Goal: Entertainment & Leisure: Browse casually

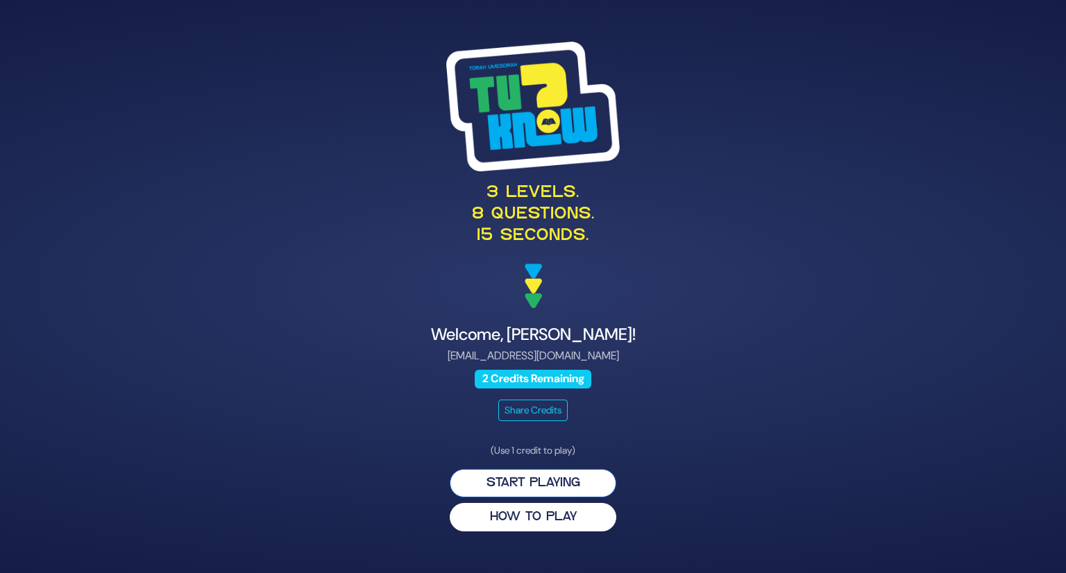
click at [576, 484] on button "Start Playing" at bounding box center [533, 483] width 167 height 28
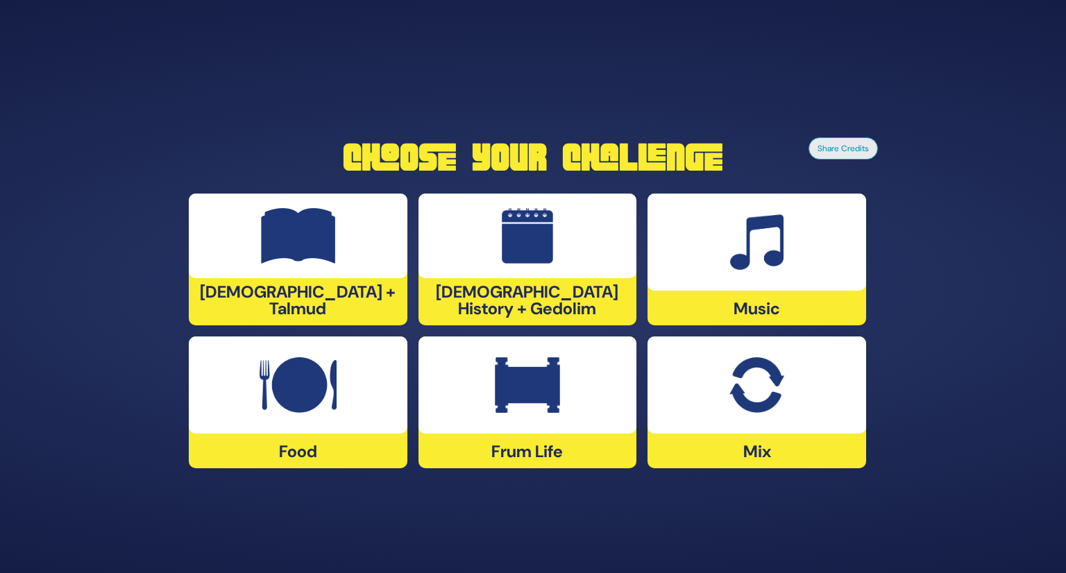
click at [569, 260] on div at bounding box center [528, 236] width 219 height 85
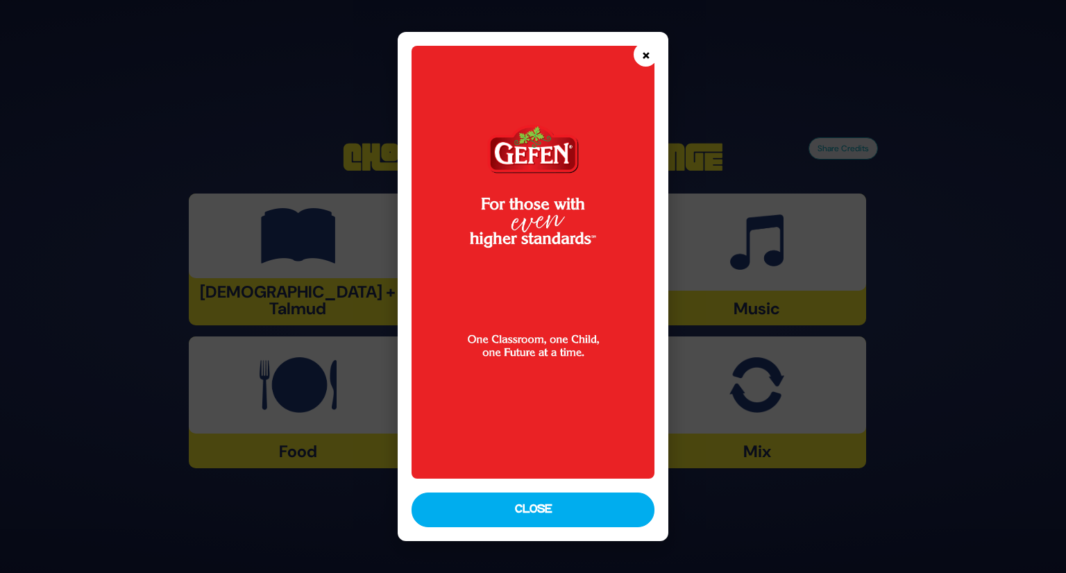
click at [647, 56] on button "×" at bounding box center [646, 54] width 24 height 24
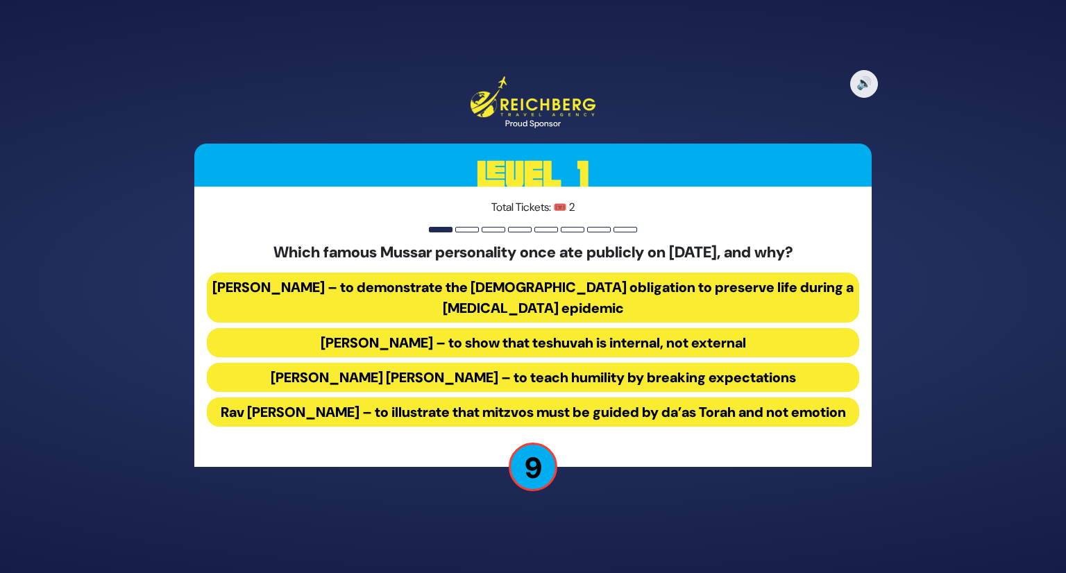
click at [979, 128] on div "🔊 Proud Sponsor Level 1 Total Tickets: 🎟️ 2 Which famous Mussar personality onc…" at bounding box center [533, 286] width 1066 height 573
click at [471, 287] on button "Rav Yisroel Salanter – to demonstrate the halachic obligation to preserve life …" at bounding box center [533, 298] width 652 height 50
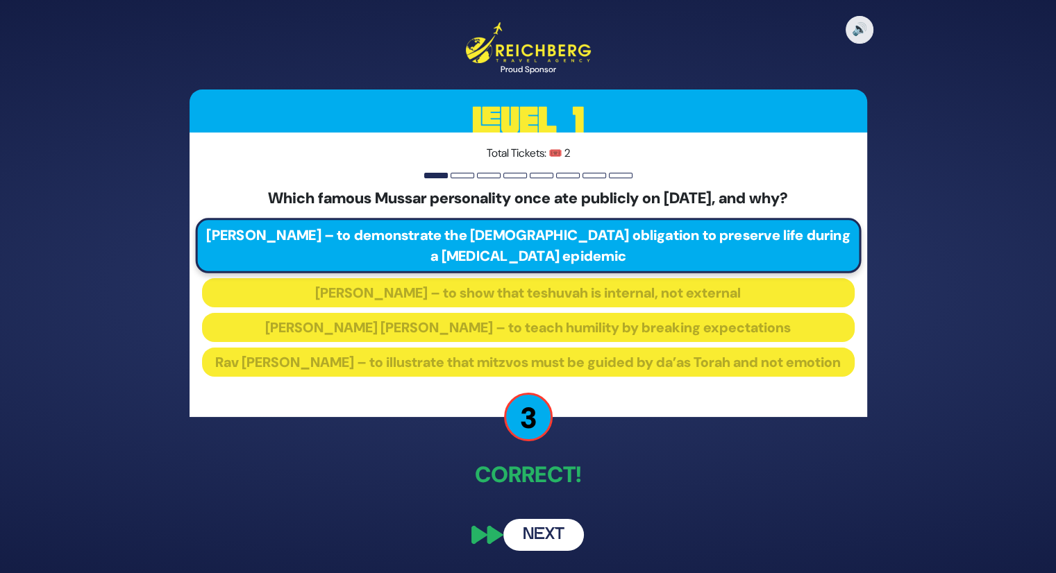
click at [555, 541] on button "Next" at bounding box center [543, 535] width 81 height 32
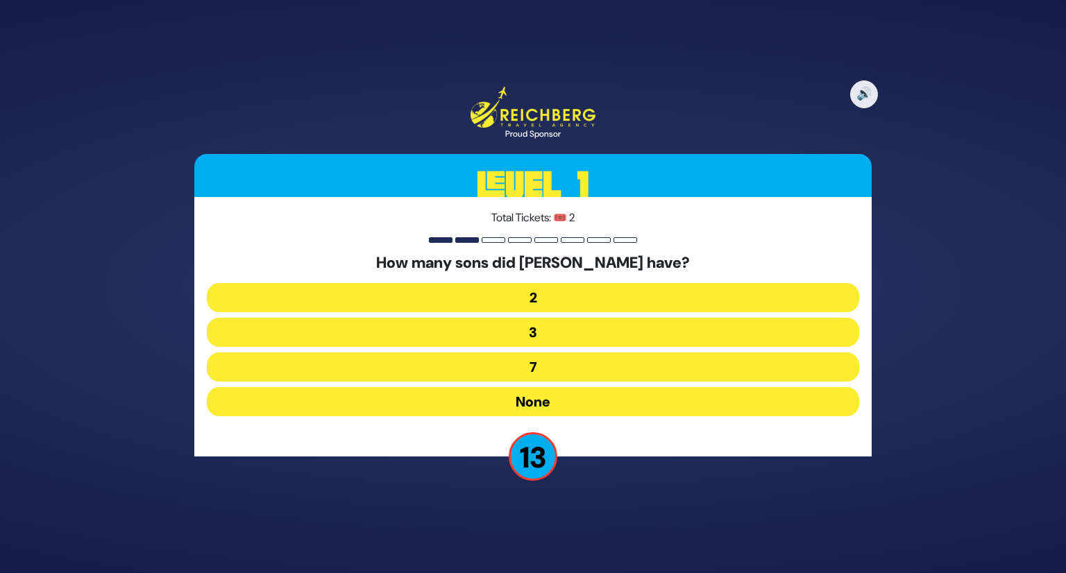
click at [569, 404] on button "None" at bounding box center [533, 401] width 652 height 29
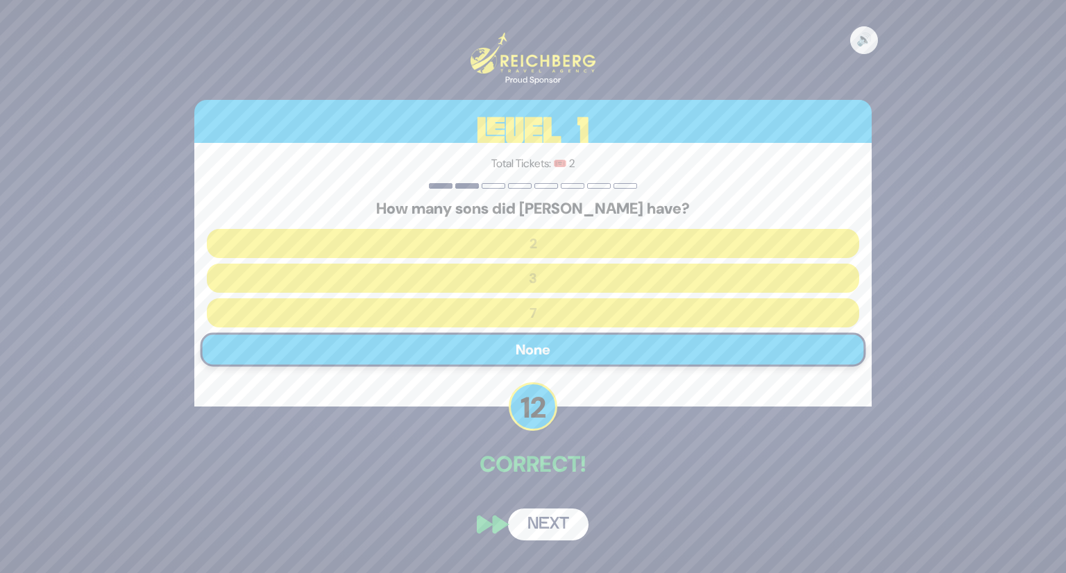
click at [550, 528] on button "Next" at bounding box center [548, 525] width 81 height 32
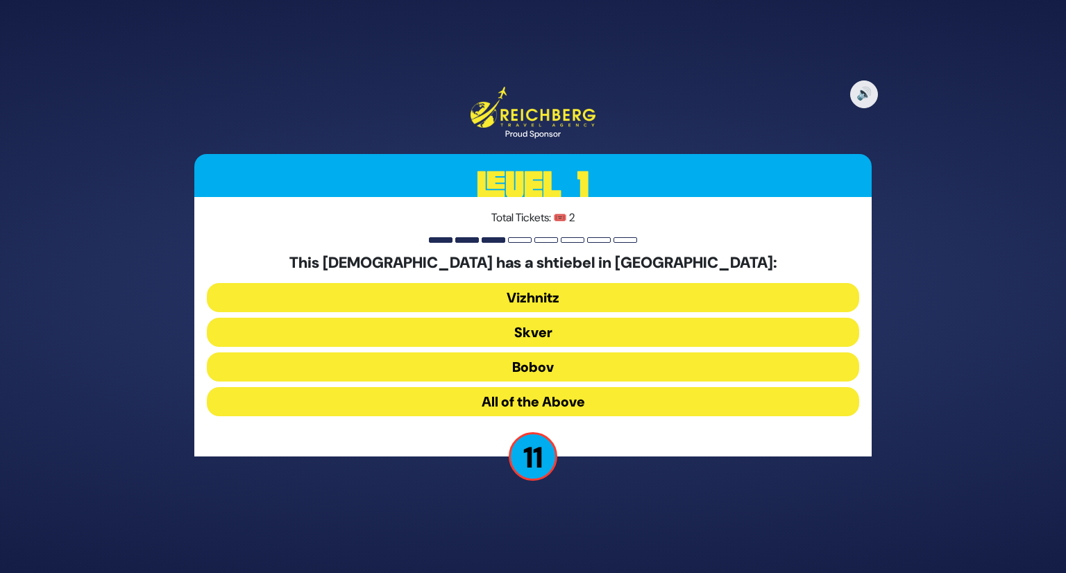
click at [555, 404] on button "All of the Above" at bounding box center [533, 401] width 652 height 29
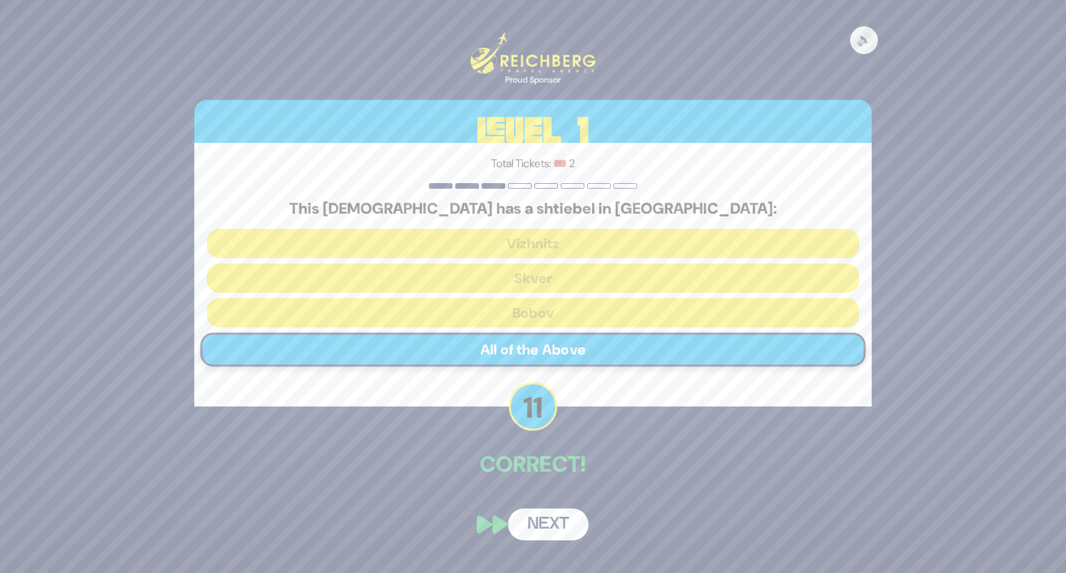
click at [552, 523] on button "Next" at bounding box center [548, 525] width 81 height 32
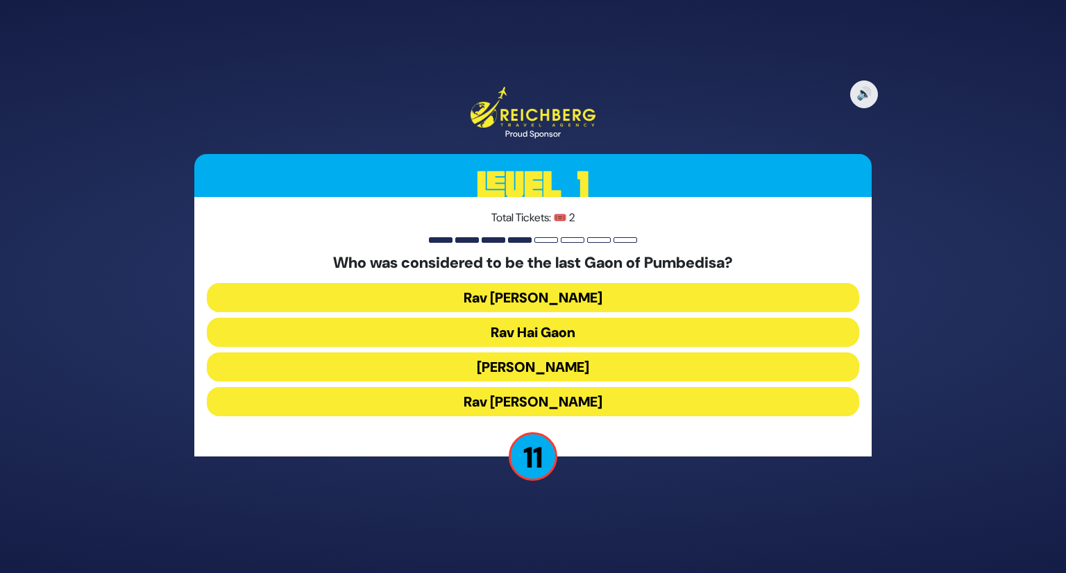
click at [575, 329] on button "Rav Hai Gaon" at bounding box center [533, 332] width 652 height 29
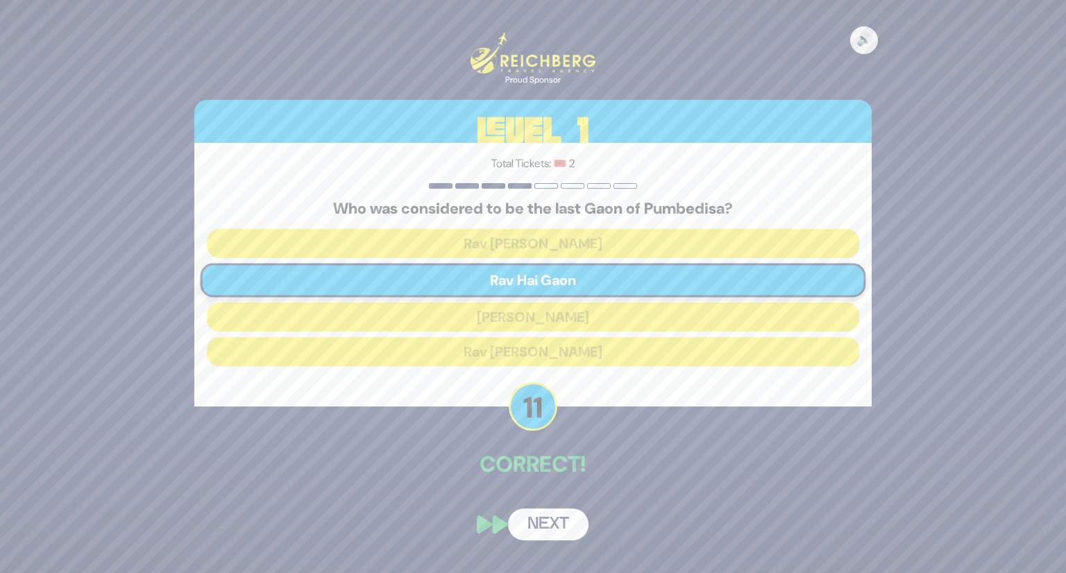
click at [553, 523] on button "Next" at bounding box center [548, 525] width 81 height 32
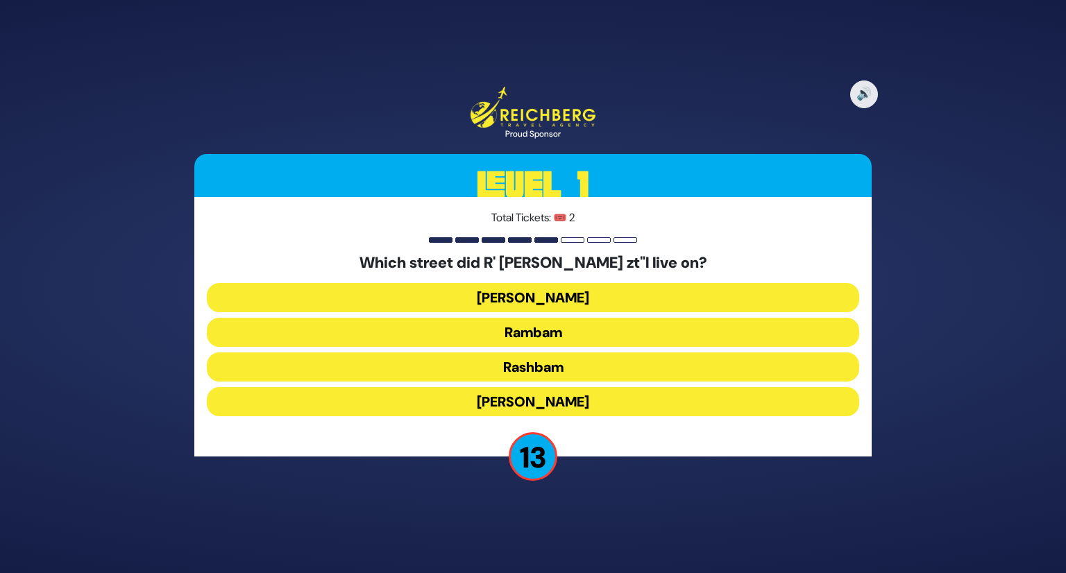
click at [545, 364] on button "Rashbam" at bounding box center [533, 367] width 652 height 29
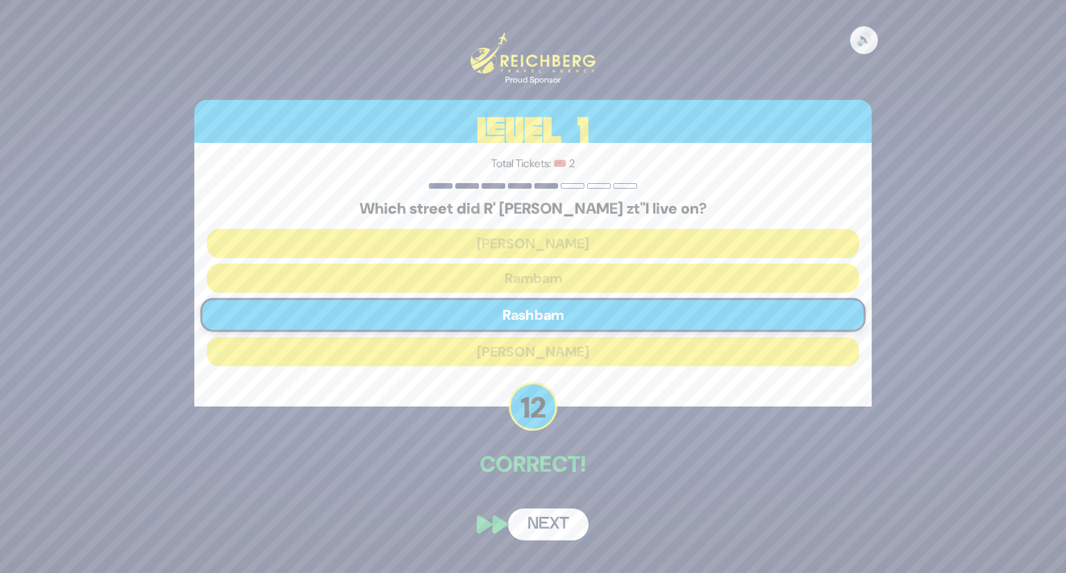
click at [544, 525] on button "Next" at bounding box center [548, 525] width 81 height 32
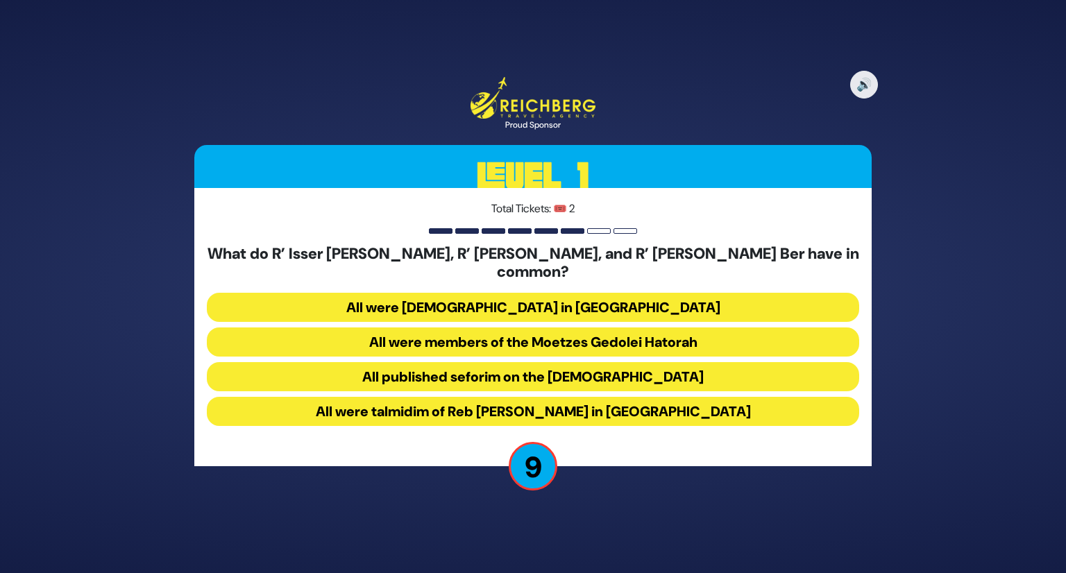
click at [535, 401] on button "All were talmidim of Reb Chaim Brisker in Volozhin" at bounding box center [533, 411] width 652 height 29
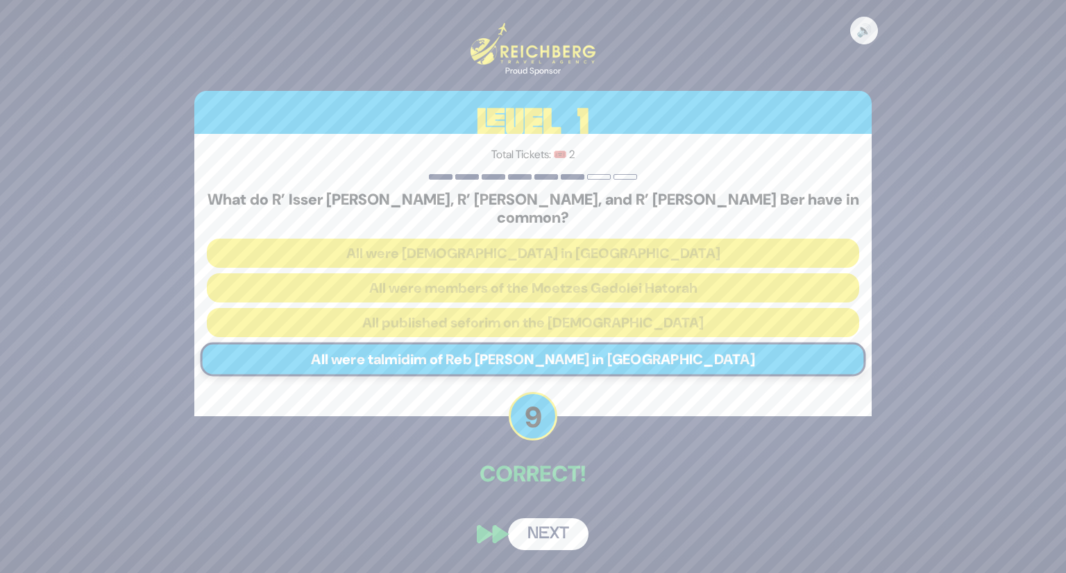
click at [550, 520] on button "Next" at bounding box center [548, 535] width 81 height 32
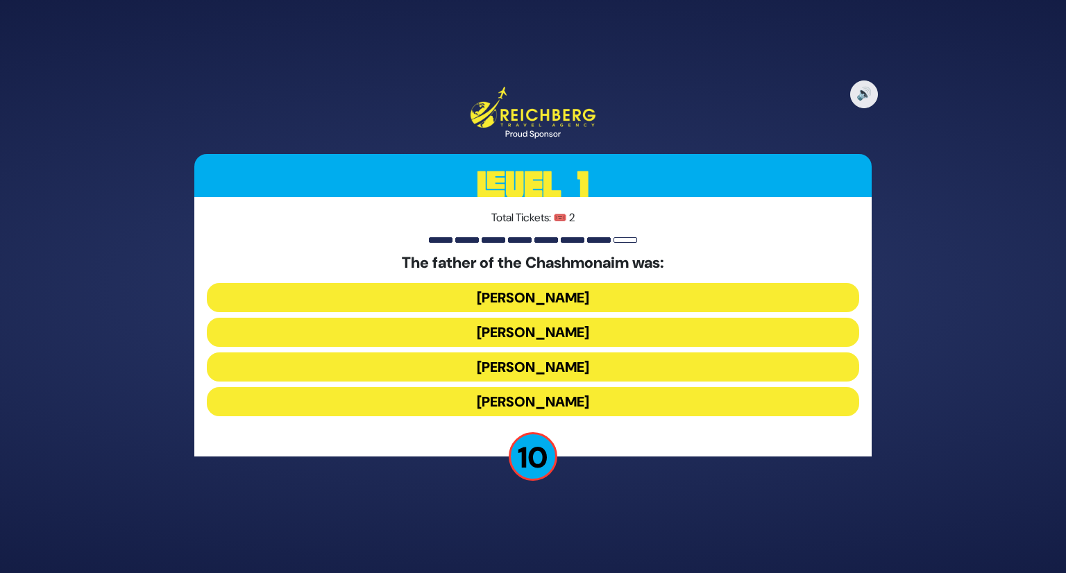
click at [525, 298] on button "Mattisyahu Kohein Gadol" at bounding box center [533, 297] width 652 height 29
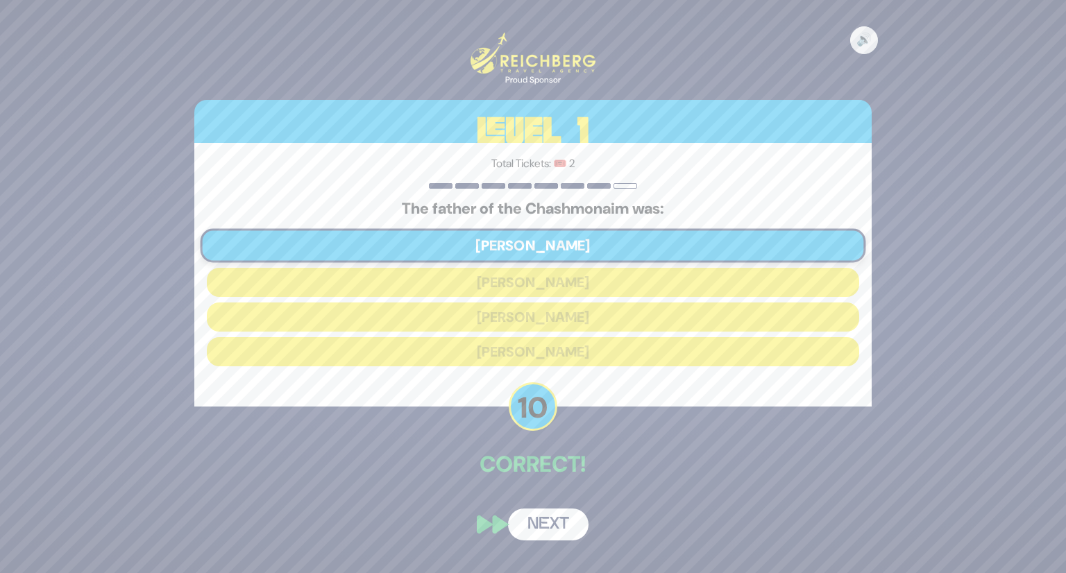
click at [537, 523] on button "Next" at bounding box center [548, 525] width 81 height 32
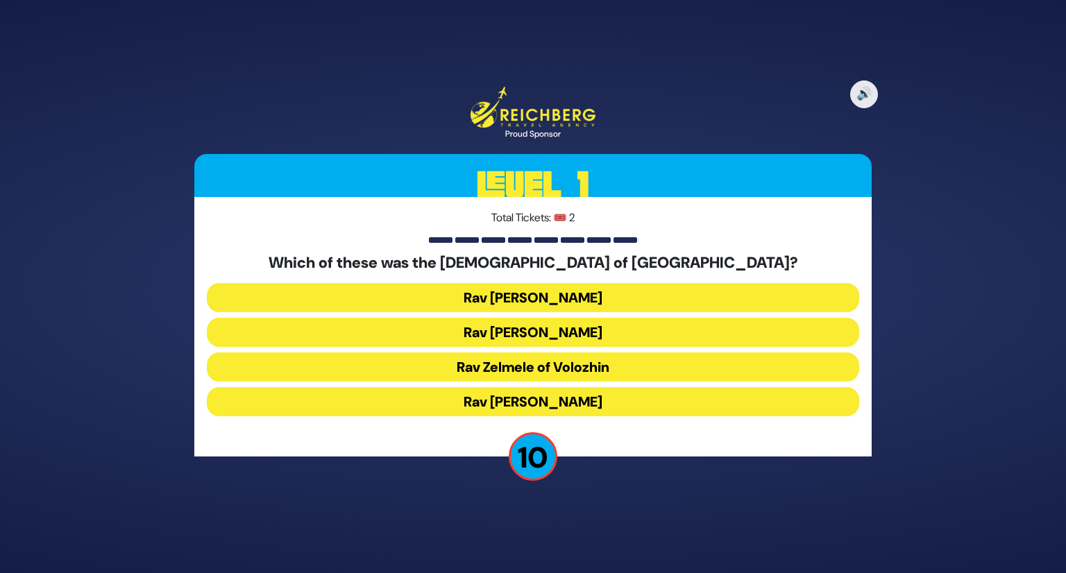
click at [575, 401] on button "Rav Meir Berlin" at bounding box center [533, 401] width 652 height 29
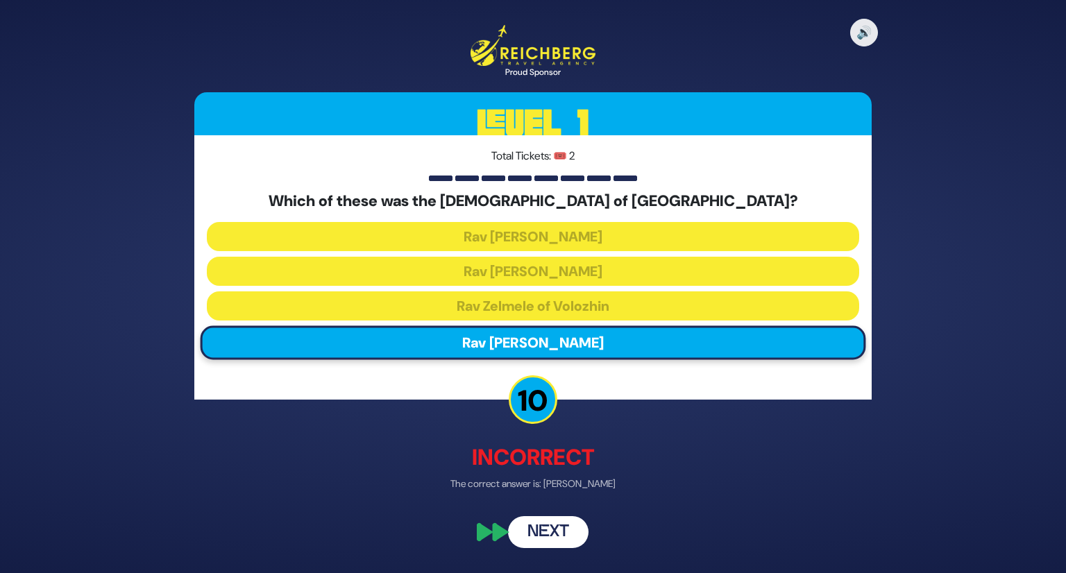
click at [565, 539] on button "Next" at bounding box center [548, 532] width 81 height 32
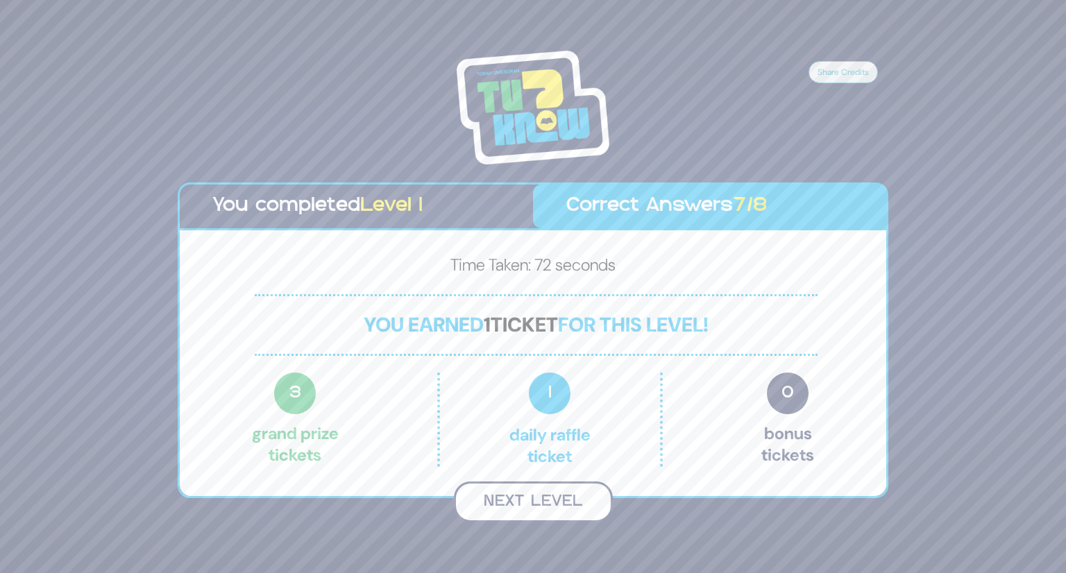
click at [552, 509] on button "Next Level" at bounding box center [533, 502] width 159 height 41
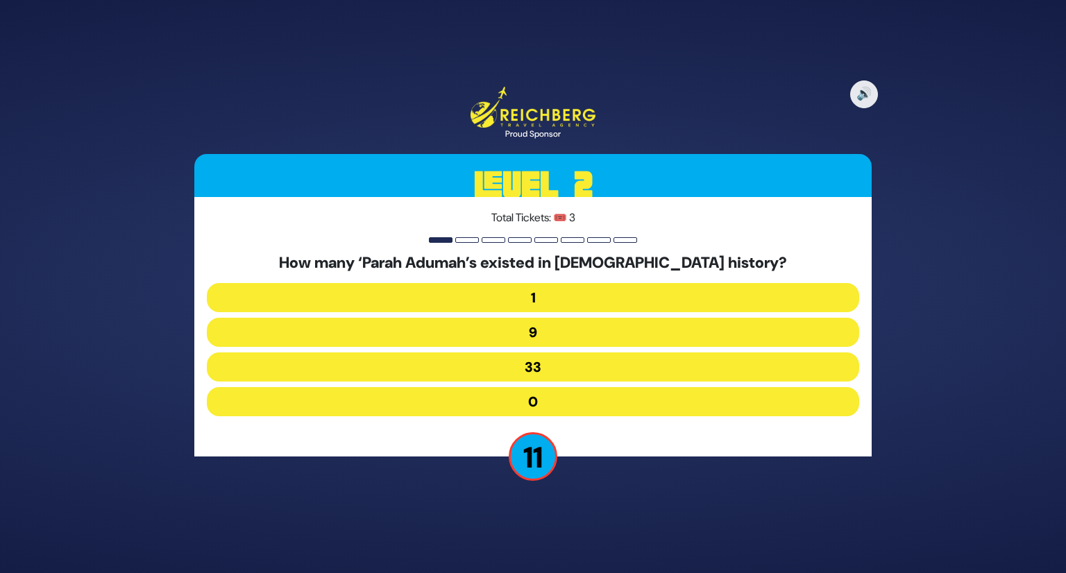
click at [535, 298] on button "1" at bounding box center [533, 297] width 652 height 29
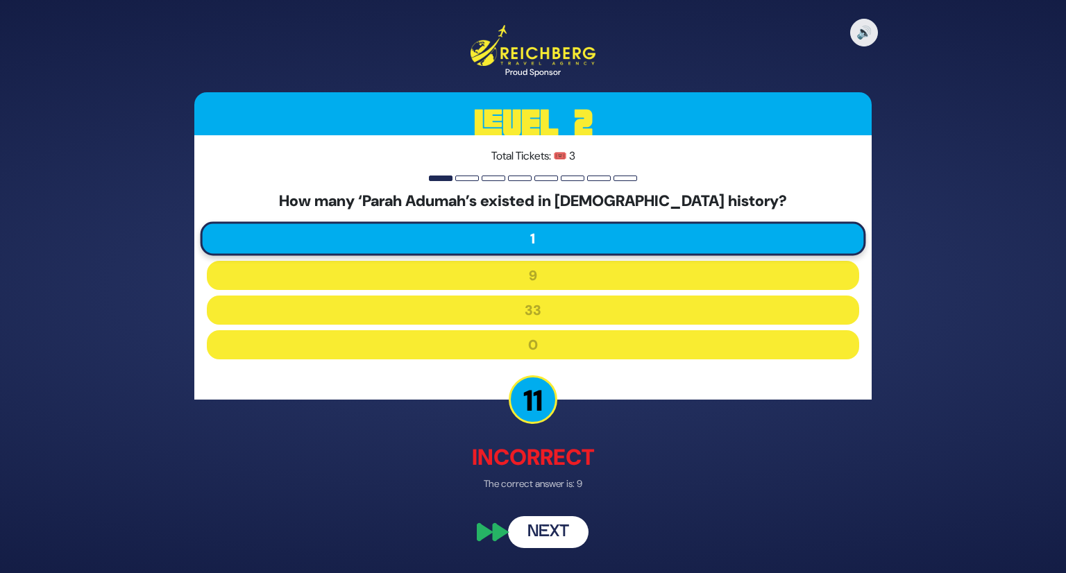
click at [550, 532] on button "Next" at bounding box center [548, 532] width 81 height 32
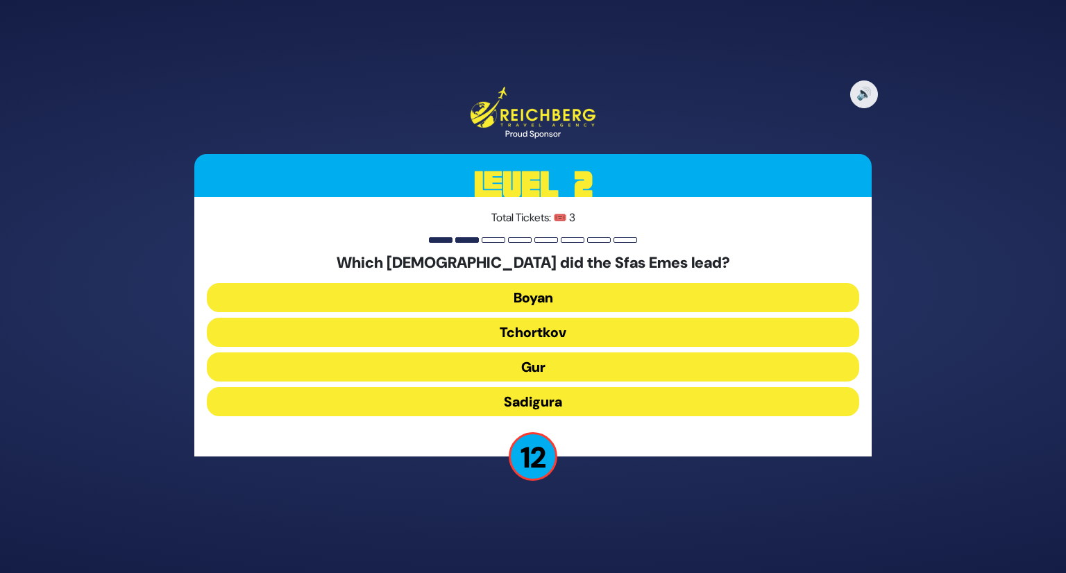
drag, startPoint x: 540, startPoint y: 374, endPoint x: 540, endPoint y: 367, distance: 7.6
click at [540, 367] on button "Gur" at bounding box center [533, 367] width 652 height 29
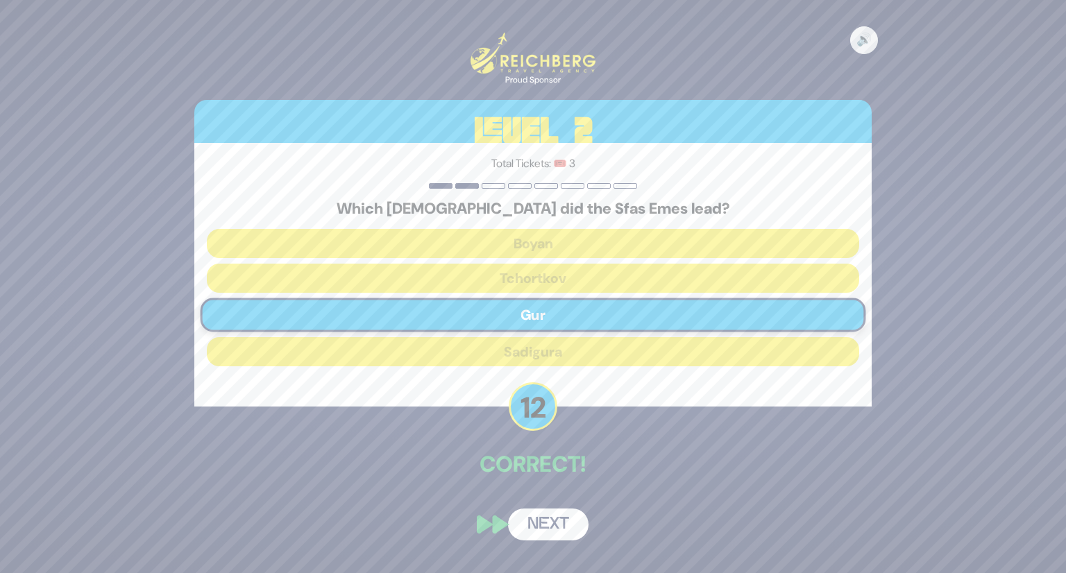
click at [557, 526] on button "Next" at bounding box center [548, 525] width 81 height 32
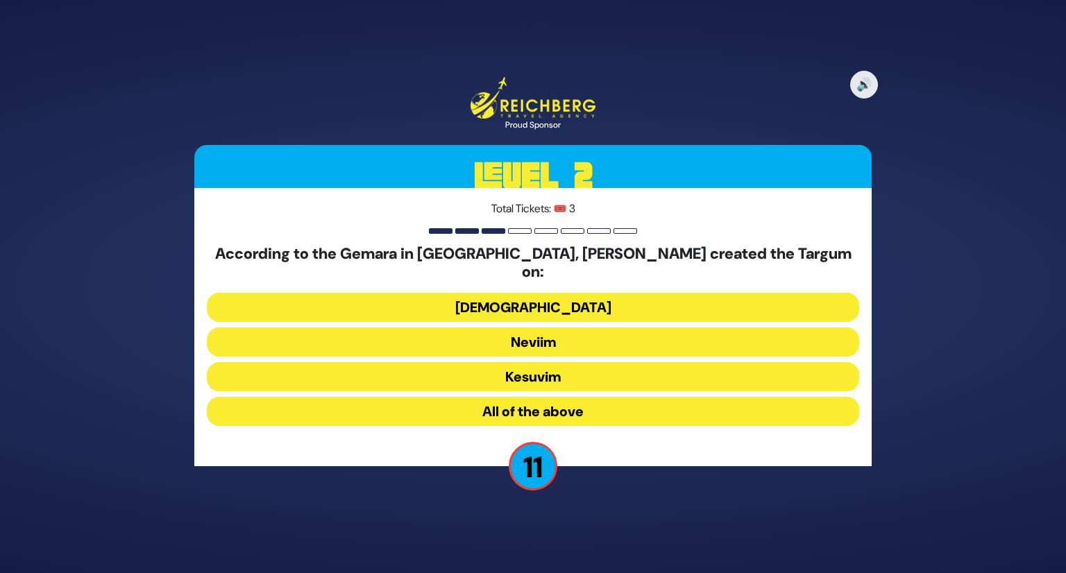
click at [565, 398] on button "All of the above" at bounding box center [533, 411] width 652 height 29
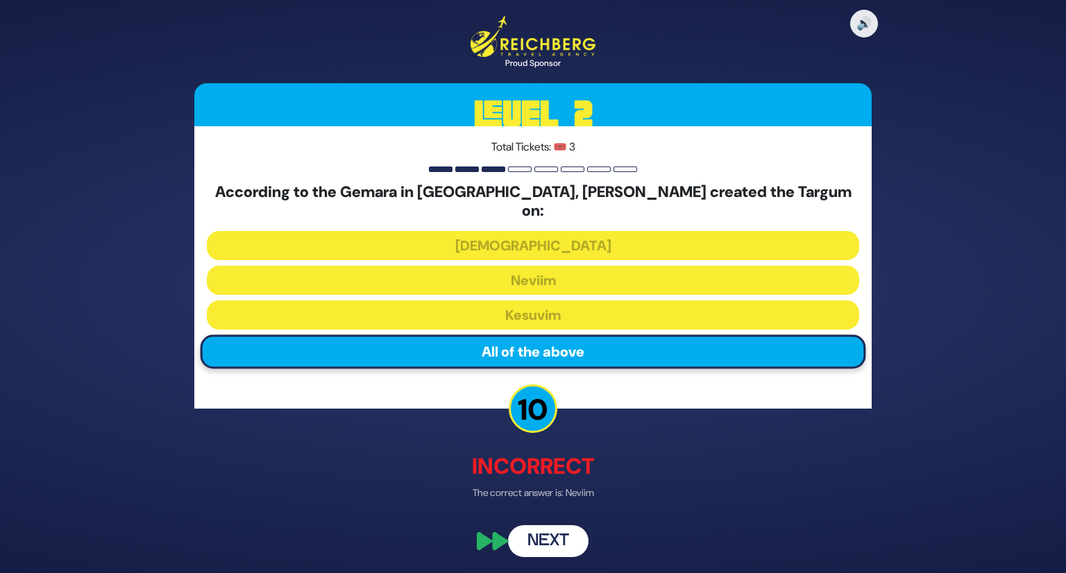
click at [550, 525] on button "Next" at bounding box center [548, 541] width 81 height 32
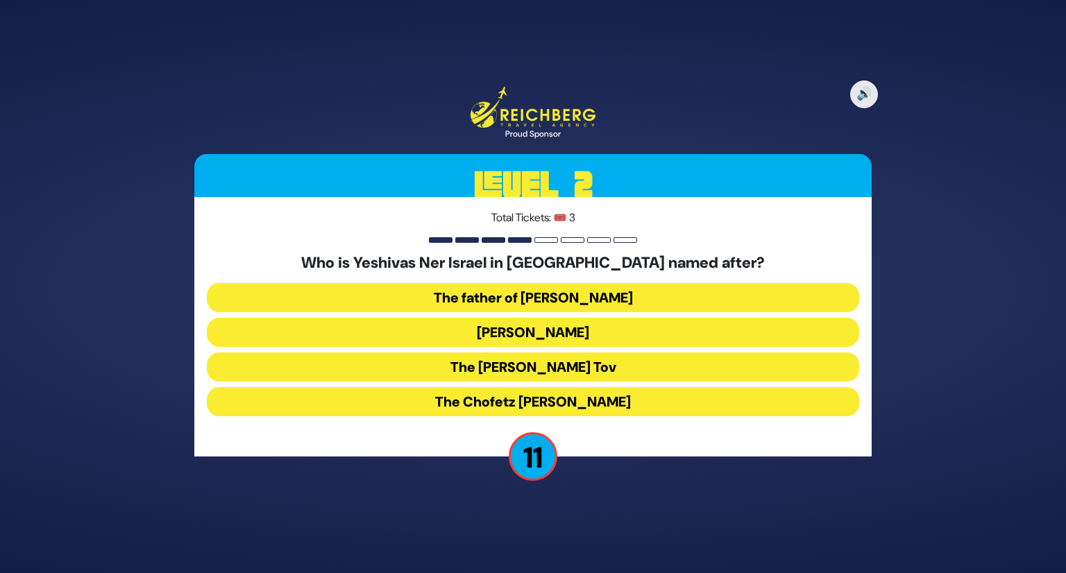
click at [544, 324] on button "Rav Yisroel Salanter" at bounding box center [533, 332] width 652 height 29
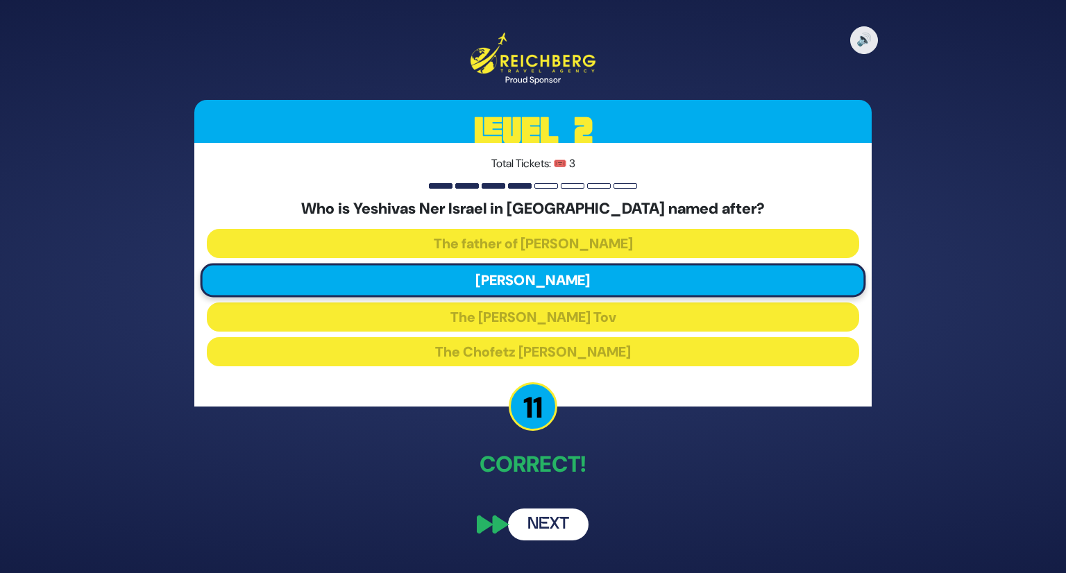
click at [558, 525] on button "Next" at bounding box center [548, 525] width 81 height 32
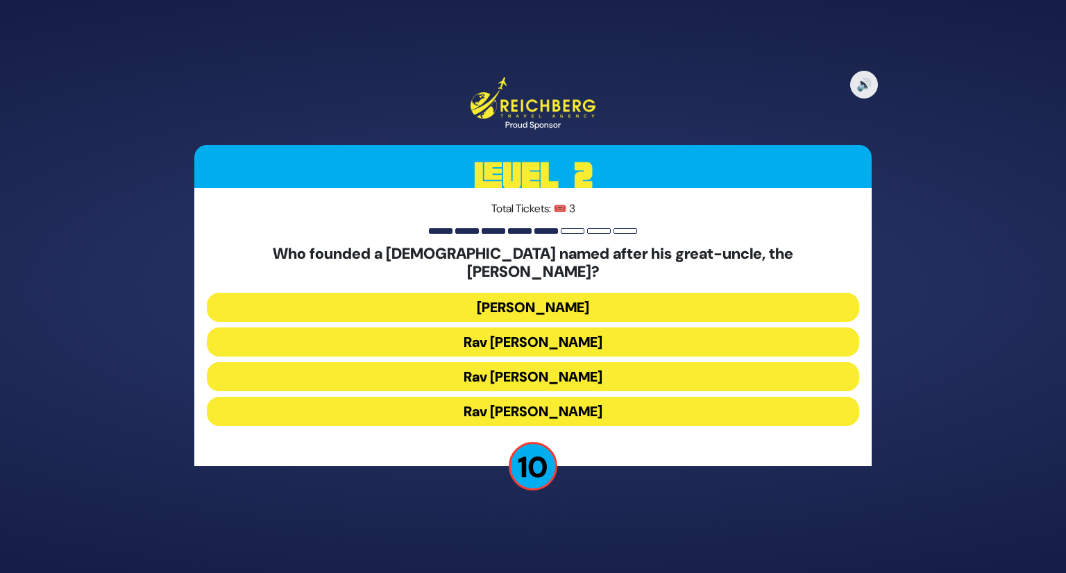
click at [528, 293] on button "Rav Dovid Leibowitz" at bounding box center [533, 307] width 652 height 29
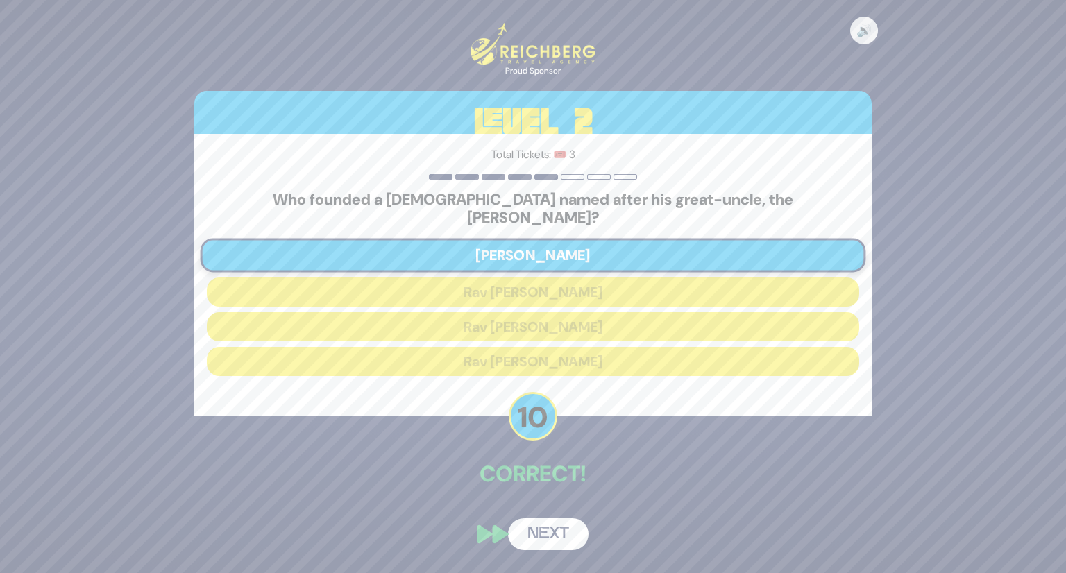
click at [527, 523] on button "Next" at bounding box center [548, 535] width 81 height 32
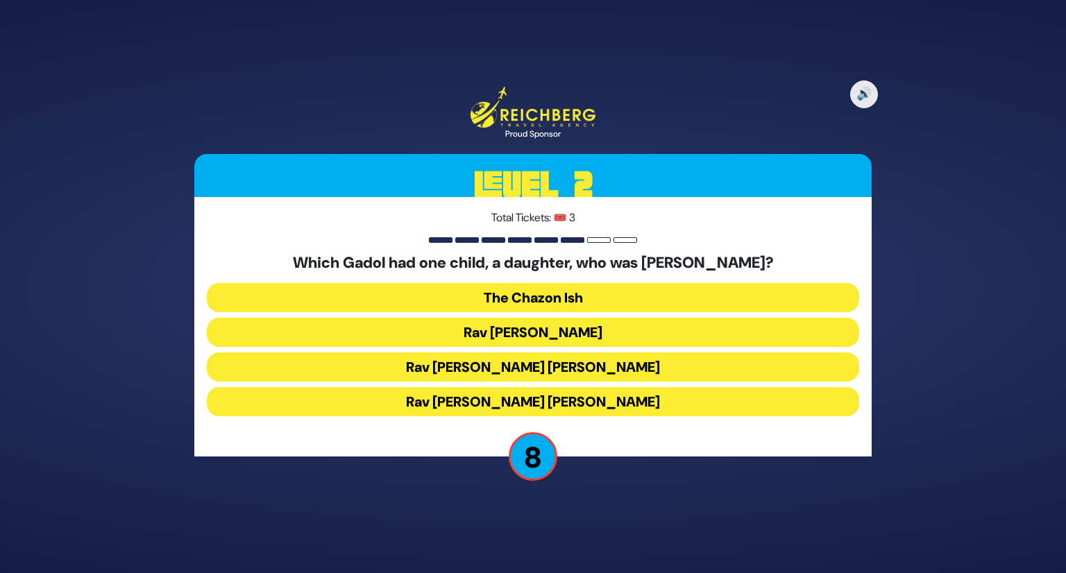
click at [541, 365] on button "Rav Chaim Ozer Grodzinski" at bounding box center [533, 367] width 652 height 29
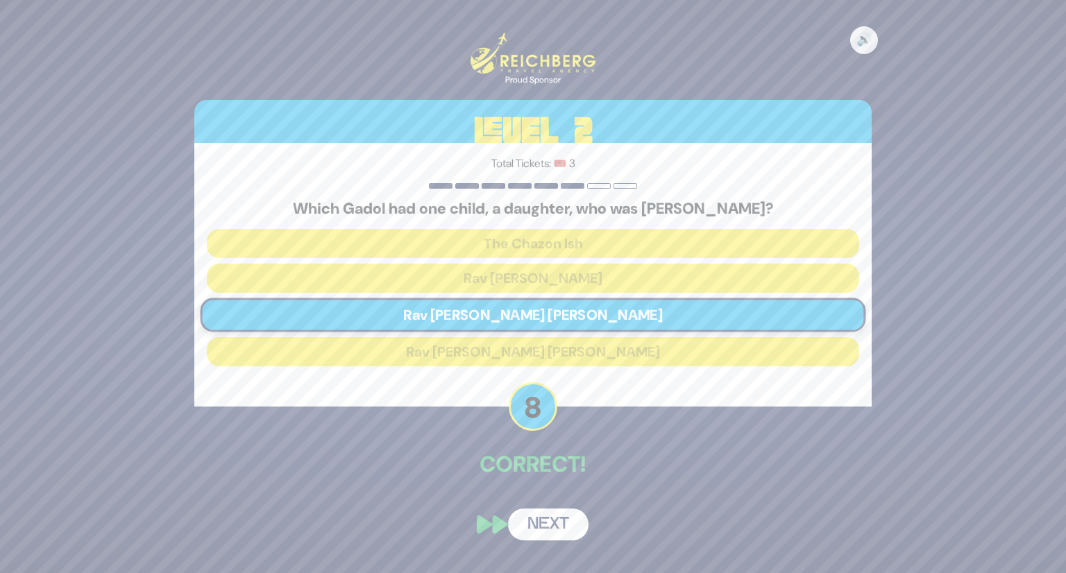
click at [553, 519] on button "Next" at bounding box center [548, 525] width 81 height 32
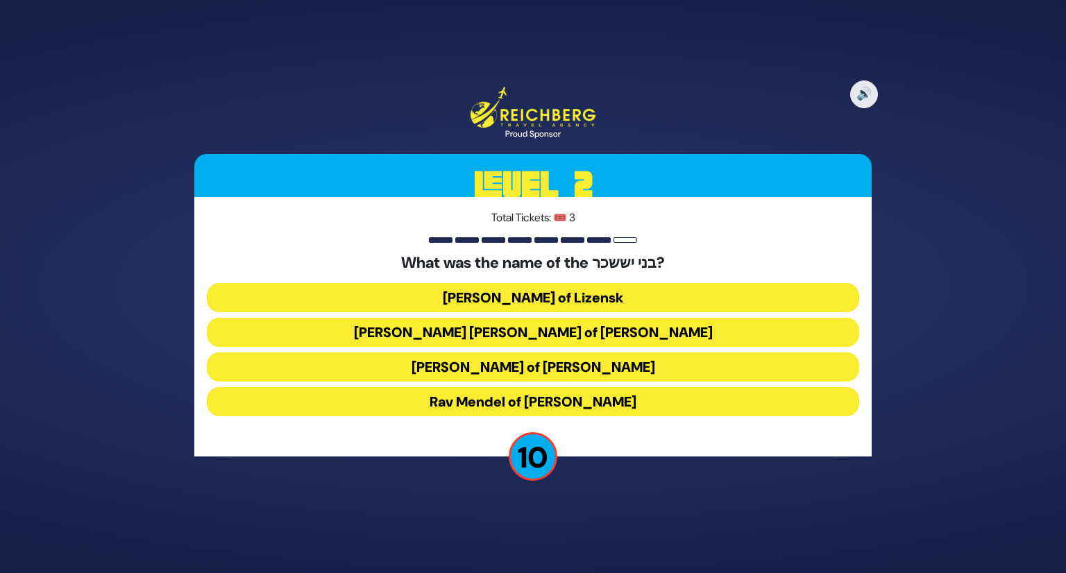
click at [555, 334] on button "Rav Yissochor Dov of Belz" at bounding box center [533, 332] width 652 height 29
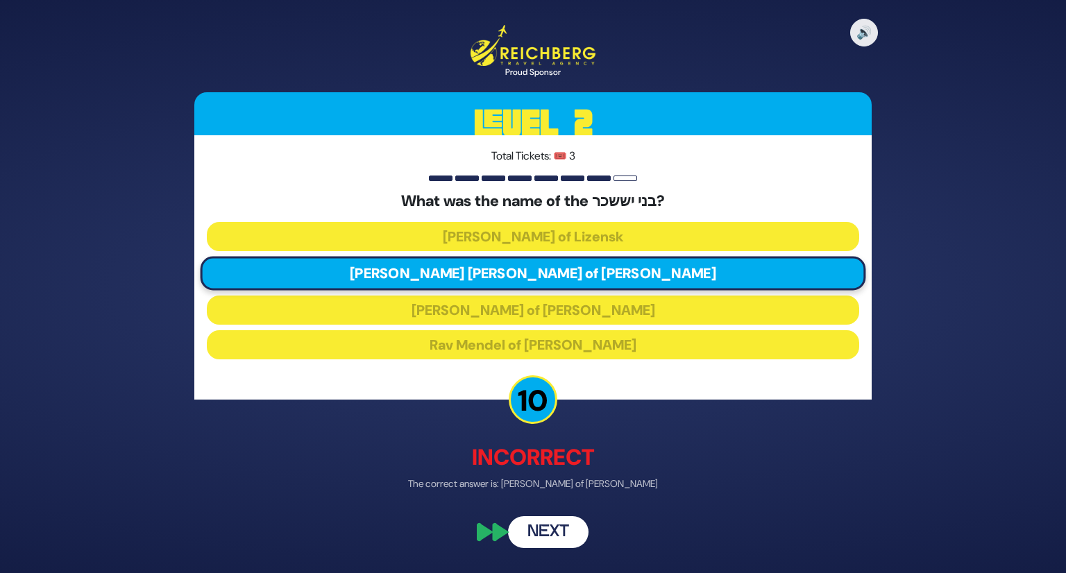
click at [569, 534] on button "Next" at bounding box center [548, 532] width 81 height 32
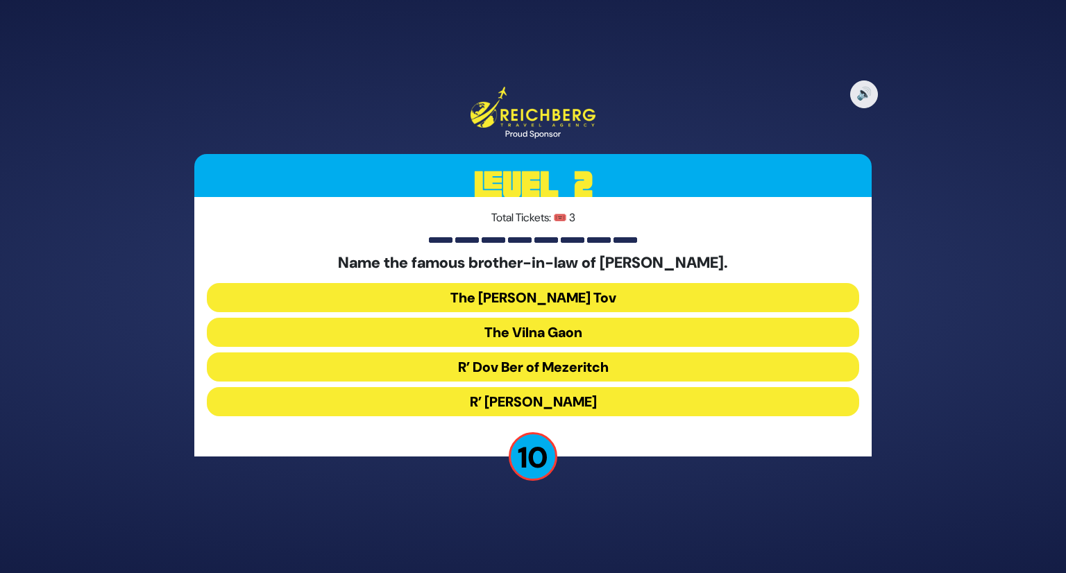
click at [556, 374] on button "R’ Dov Ber of Mezeritch" at bounding box center [533, 367] width 652 height 29
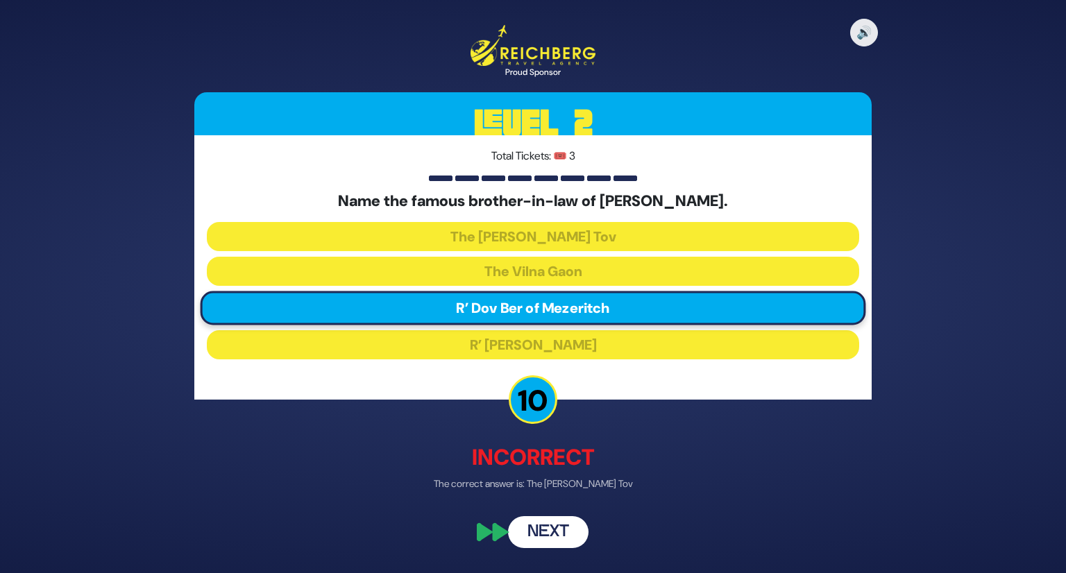
click at [566, 528] on button "Next" at bounding box center [548, 532] width 81 height 32
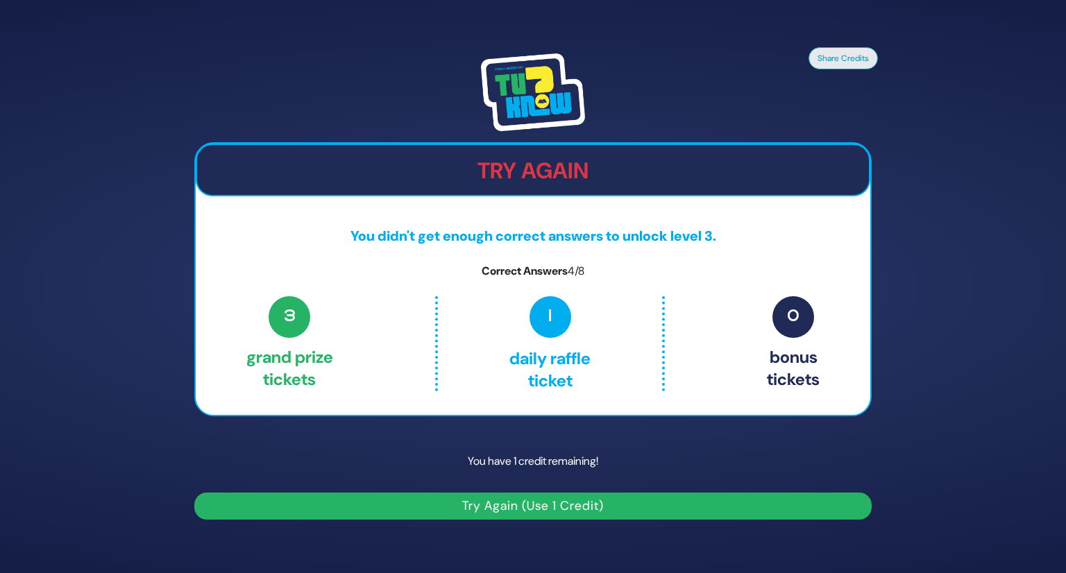
click at [525, 312] on p "1 Daily Raffle ticket" at bounding box center [549, 343] width 165 height 94
click at [516, 164] on h2 "Try Again" at bounding box center [533, 171] width 672 height 26
click at [526, 106] on img at bounding box center [533, 92] width 104 height 78
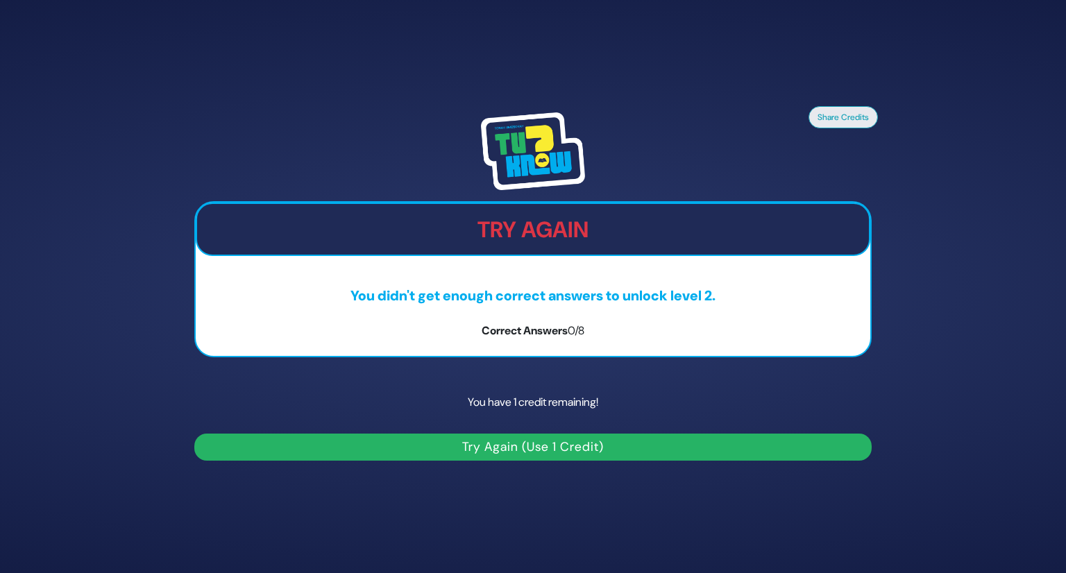
click at [523, 453] on button "Try Again (Use 1 Credit)" at bounding box center [532, 447] width 677 height 27
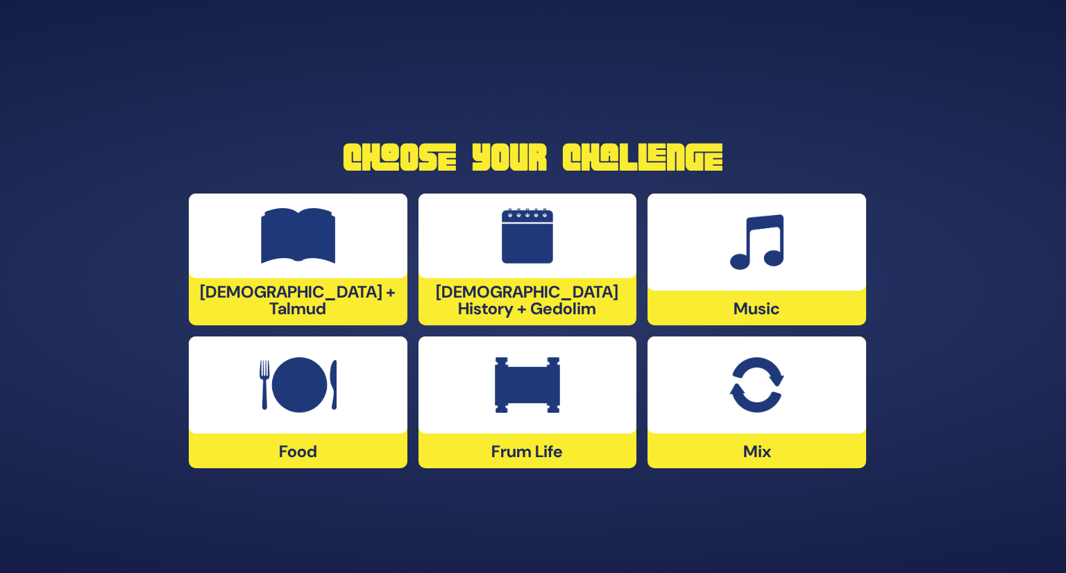
click at [510, 410] on img at bounding box center [527, 385] width 65 height 56
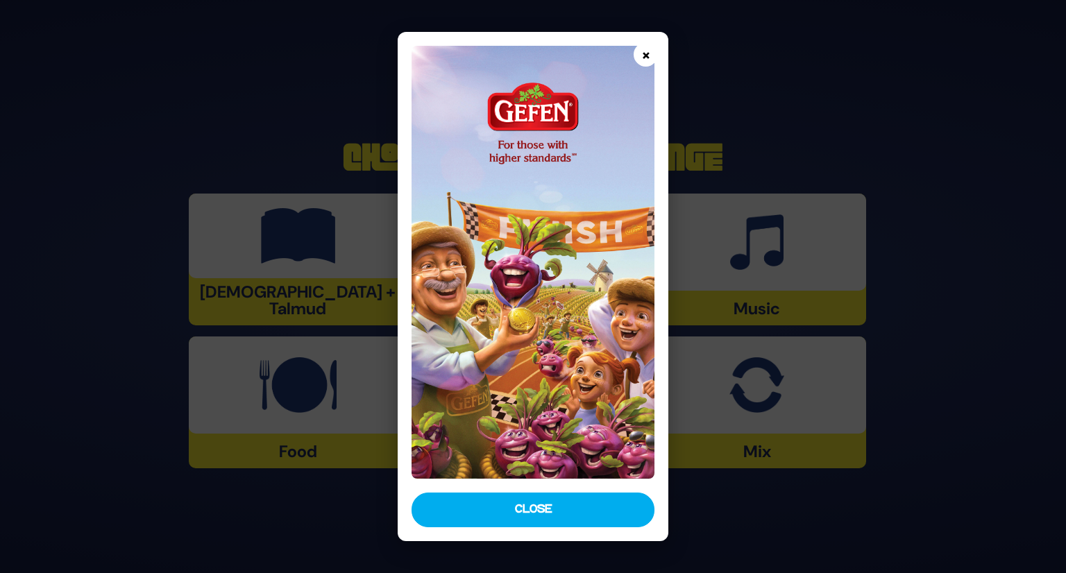
click at [647, 55] on button "×" at bounding box center [646, 54] width 24 height 24
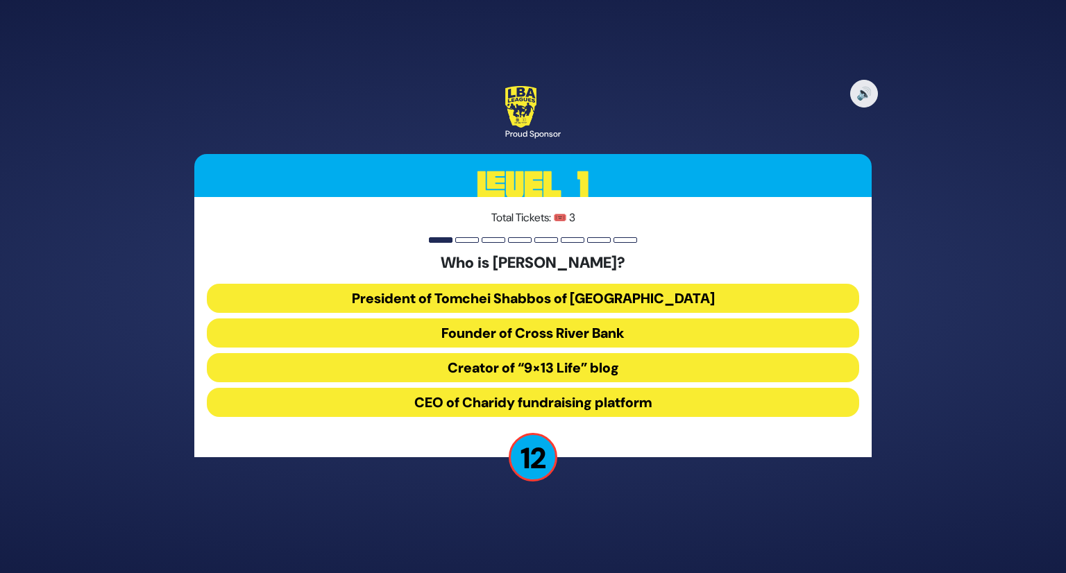
click at [478, 298] on button "President of Tomchei Shabbos of Rockland County" at bounding box center [533, 298] width 652 height 29
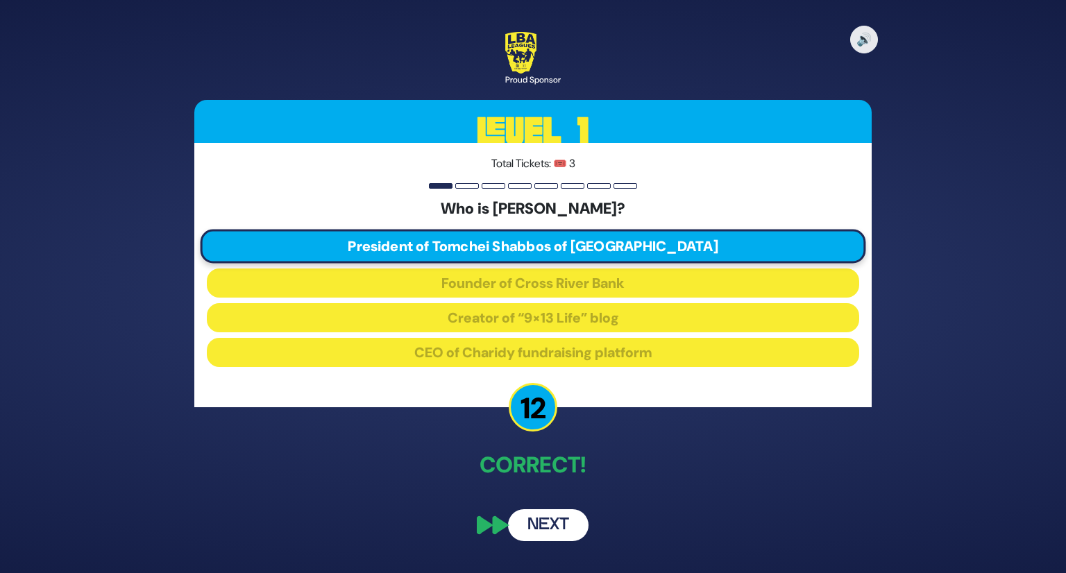
click at [544, 529] on button "Next" at bounding box center [548, 525] width 81 height 32
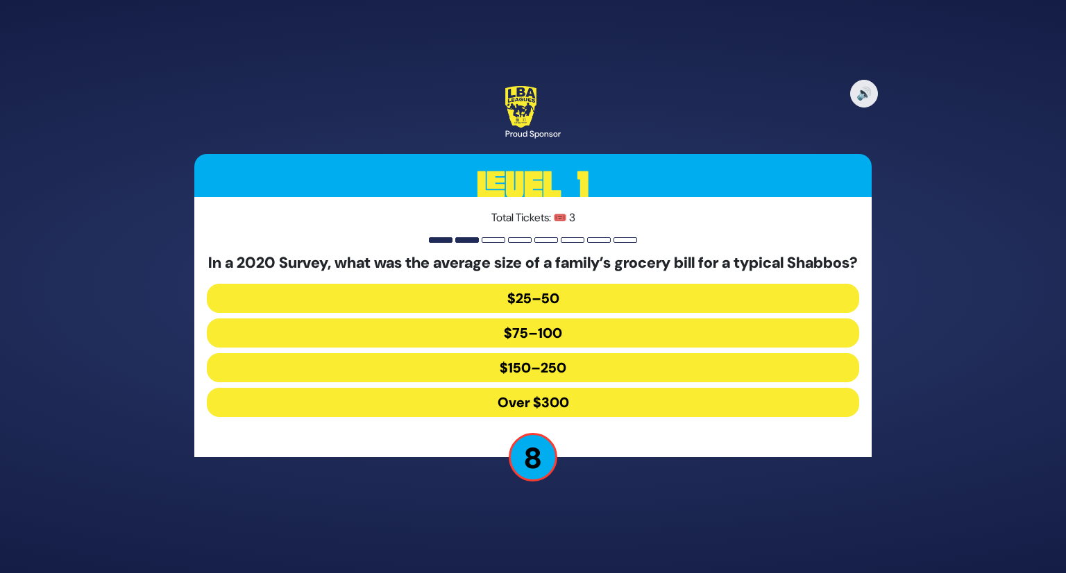
click at [553, 405] on button "Over $300" at bounding box center [533, 402] width 652 height 29
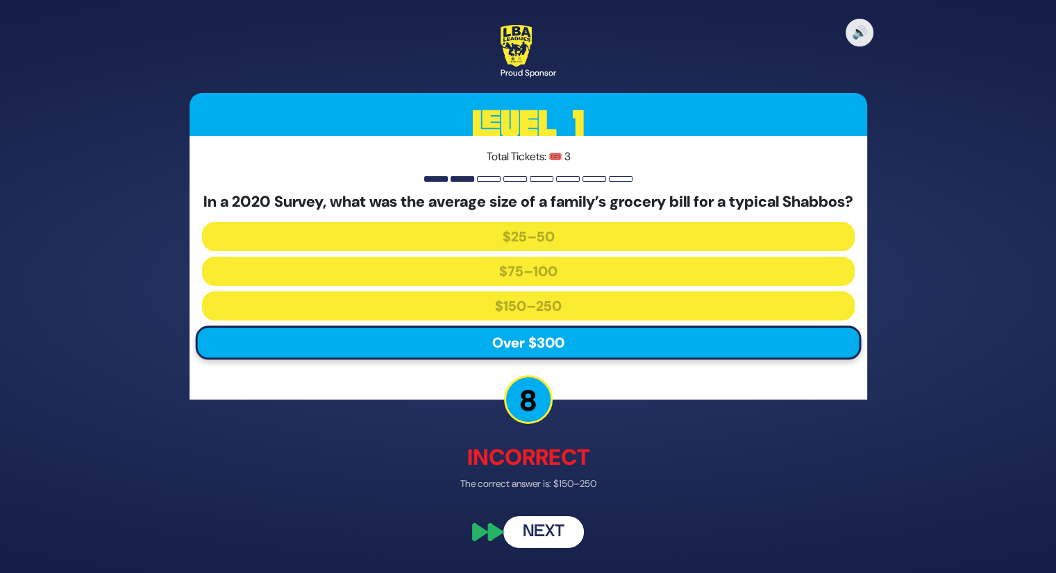
click at [553, 541] on button "Next" at bounding box center [543, 532] width 81 height 32
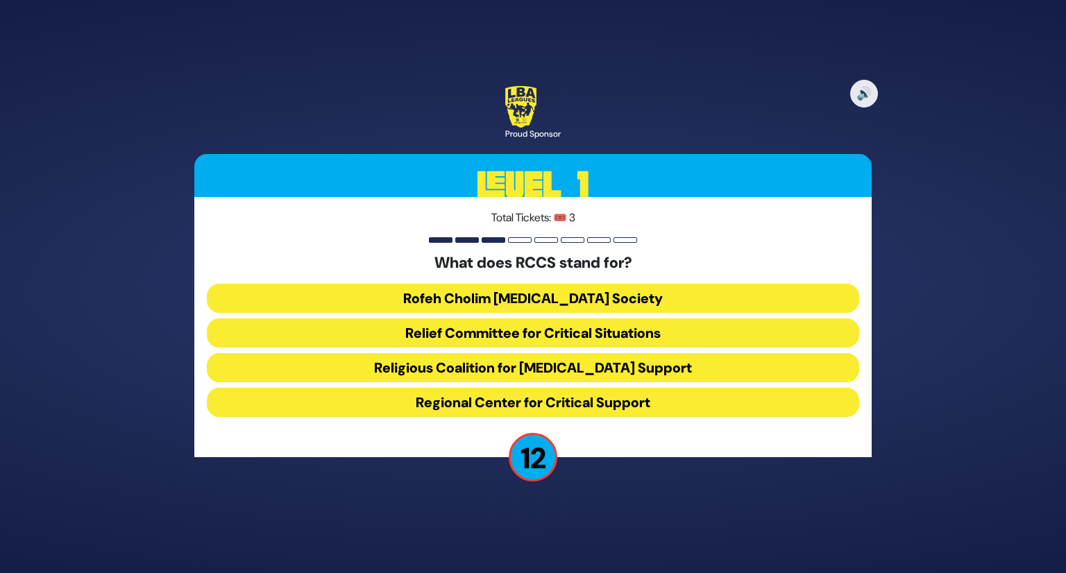
click at [578, 296] on button "Rofeh Cholim Cancer Society" at bounding box center [533, 298] width 652 height 29
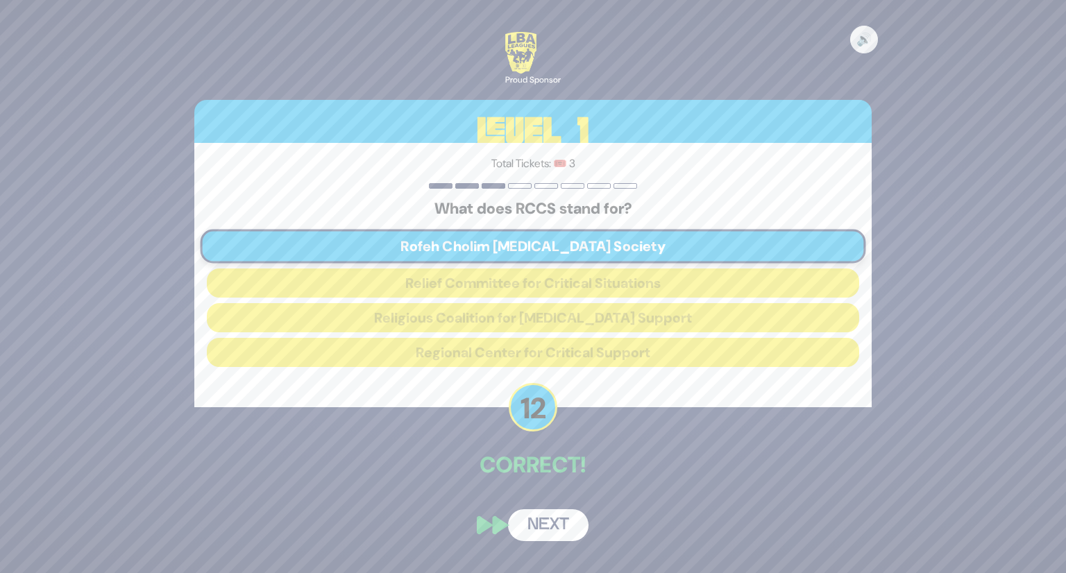
click at [553, 528] on button "Next" at bounding box center [548, 525] width 81 height 32
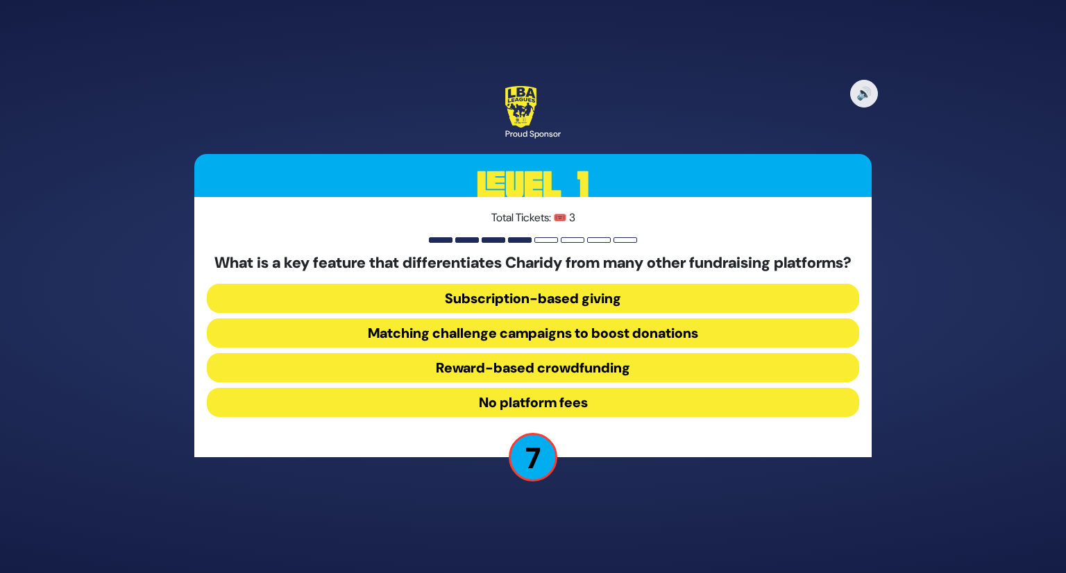
click at [558, 414] on button "No platform fees" at bounding box center [533, 402] width 652 height 29
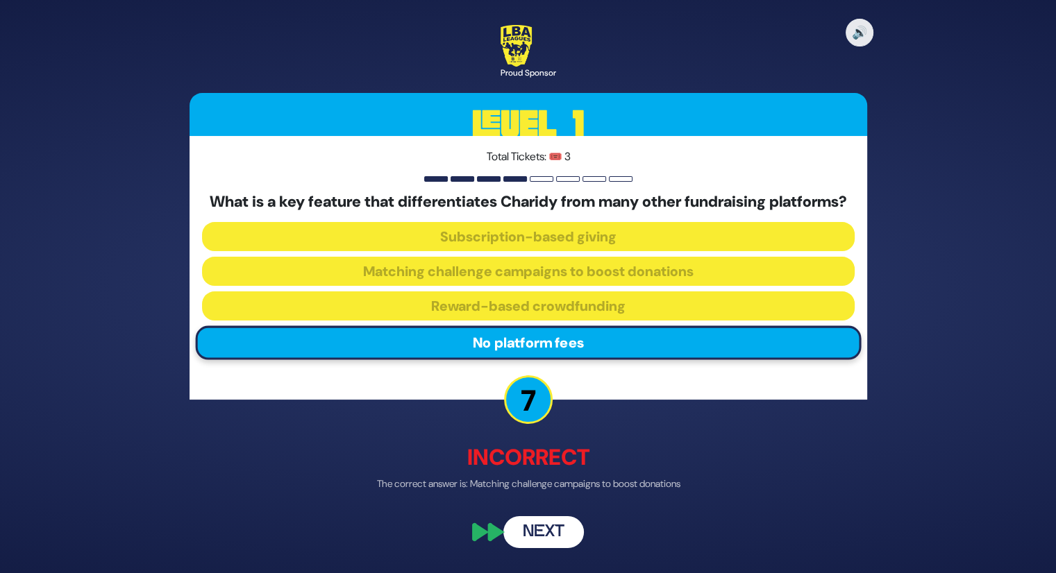
click at [555, 541] on button "Next" at bounding box center [543, 532] width 81 height 32
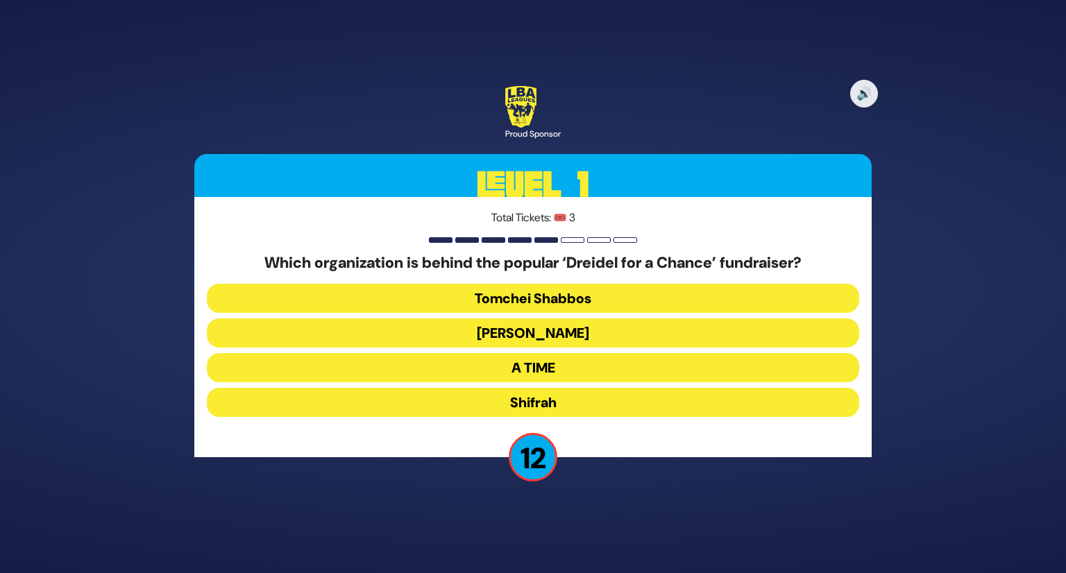
click at [542, 333] on button "Bonei Olam" at bounding box center [533, 333] width 652 height 29
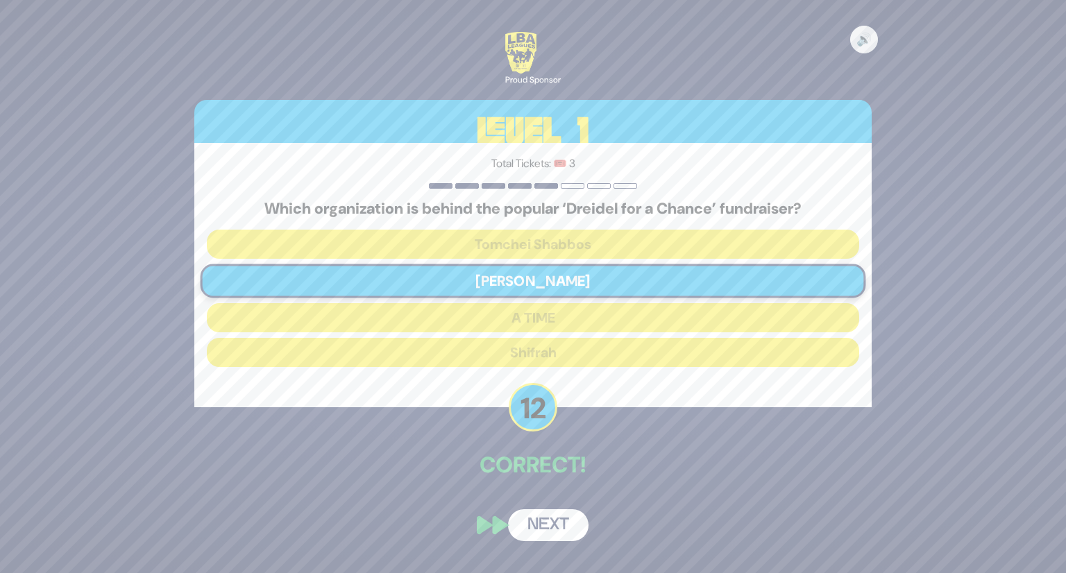
click at [552, 522] on button "Next" at bounding box center [548, 525] width 81 height 32
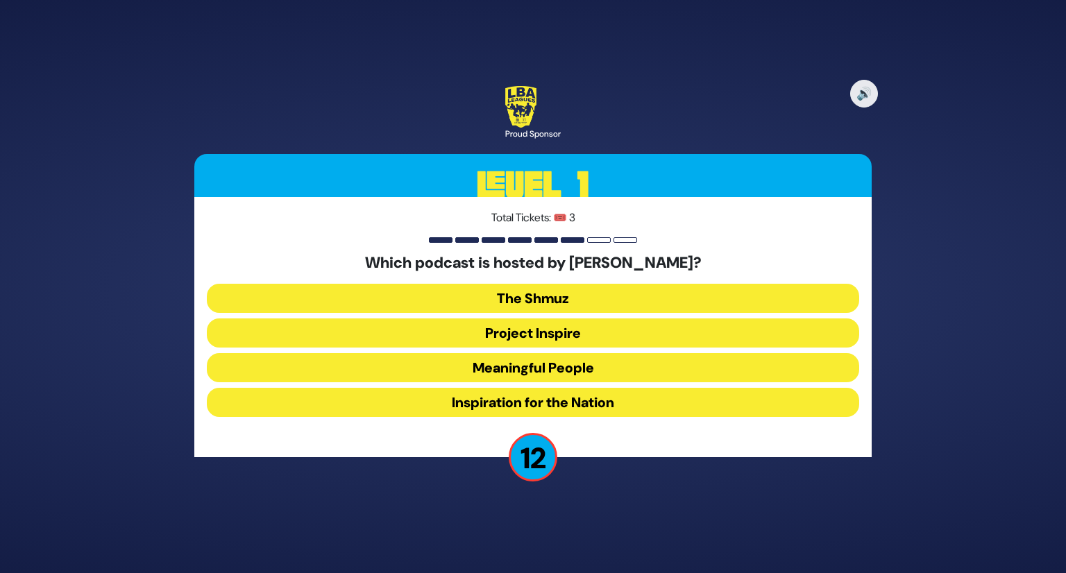
click at [609, 369] on button "Meaningful People" at bounding box center [533, 367] width 652 height 29
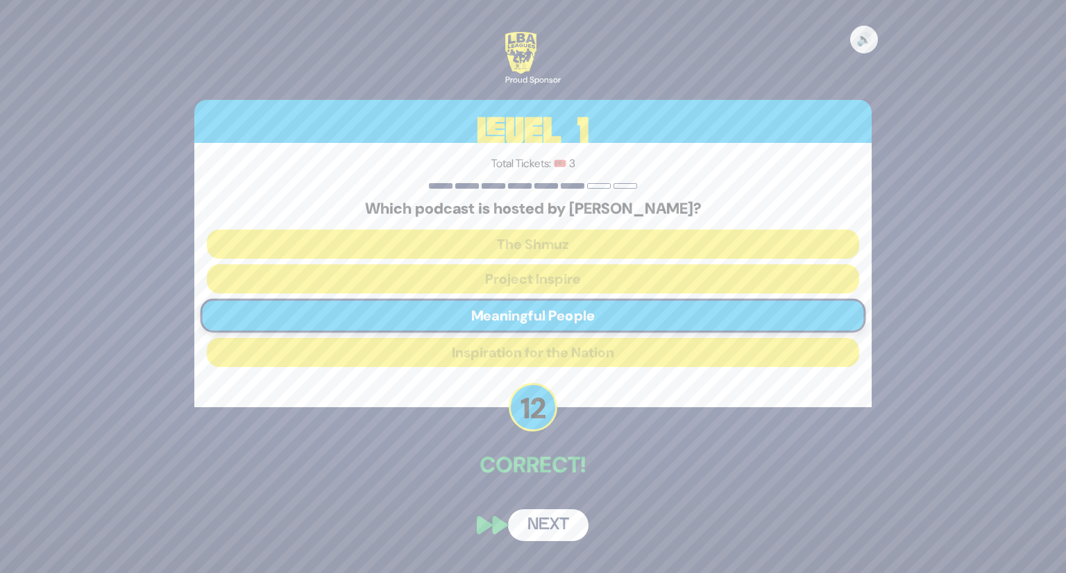
click at [558, 521] on button "Next" at bounding box center [548, 525] width 81 height 32
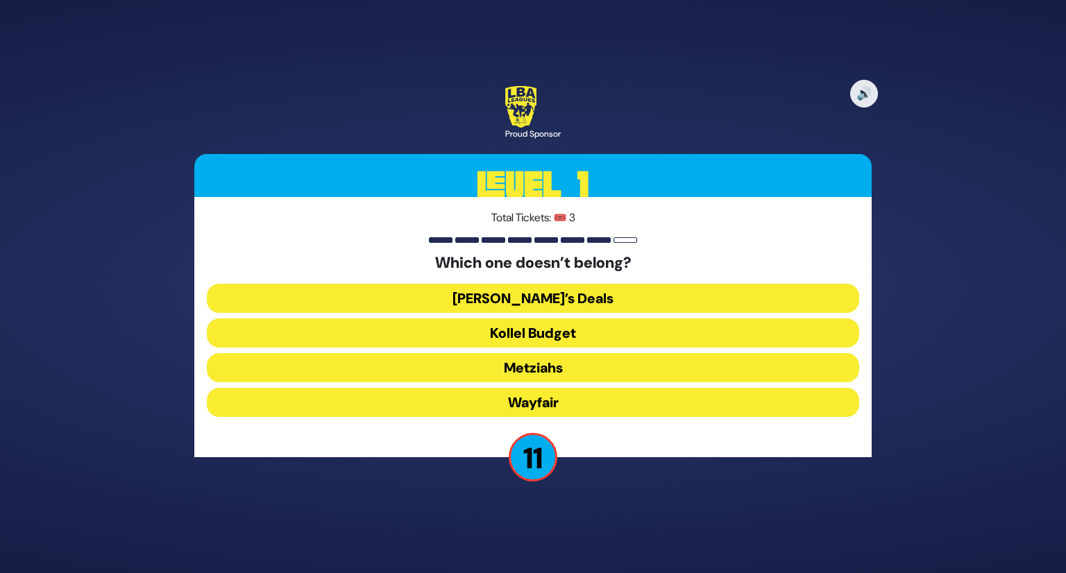
click at [583, 398] on button "Wayfair" at bounding box center [533, 402] width 652 height 29
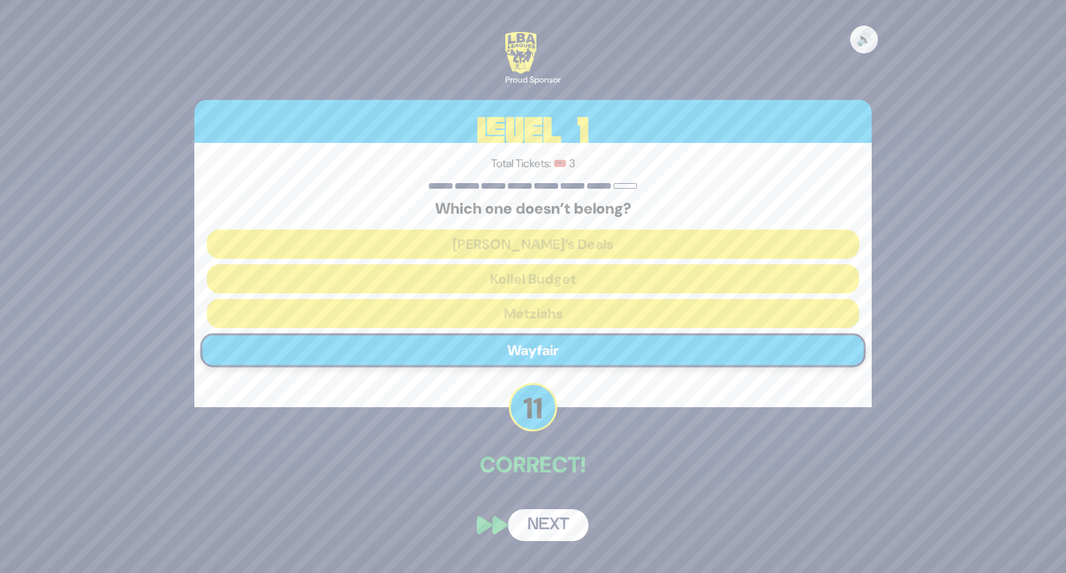
click at [559, 519] on button "Next" at bounding box center [548, 525] width 81 height 32
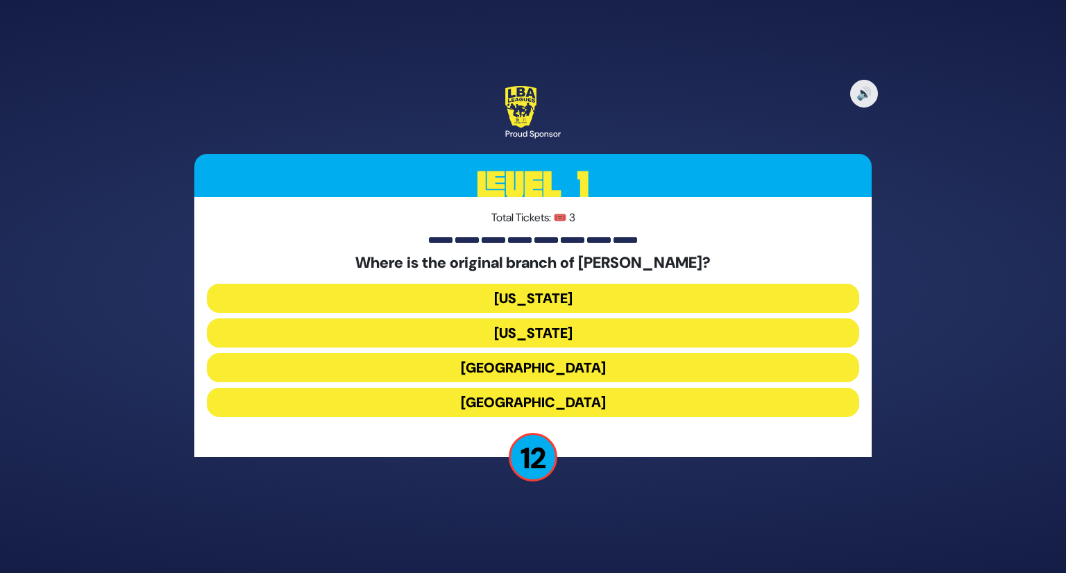
click at [590, 370] on button "London" at bounding box center [533, 367] width 652 height 29
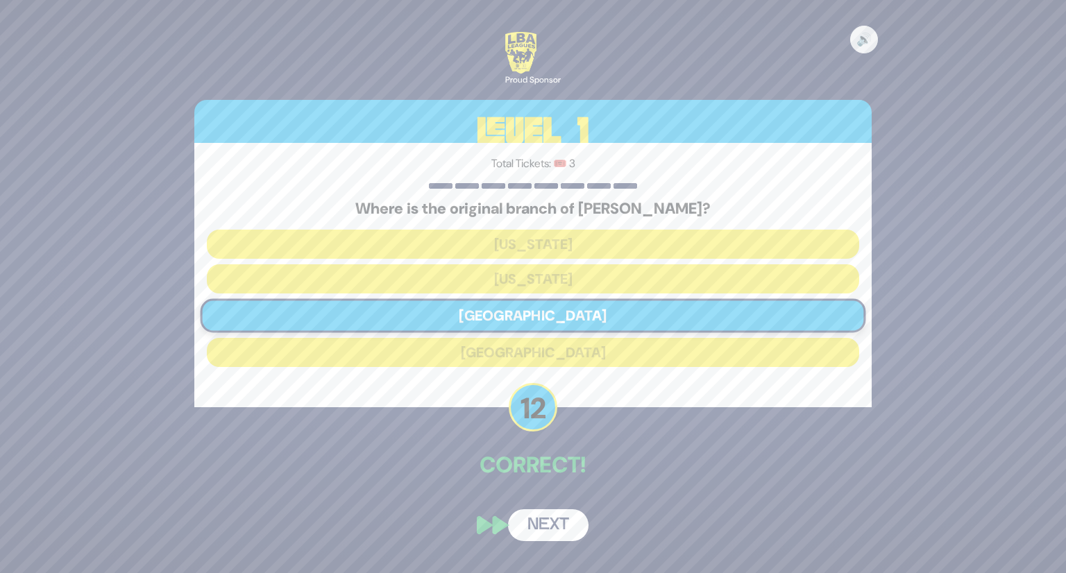
click at [554, 530] on button "Next" at bounding box center [548, 525] width 81 height 32
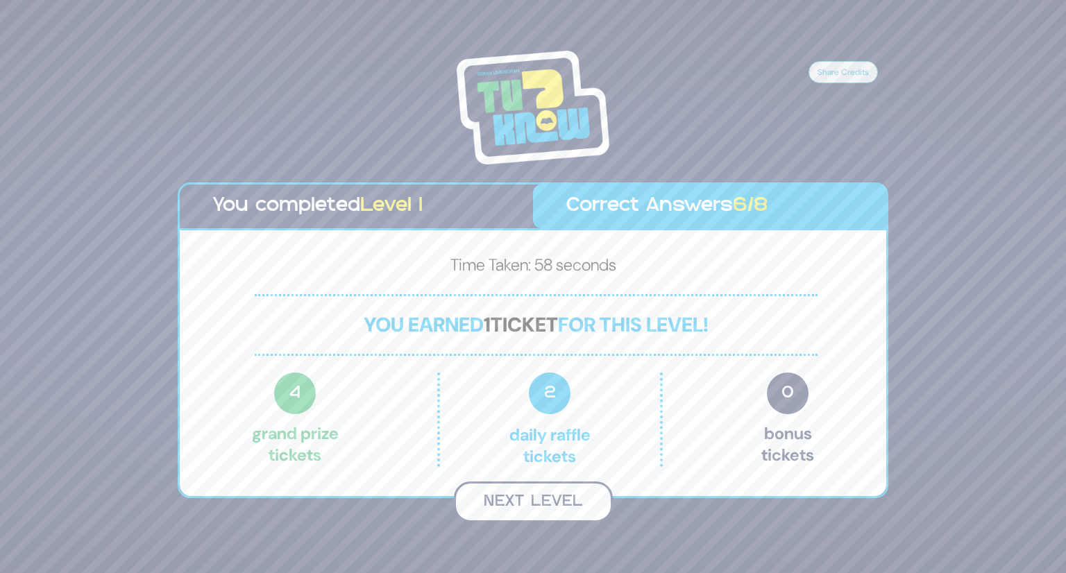
click at [548, 505] on button "Next Level" at bounding box center [533, 502] width 159 height 41
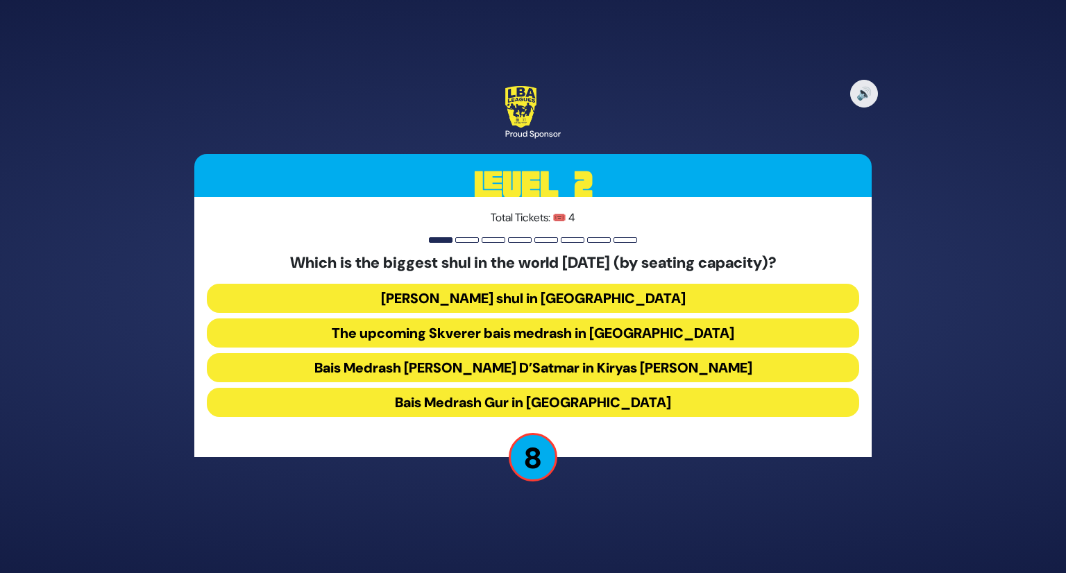
click at [564, 403] on button "Bais Medrash Gur in Yerushalayim" at bounding box center [533, 402] width 652 height 29
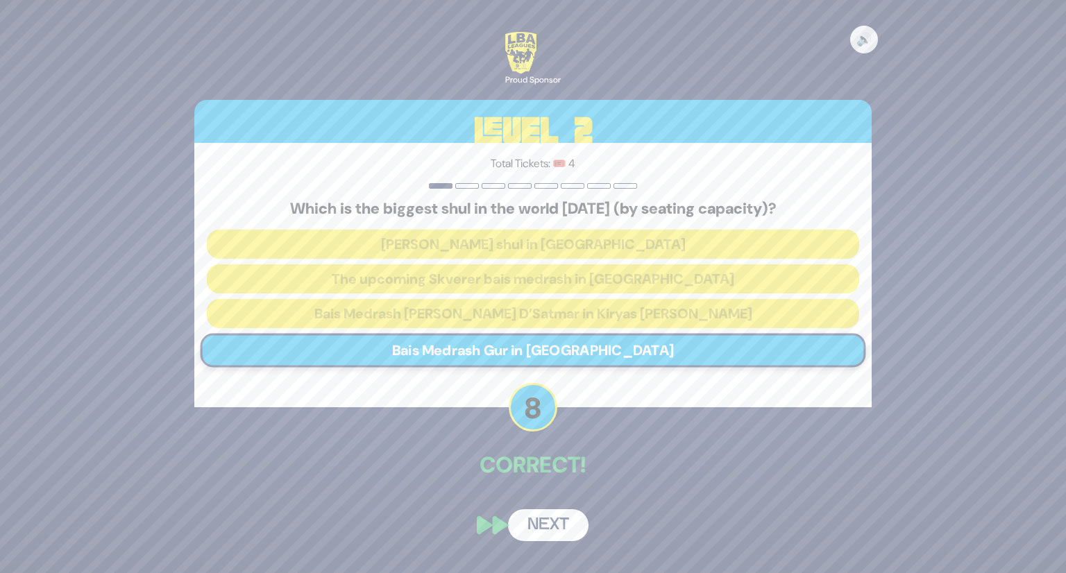
click at [541, 530] on button "Next" at bounding box center [548, 525] width 81 height 32
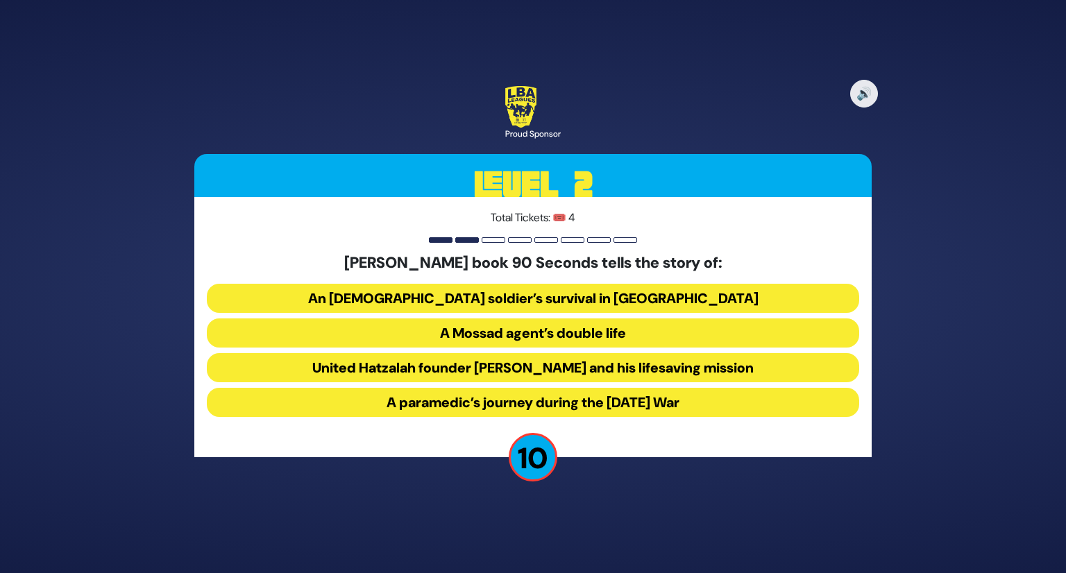
click at [489, 364] on button "United Hatzalah founder Eli Beer and his lifesaving mission" at bounding box center [533, 367] width 652 height 29
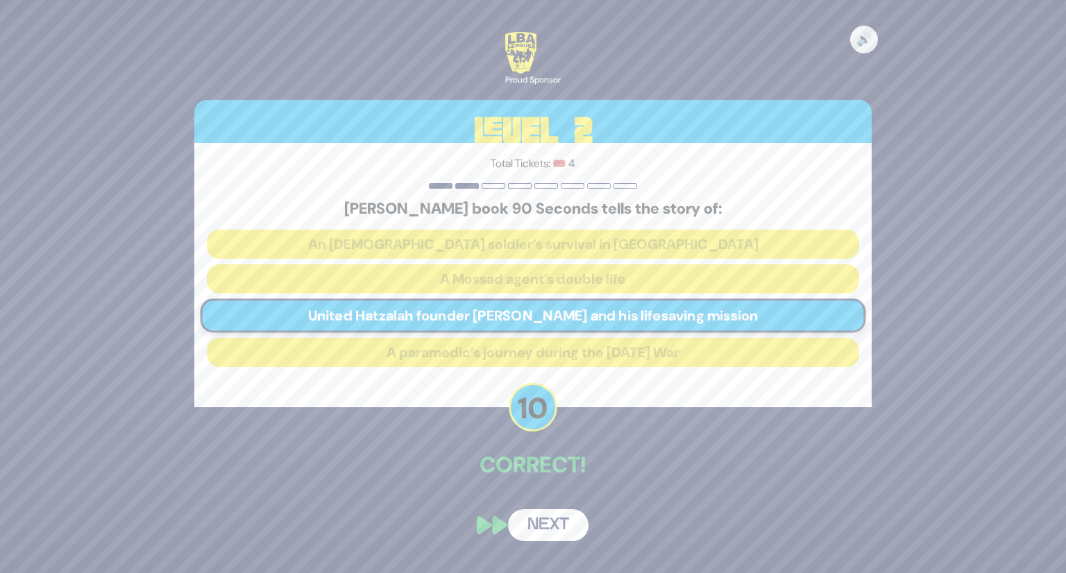
click at [554, 531] on button "Next" at bounding box center [548, 525] width 81 height 32
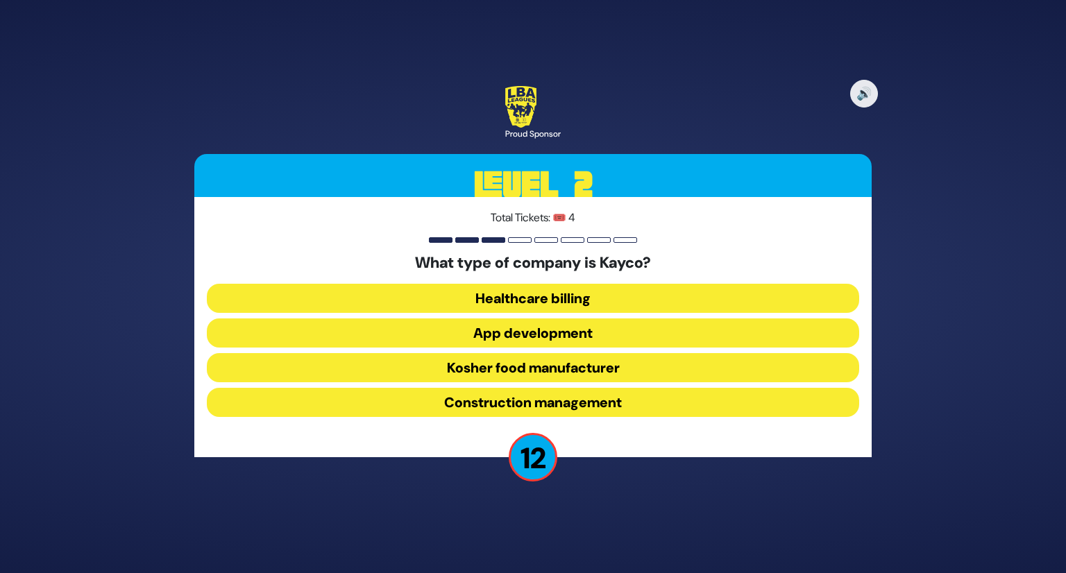
click at [566, 364] on button "Kosher food manufacturer" at bounding box center [533, 367] width 652 height 29
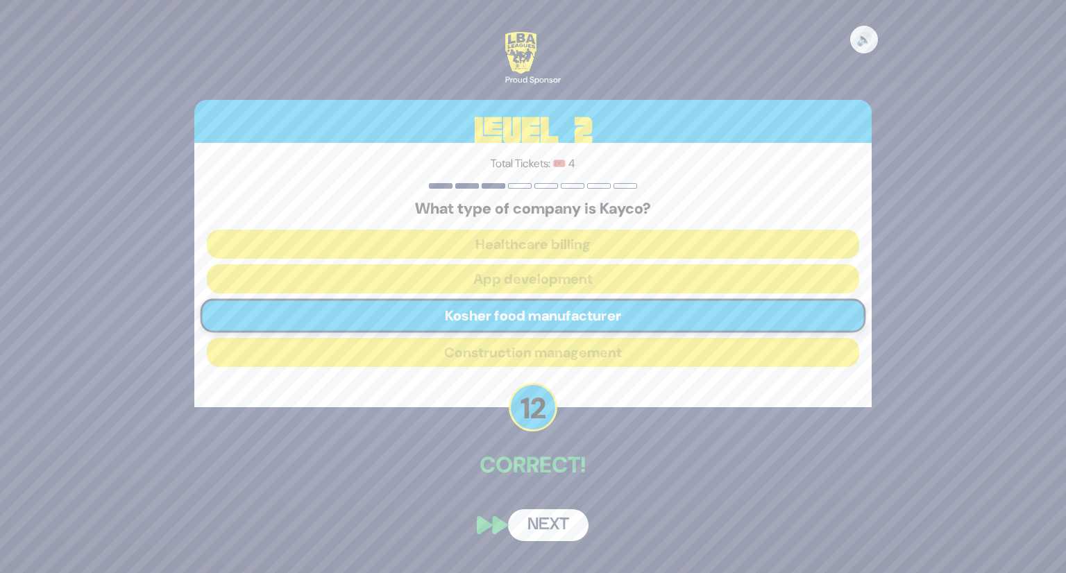
click at [550, 521] on button "Next" at bounding box center [548, 525] width 81 height 32
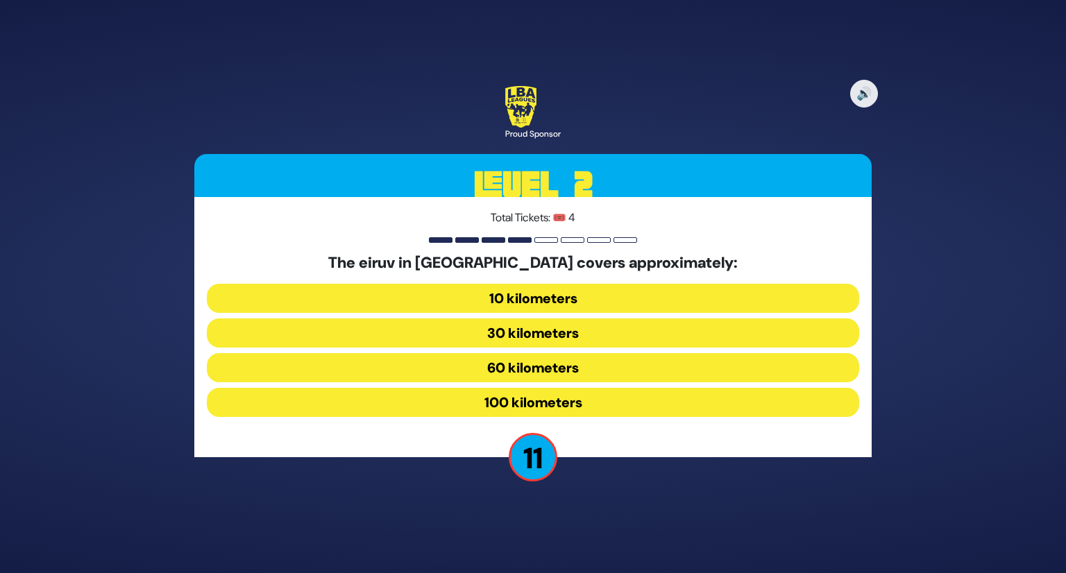
click at [580, 404] on button "100 kilometers" at bounding box center [533, 402] width 652 height 29
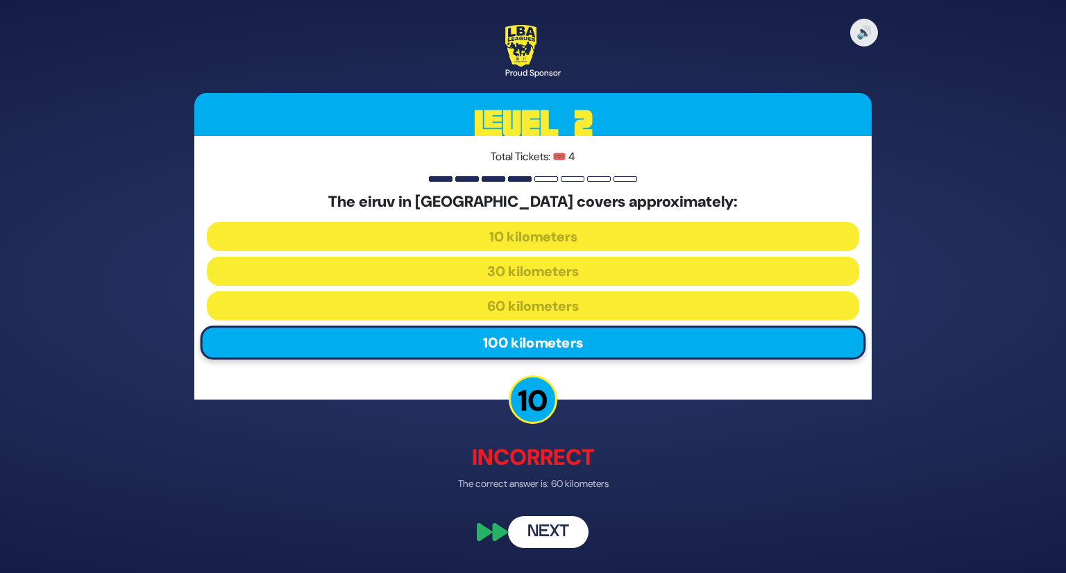
click at [556, 531] on button "Next" at bounding box center [548, 532] width 81 height 32
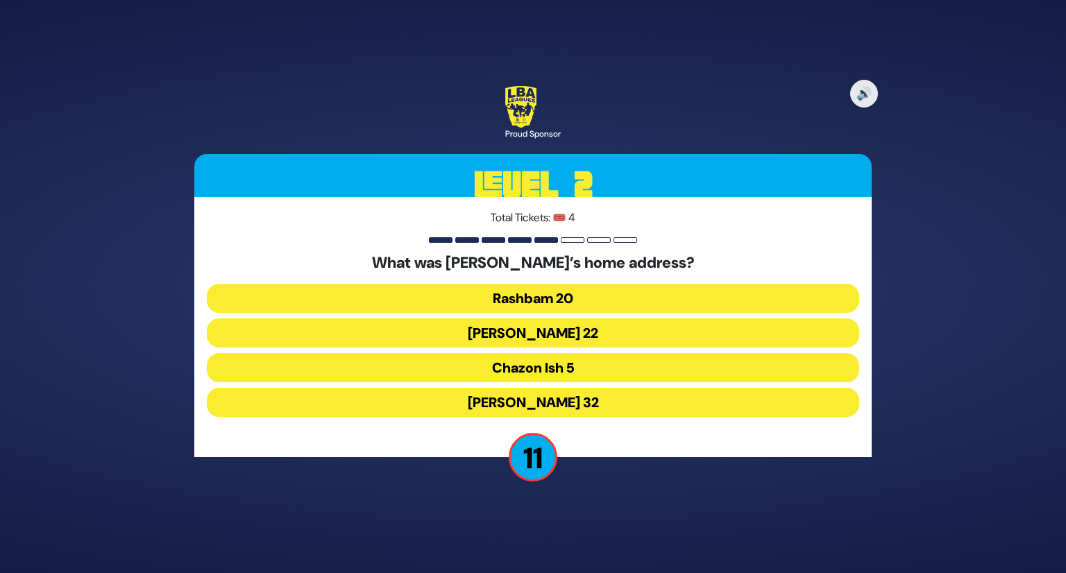
click at [582, 364] on button "Chazon Ish 5" at bounding box center [533, 367] width 652 height 29
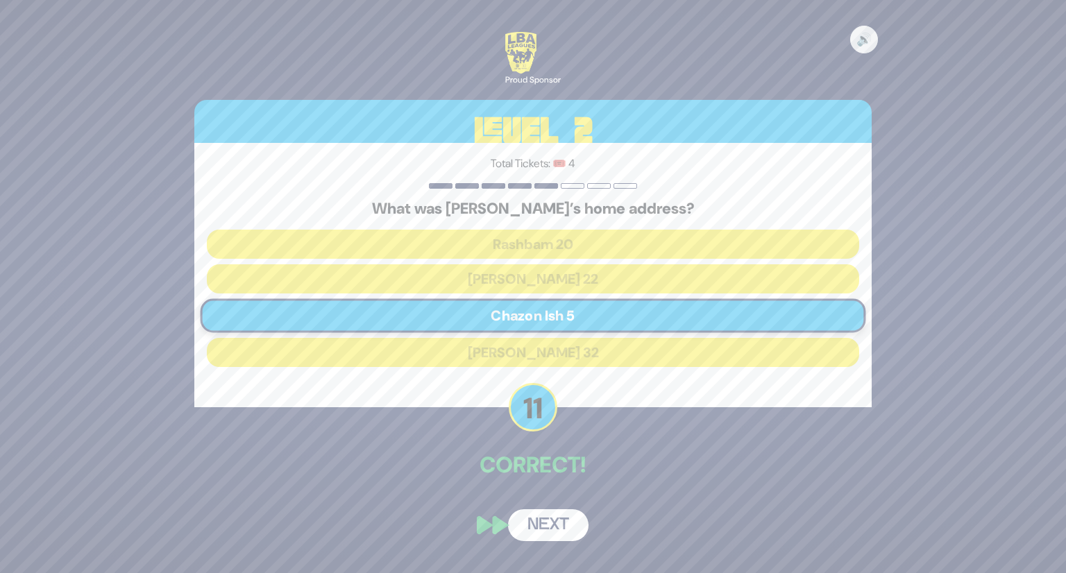
click at [550, 514] on button "Next" at bounding box center [548, 525] width 81 height 32
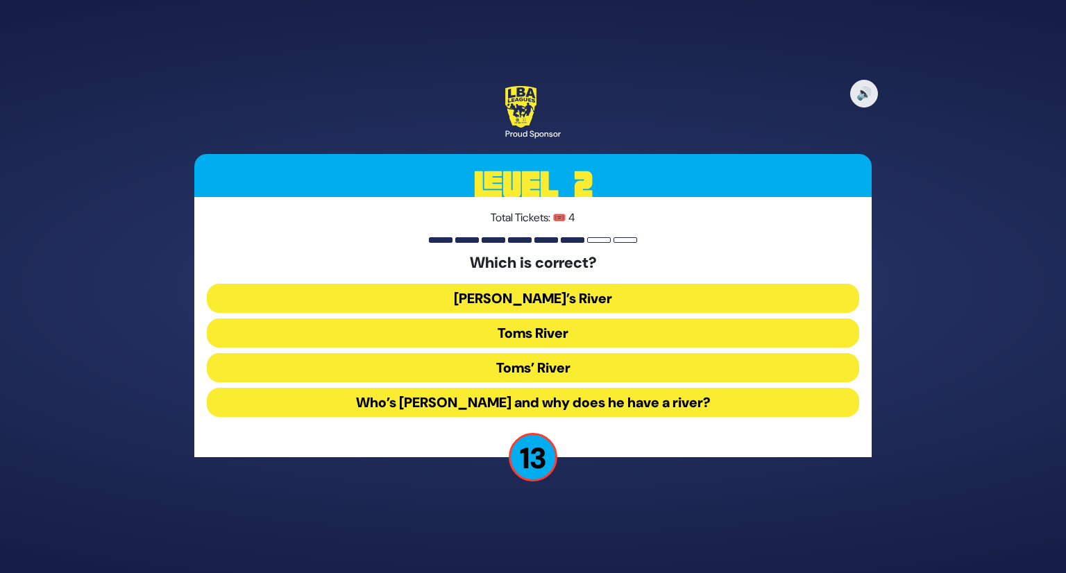
click at [580, 335] on button "Toms River" at bounding box center [533, 333] width 652 height 29
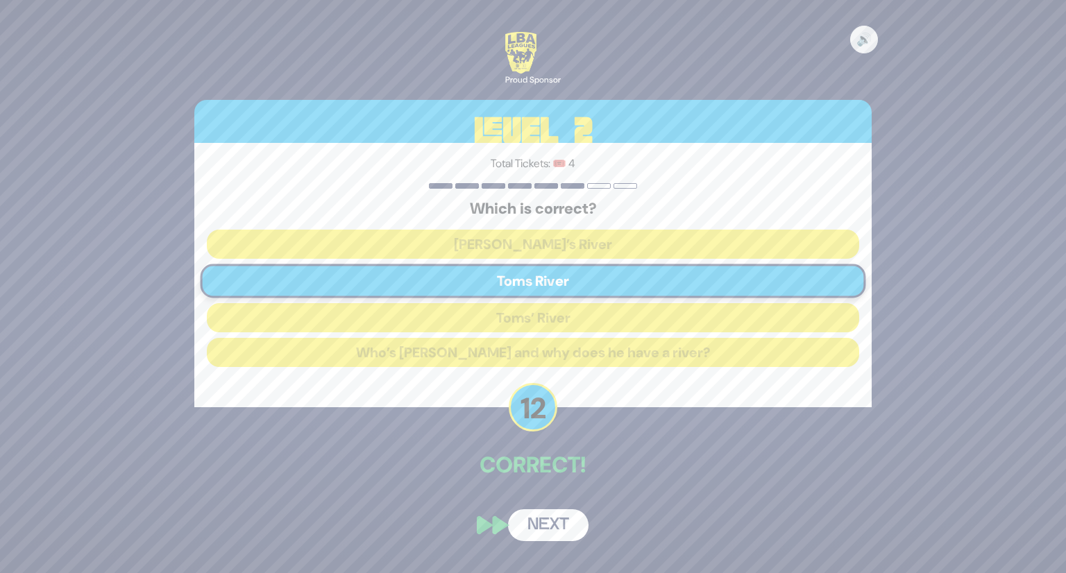
click at [563, 527] on button "Next" at bounding box center [548, 525] width 81 height 32
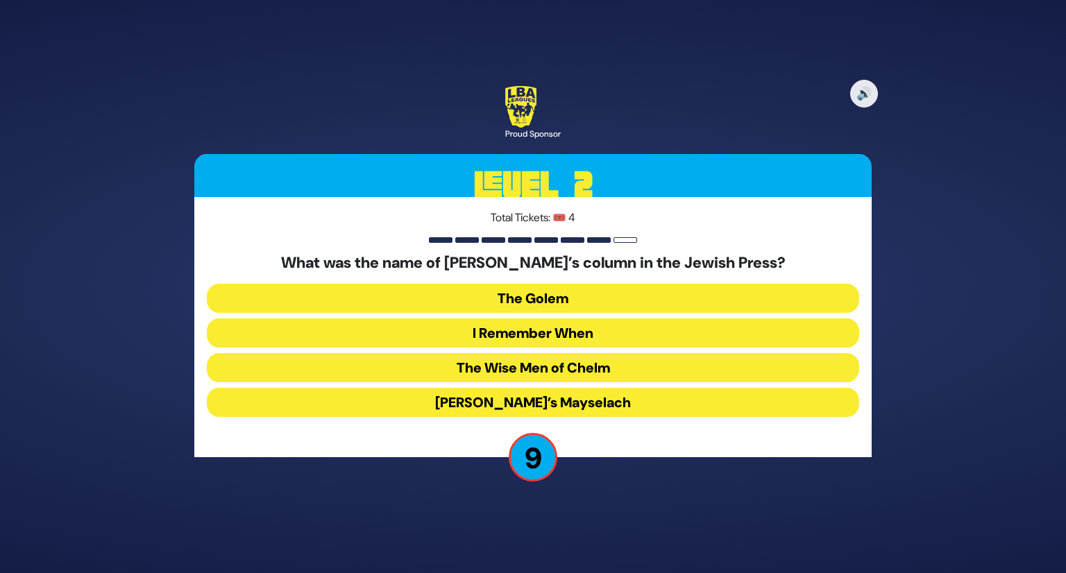
click at [582, 332] on button "I Remember When" at bounding box center [533, 333] width 652 height 29
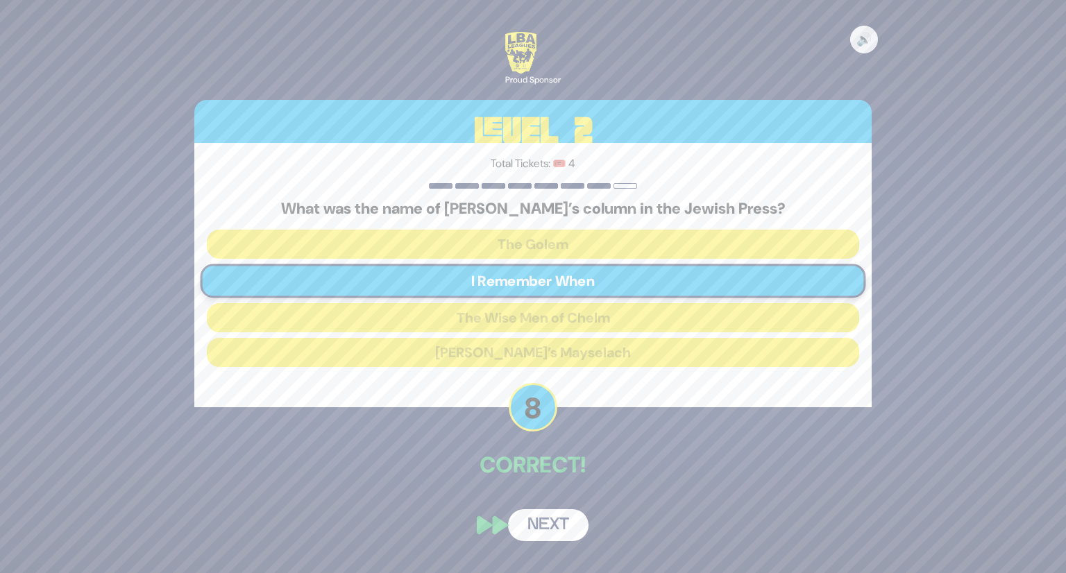
click at [550, 525] on button "Next" at bounding box center [548, 525] width 81 height 32
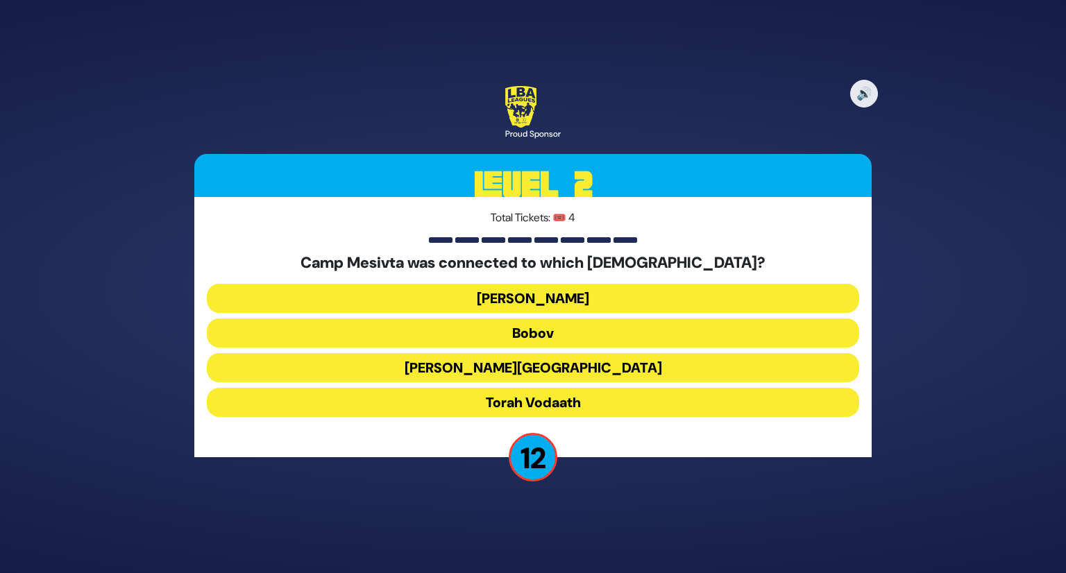
click at [582, 399] on button "Torah Vodaath" at bounding box center [533, 402] width 652 height 29
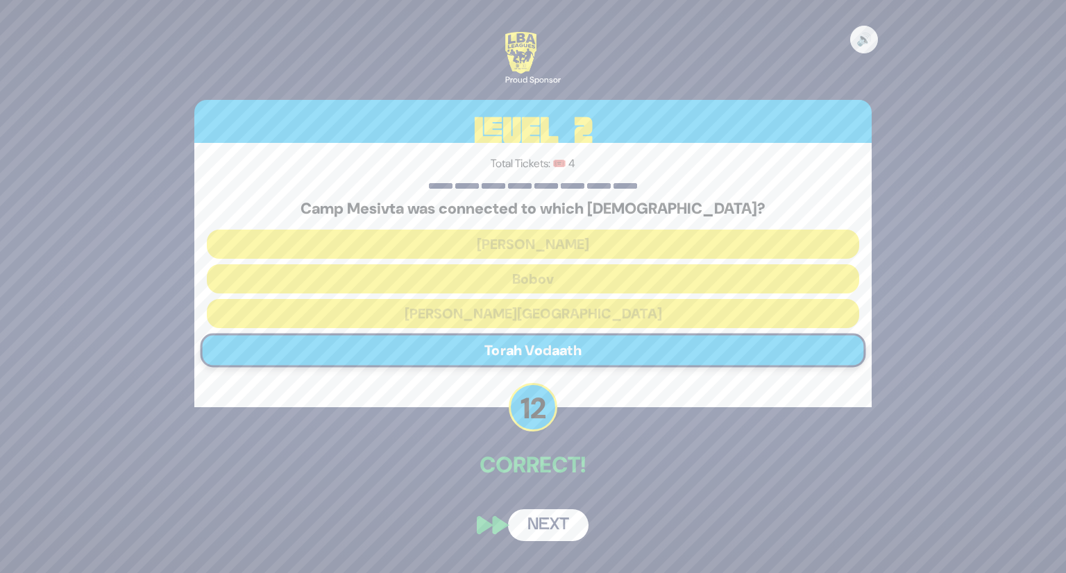
click at [544, 523] on button "Next" at bounding box center [548, 525] width 81 height 32
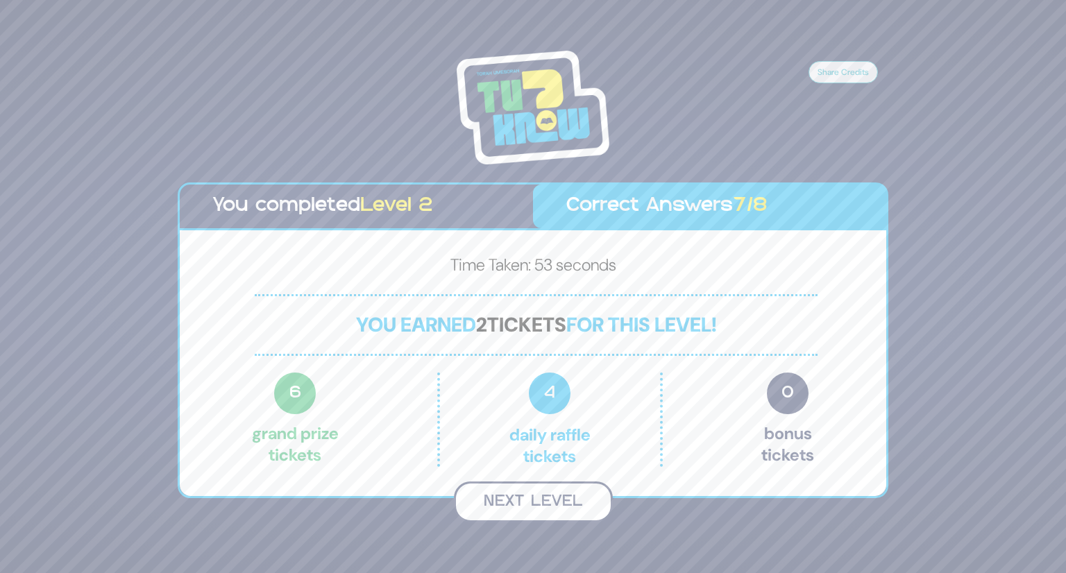
click at [571, 495] on button "Next Level" at bounding box center [533, 502] width 159 height 41
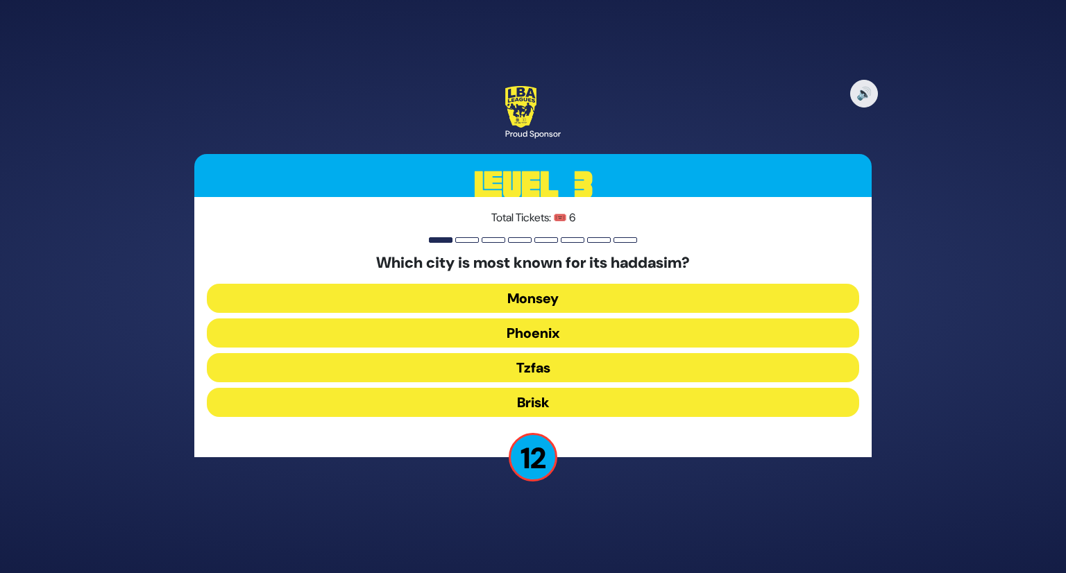
click at [591, 296] on button "Monsey" at bounding box center [533, 298] width 652 height 29
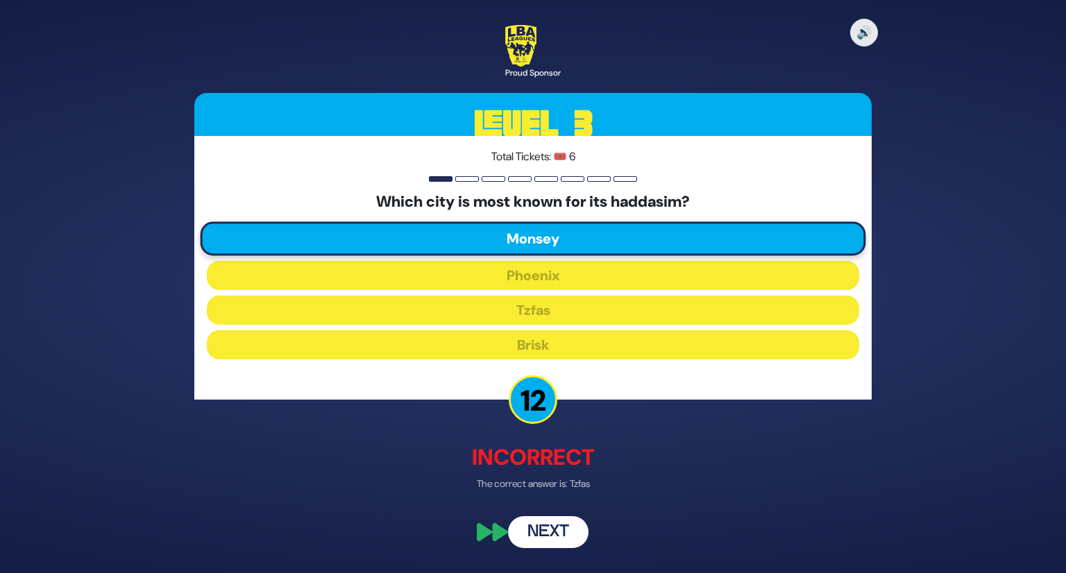
click at [564, 537] on button "Next" at bounding box center [548, 532] width 81 height 32
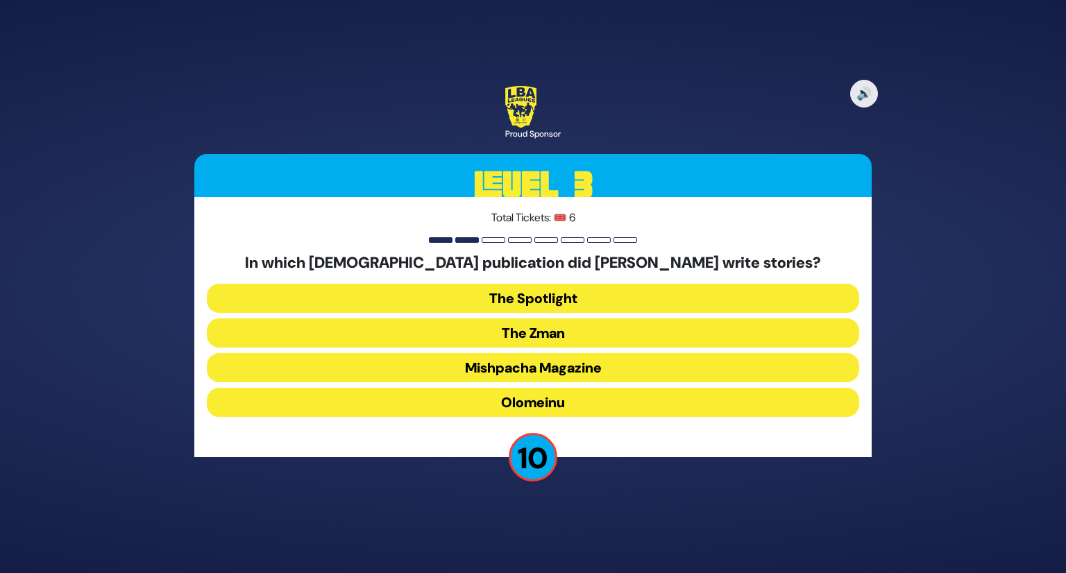
click at [608, 404] on button "Olomeinu" at bounding box center [533, 402] width 652 height 29
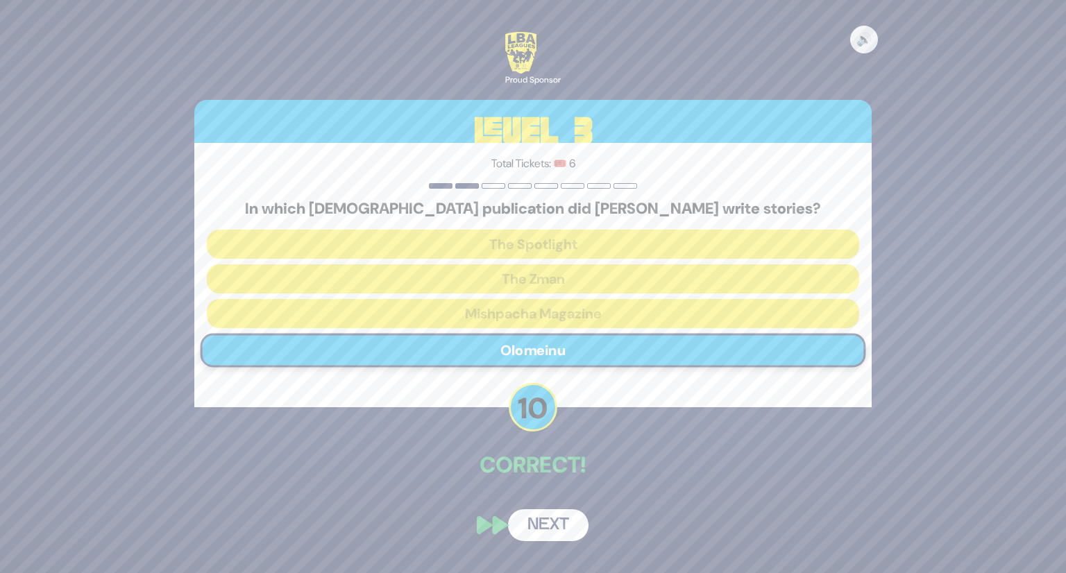
click at [555, 522] on button "Next" at bounding box center [548, 525] width 81 height 32
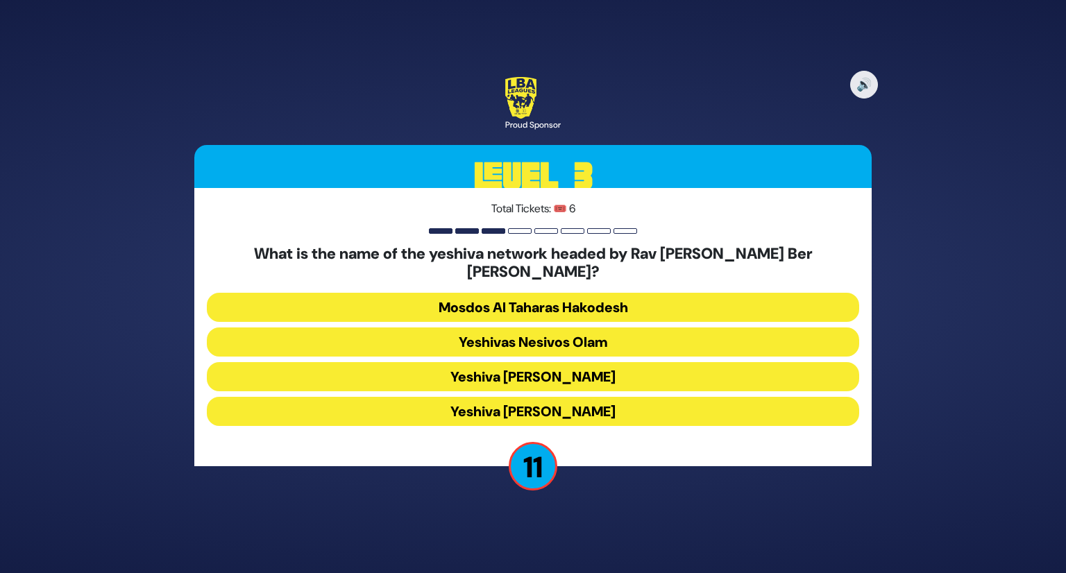
click at [530, 400] on button "Yeshiva Ateres Shlomo" at bounding box center [533, 411] width 652 height 29
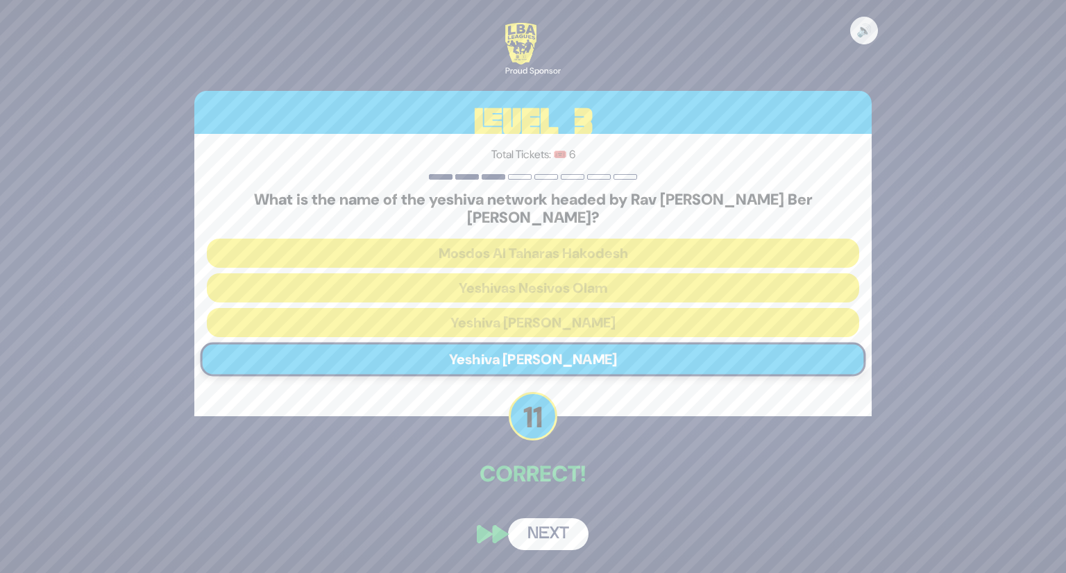
click at [555, 524] on button "Next" at bounding box center [548, 535] width 81 height 32
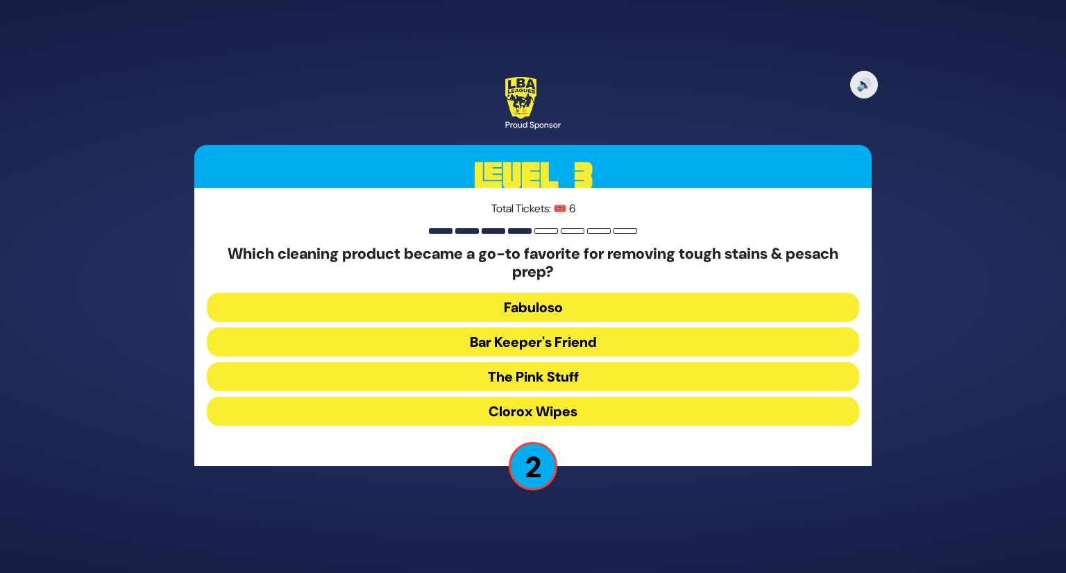
click at [597, 373] on button "The Pink Stuff" at bounding box center [533, 376] width 652 height 29
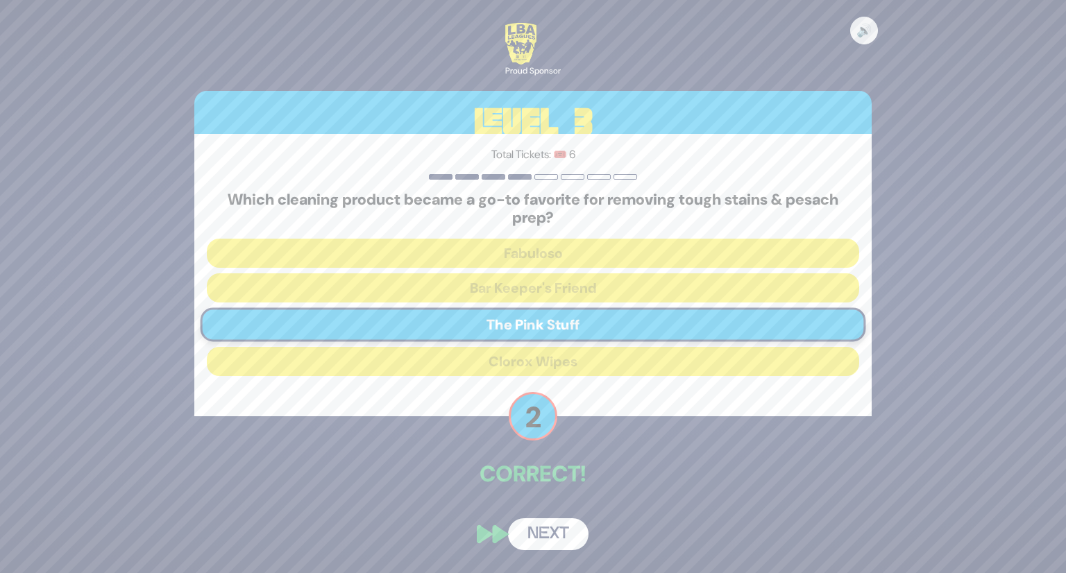
click at [558, 531] on button "Next" at bounding box center [548, 535] width 81 height 32
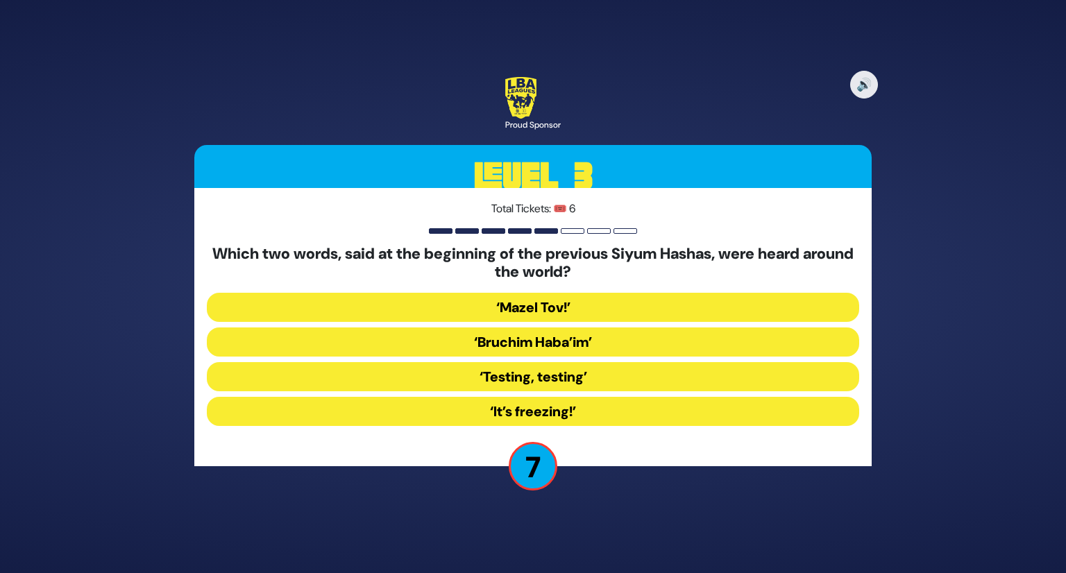
click at [600, 410] on button "‘It’s freezing!’" at bounding box center [533, 411] width 652 height 29
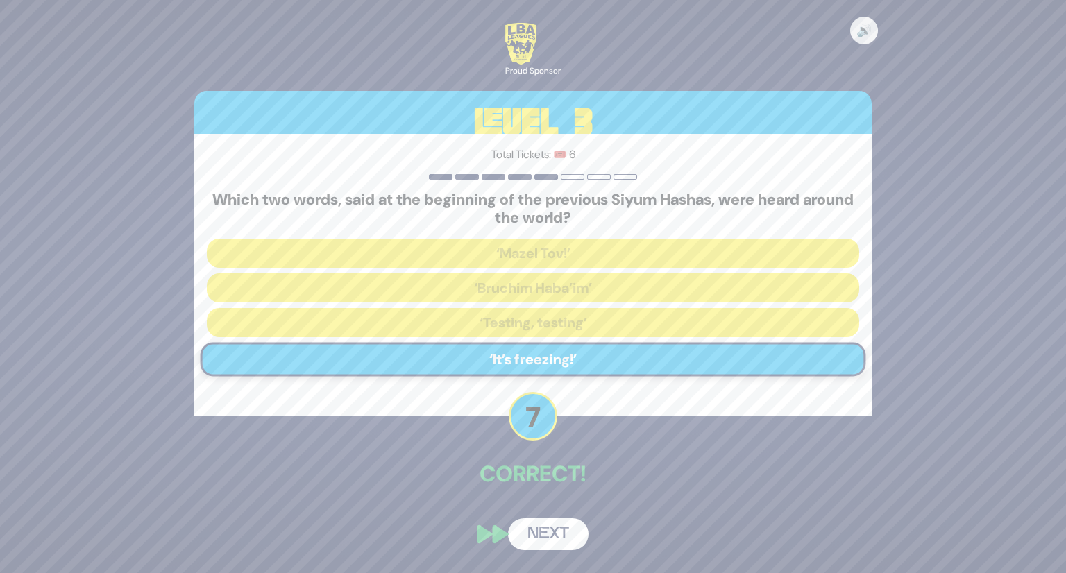
click at [555, 536] on button "Next" at bounding box center [548, 535] width 81 height 32
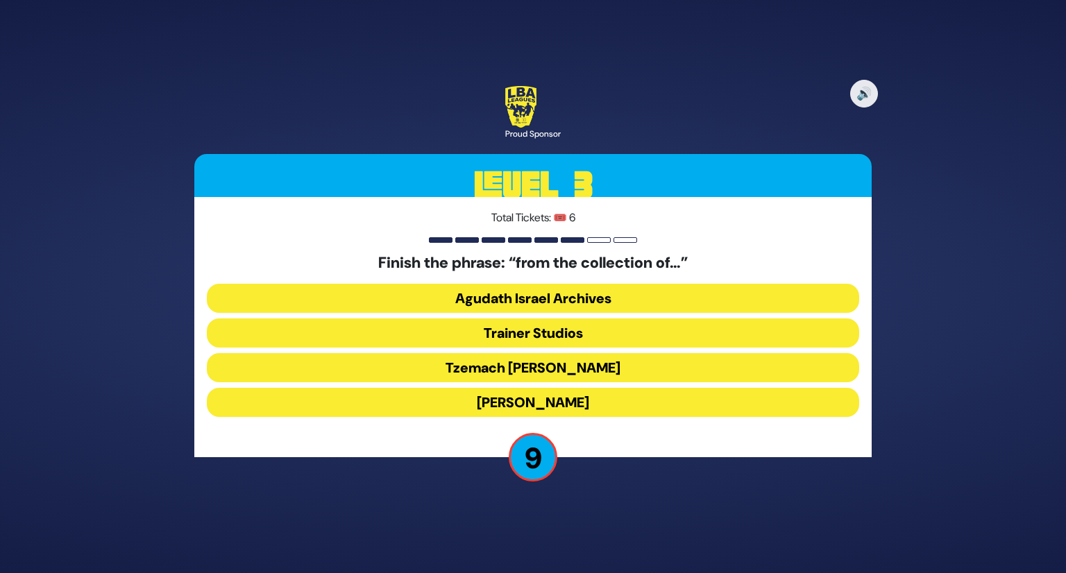
click at [616, 365] on button "Tzemach Glen" at bounding box center [533, 367] width 652 height 29
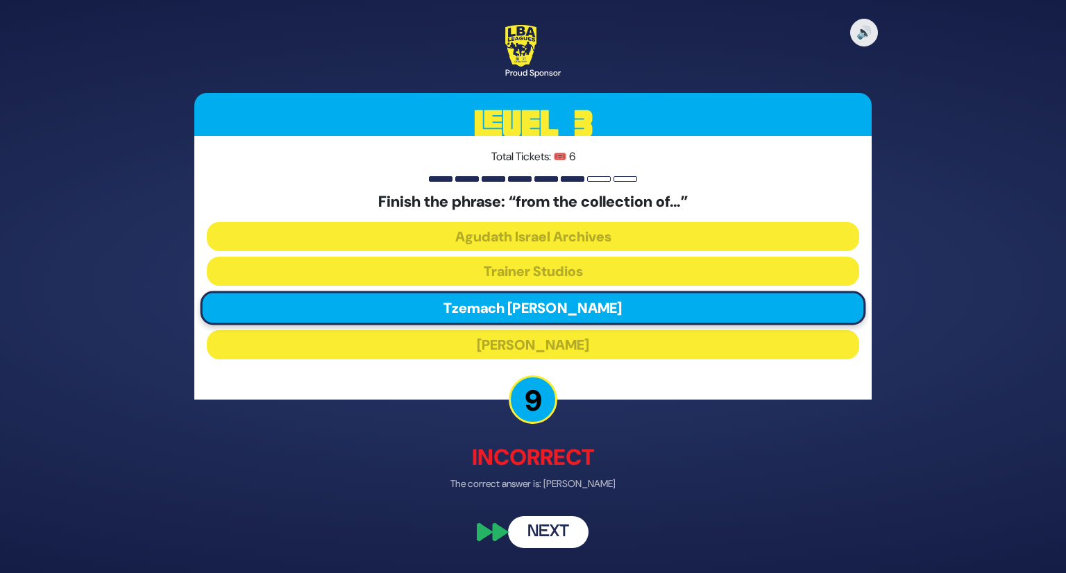
click at [564, 535] on button "Next" at bounding box center [548, 532] width 81 height 32
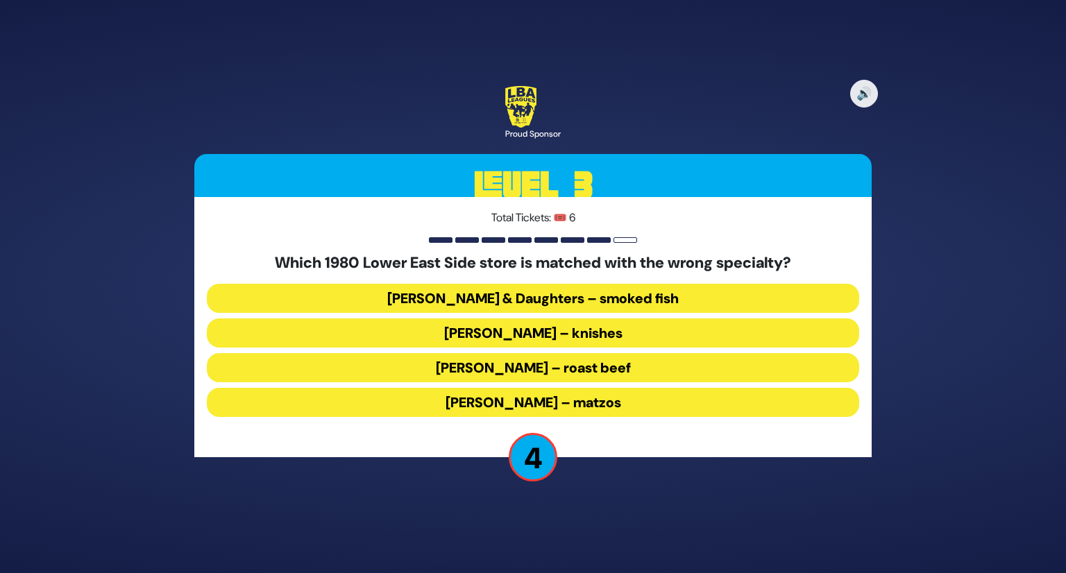
click at [550, 293] on button "Russ & Daughters – smoked fish" at bounding box center [533, 298] width 652 height 29
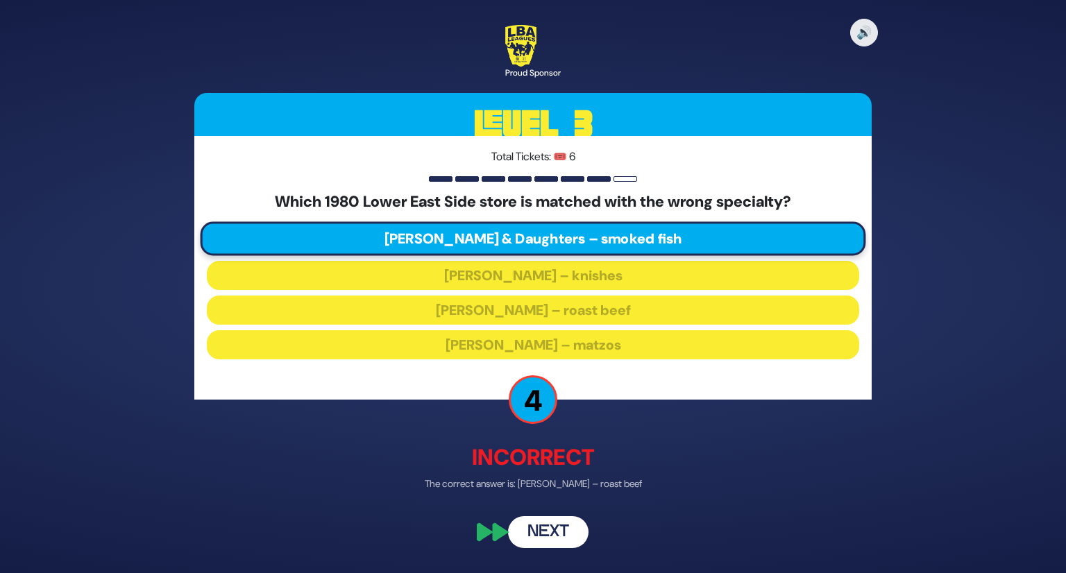
click at [566, 537] on button "Next" at bounding box center [548, 532] width 81 height 32
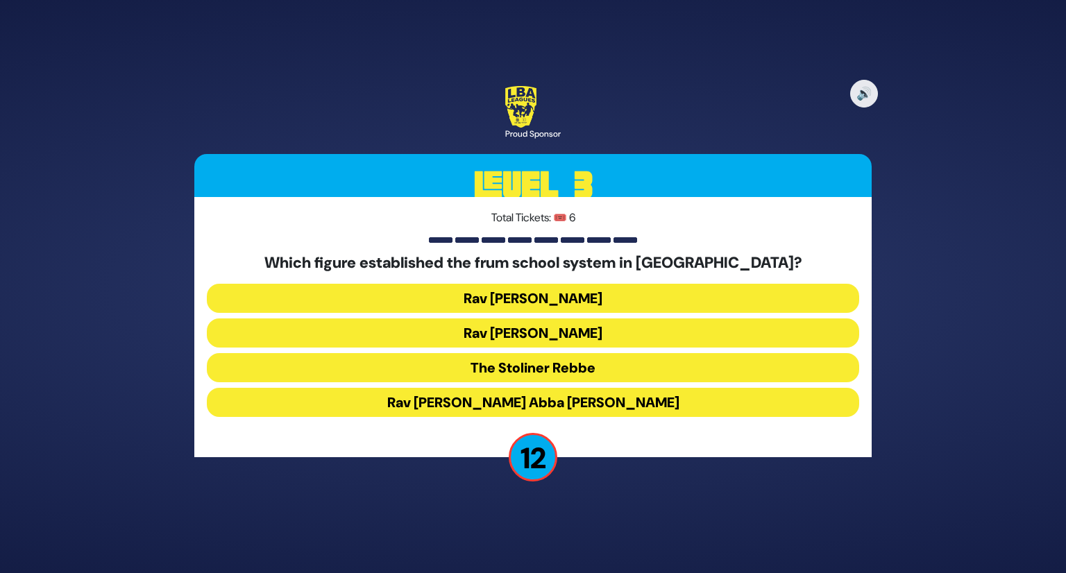
click at [558, 331] on button "Rav Eliezer Levin" at bounding box center [533, 333] width 652 height 29
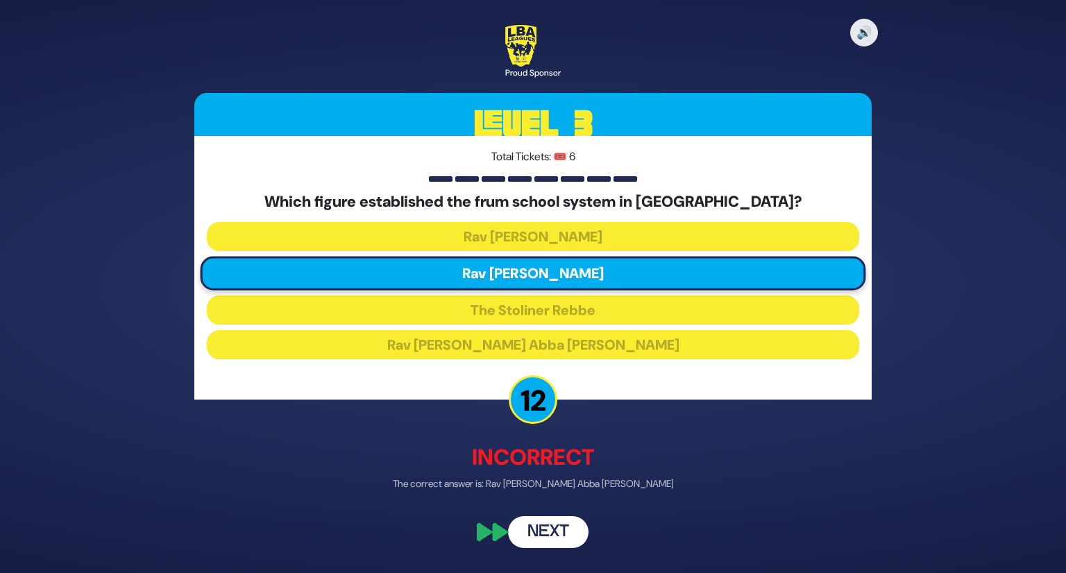
click at [570, 537] on button "Next" at bounding box center [548, 532] width 81 height 32
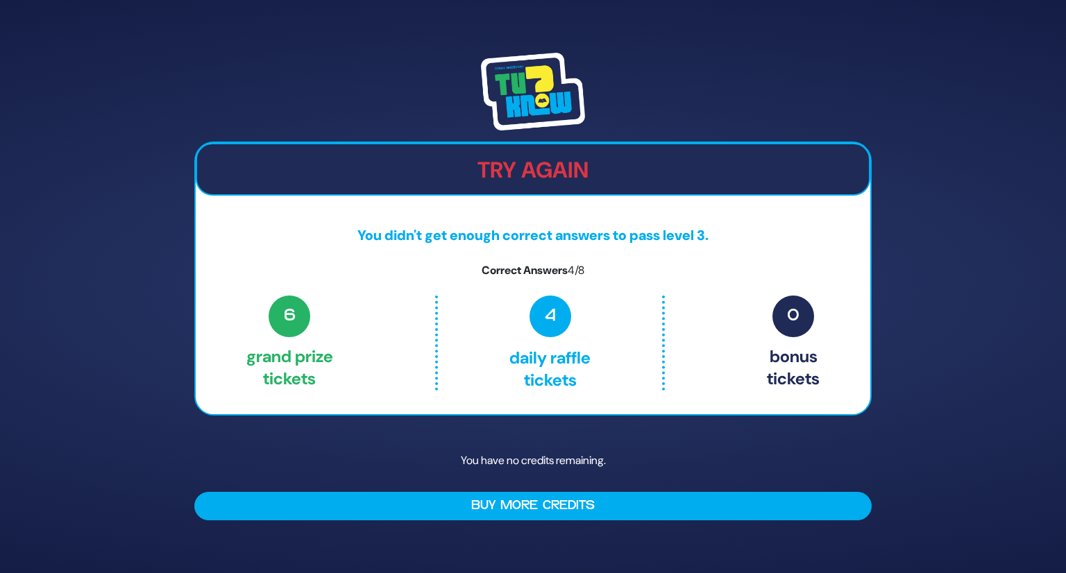
drag, startPoint x: 546, startPoint y: 507, endPoint x: 652, endPoint y: 530, distance: 109.3
click at [652, 530] on div "Try Again You didn't get enough correct answers to pass level 3. Correct Answer…" at bounding box center [533, 286] width 711 height 501
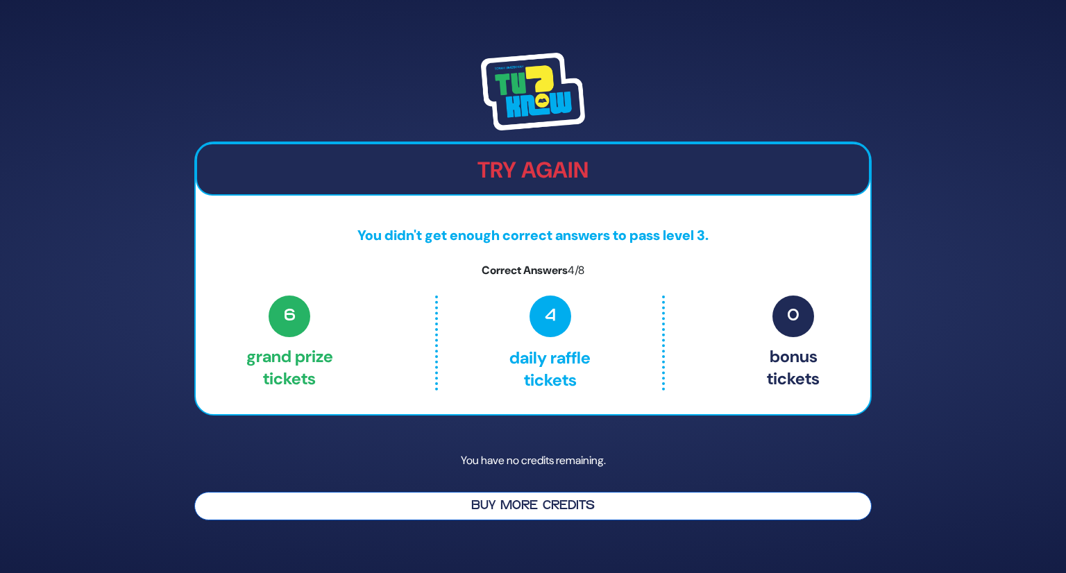
click at [466, 513] on button "Buy More Credits" at bounding box center [532, 506] width 677 height 28
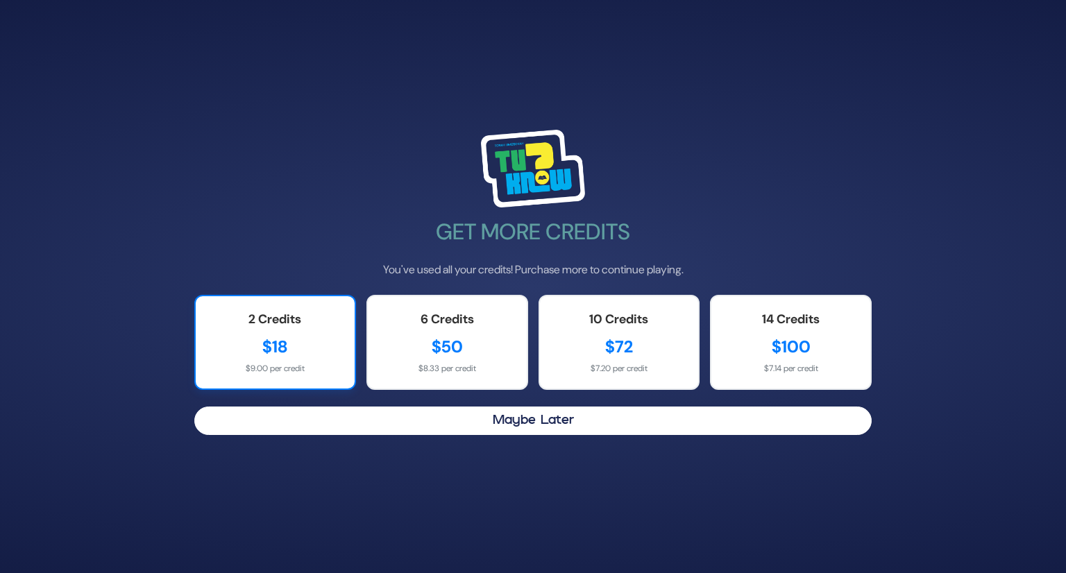
click at [272, 353] on div "$18" at bounding box center [275, 347] width 131 height 25
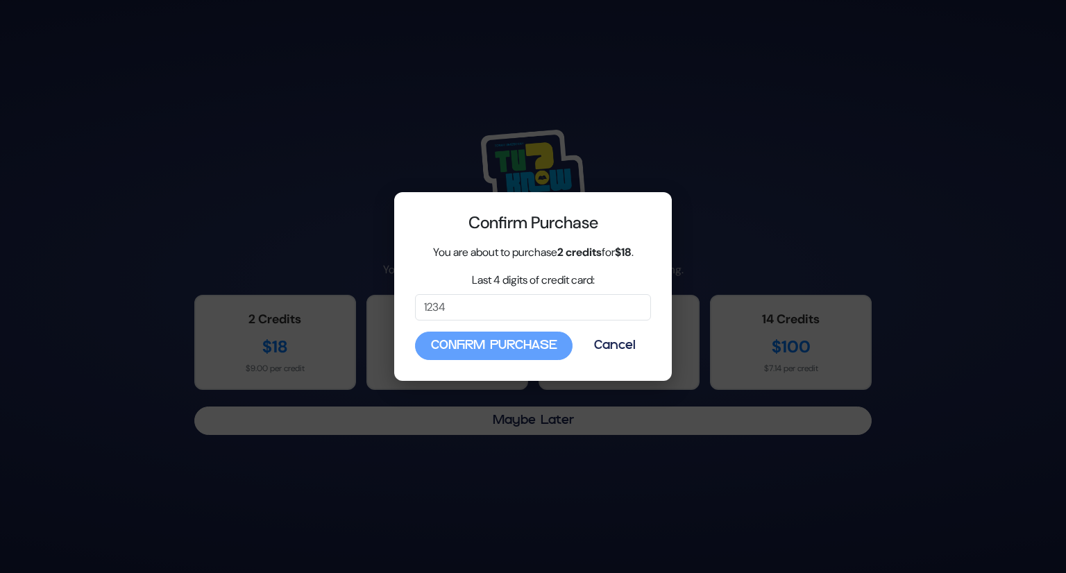
click at [539, 341] on div "Confirm Purchase Cancel" at bounding box center [533, 346] width 236 height 28
click at [522, 348] on div "Confirm Purchase Cancel" at bounding box center [533, 346] width 236 height 28
click at [463, 344] on div "Confirm Purchase Cancel" at bounding box center [533, 346] width 236 height 28
click at [541, 306] on input "Last 4 digits of credit card:" at bounding box center [533, 307] width 236 height 26
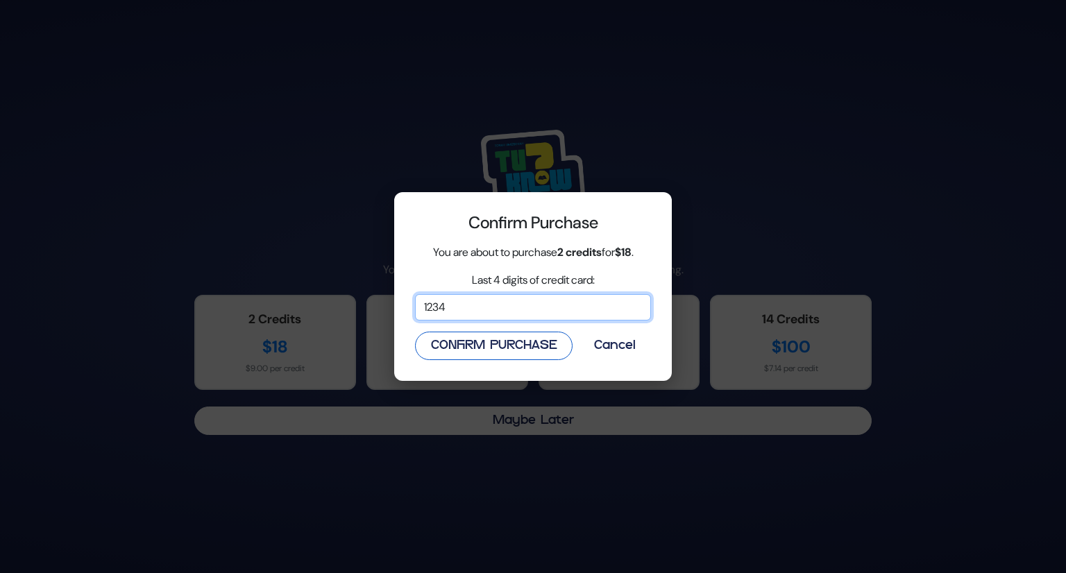
type input "1234"
click at [536, 346] on button "Confirm Purchase" at bounding box center [494, 346] width 158 height 28
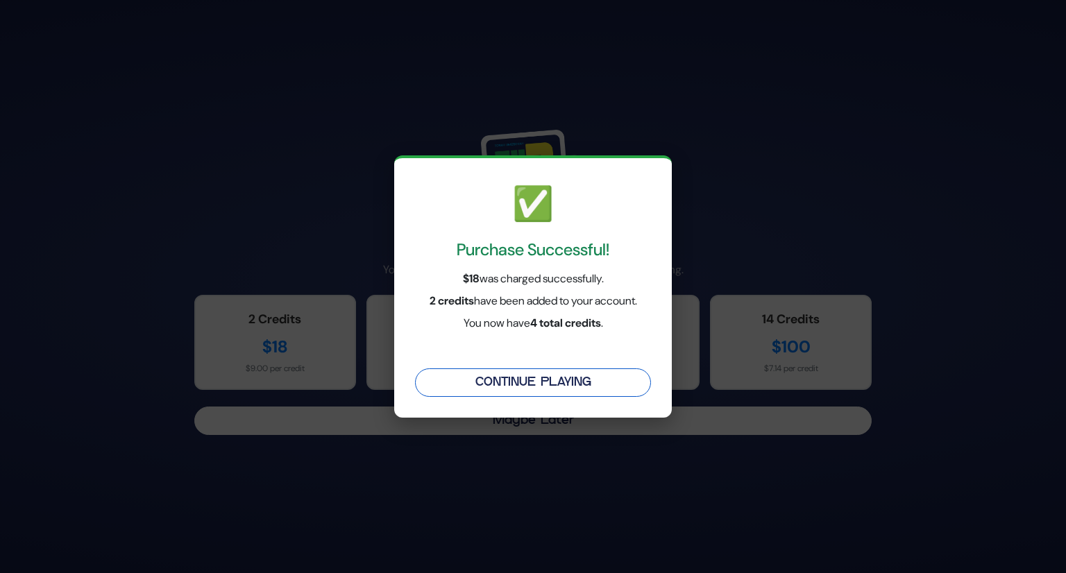
click at [552, 378] on button "Continue Playing" at bounding box center [533, 383] width 236 height 28
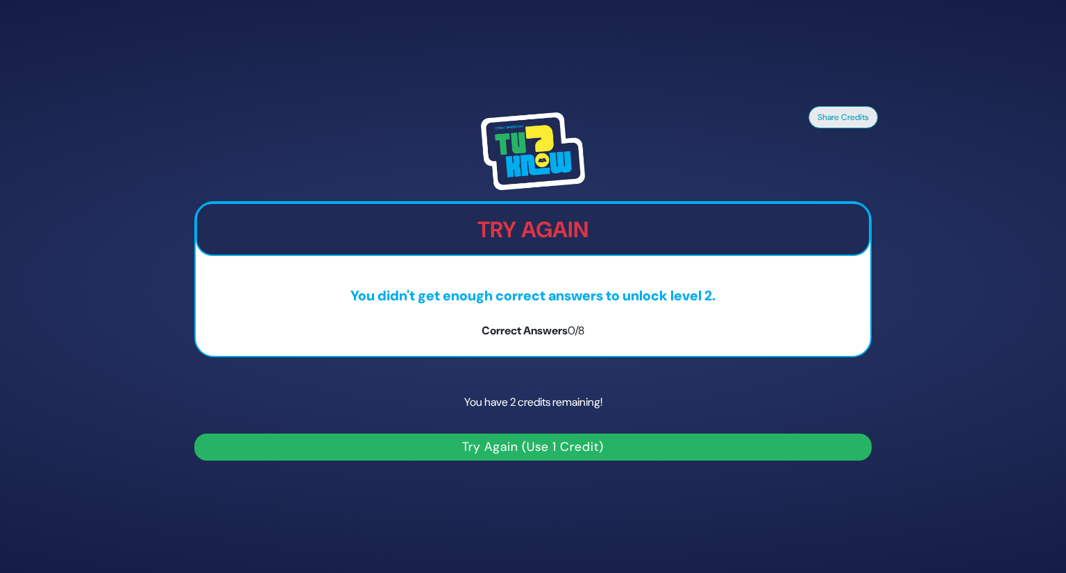
click at [0, 513] on div "Share Credits Try Again You didn't get enough correct answers to unlock level 2…" at bounding box center [533, 286] width 1066 height 573
click at [557, 440] on button "Try Again (Use 1 Credit)" at bounding box center [532, 447] width 677 height 27
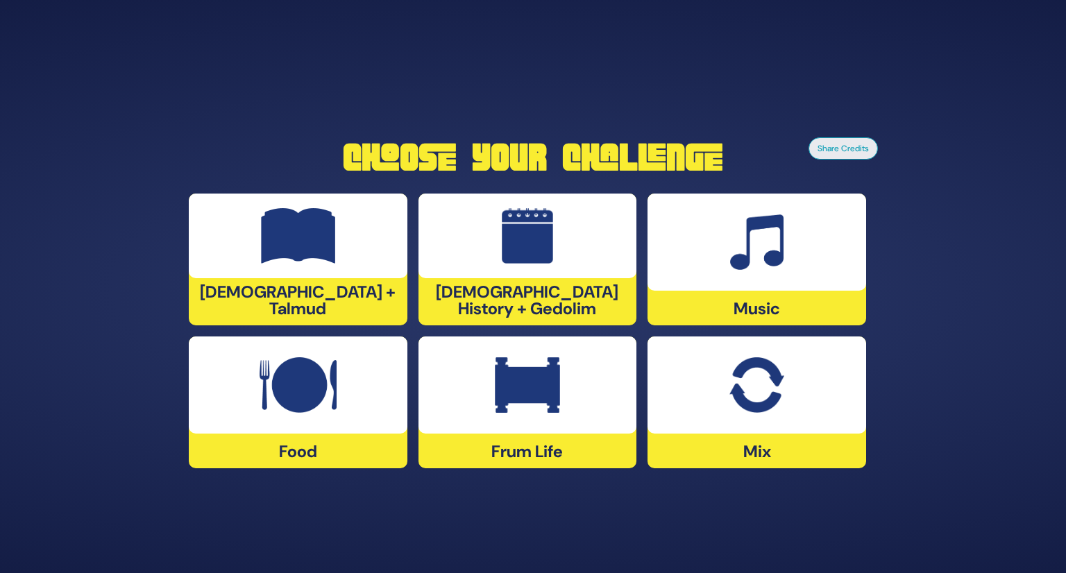
click at [324, 403] on img at bounding box center [298, 385] width 77 height 56
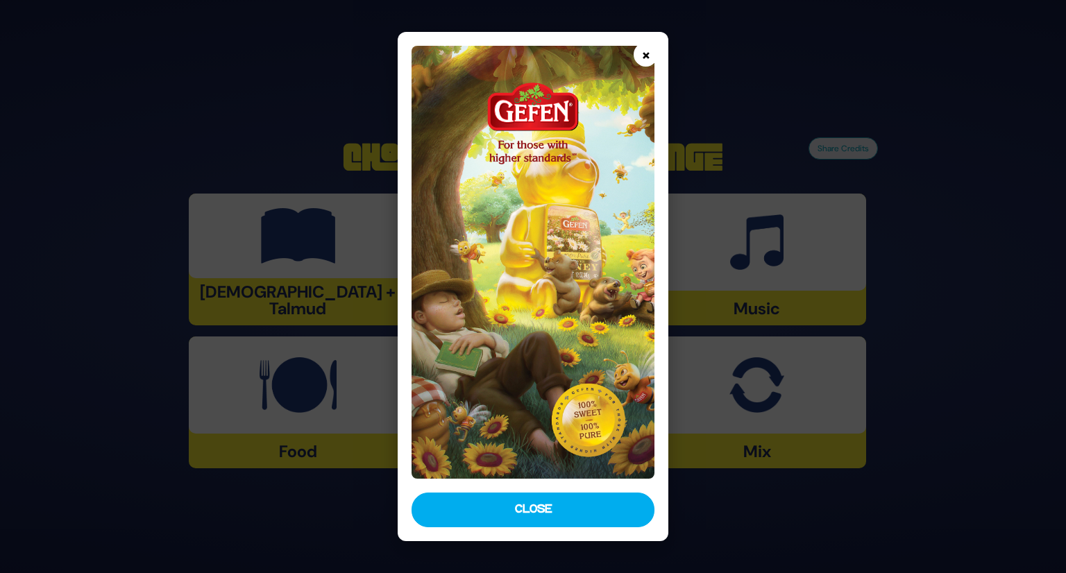
click at [644, 47] on button "×" at bounding box center [646, 54] width 24 height 24
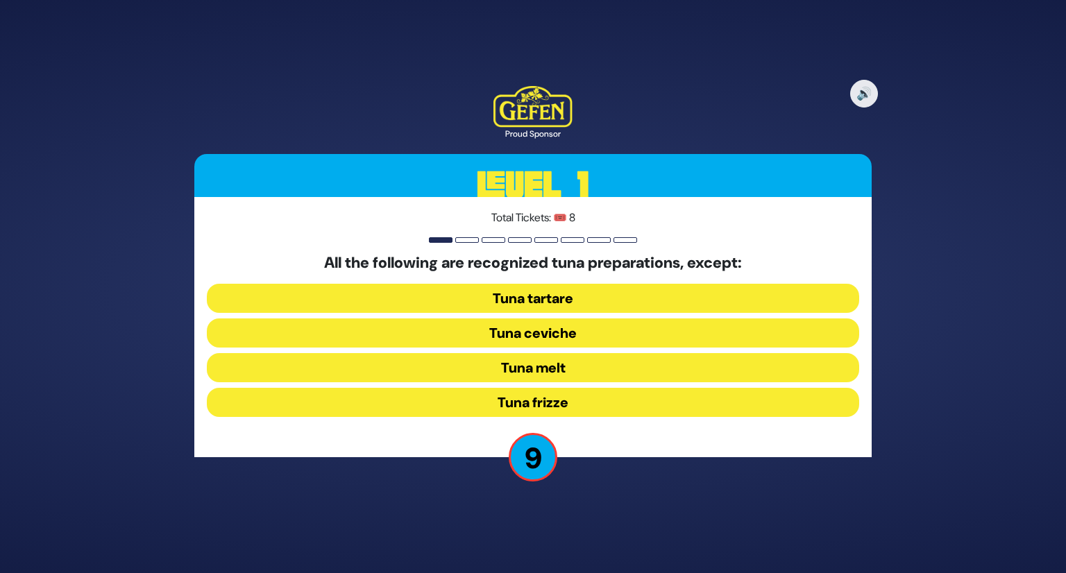
click at [605, 402] on button "Tuna frizze" at bounding box center [533, 402] width 652 height 29
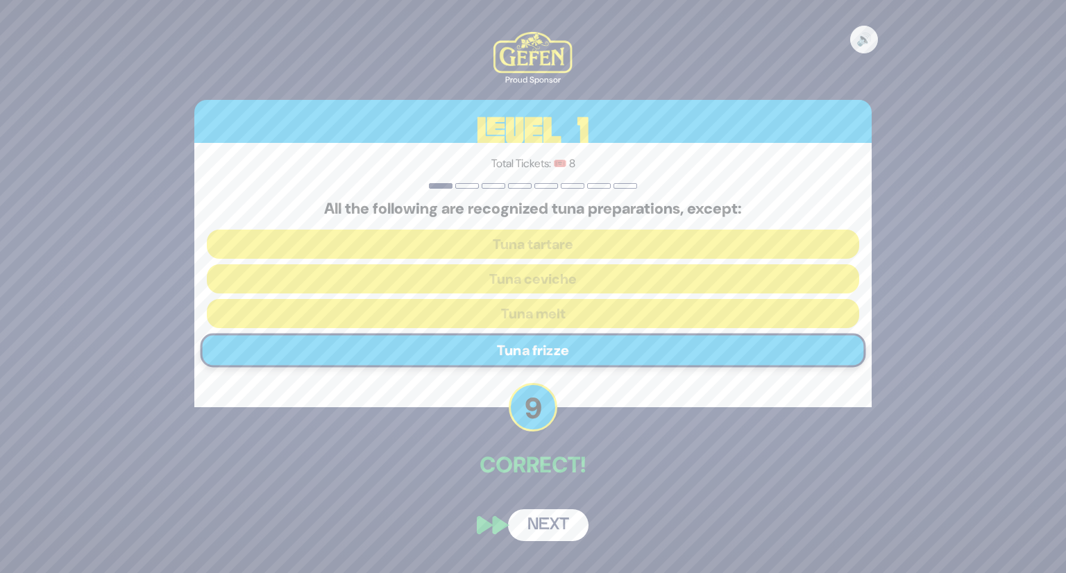
click at [550, 528] on button "Next" at bounding box center [548, 525] width 81 height 32
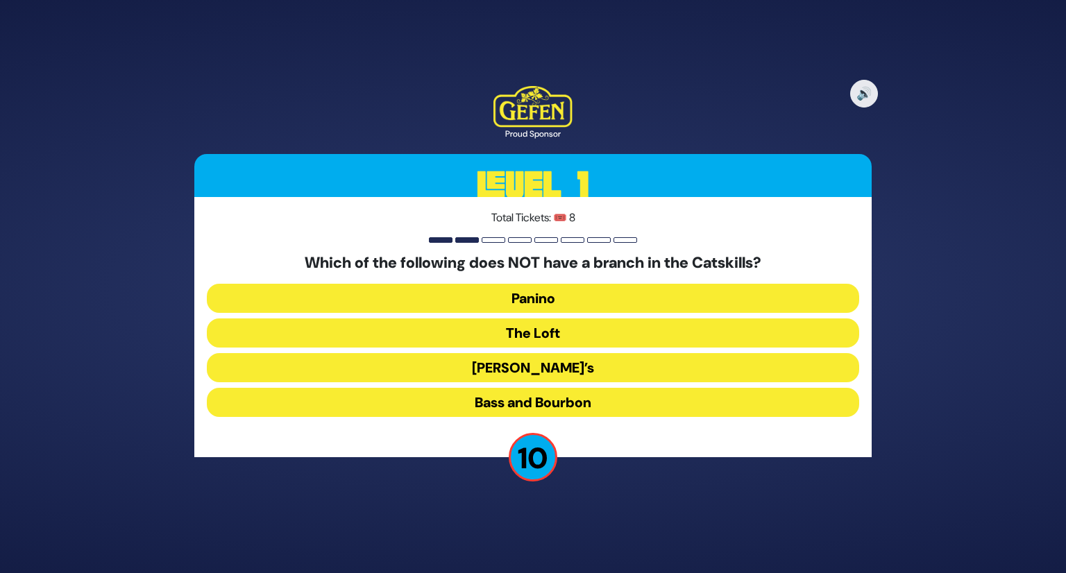
click at [552, 338] on button "The Loft" at bounding box center [533, 333] width 652 height 29
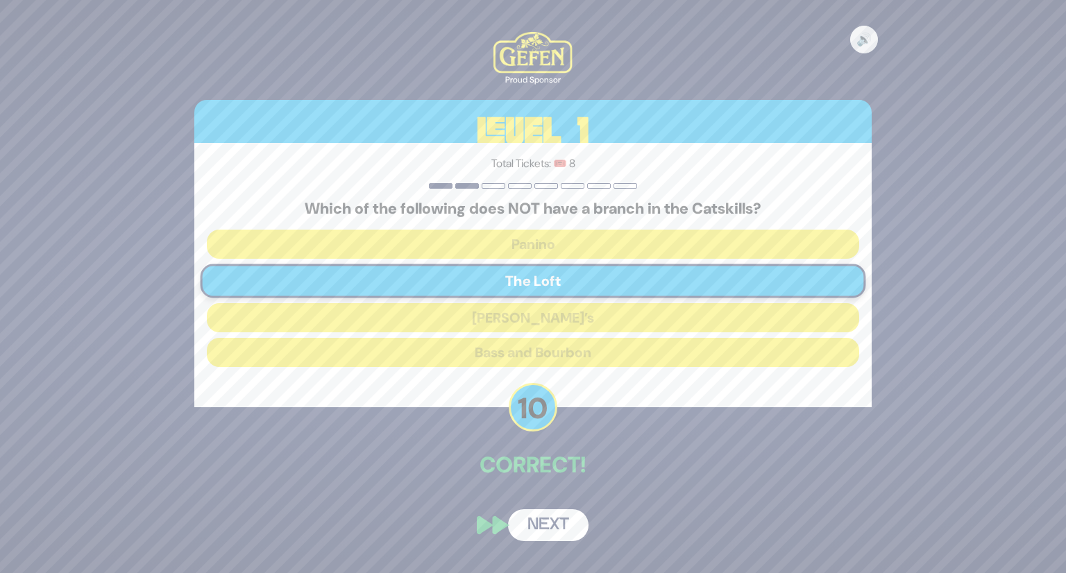
click at [544, 519] on button "Next" at bounding box center [548, 525] width 81 height 32
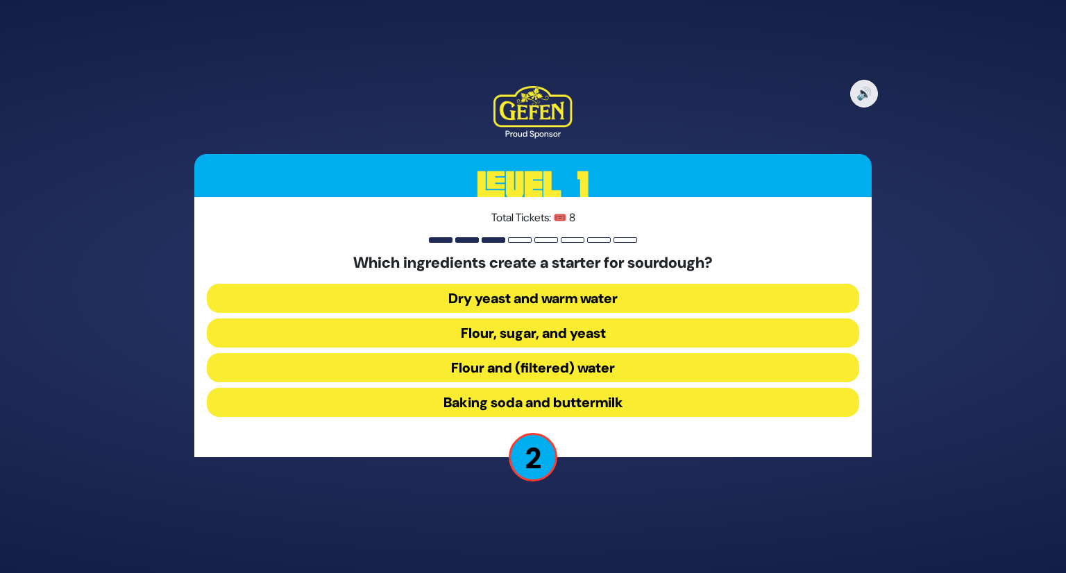
click at [544, 301] on button "Dry yeast and warm water" at bounding box center [533, 298] width 652 height 29
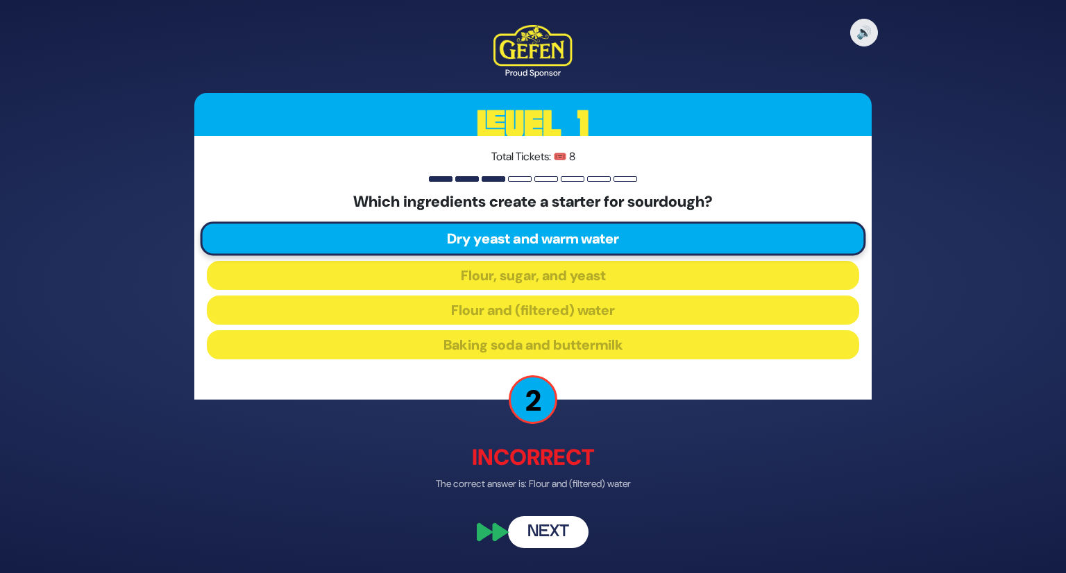
click at [553, 534] on button "Next" at bounding box center [548, 532] width 81 height 32
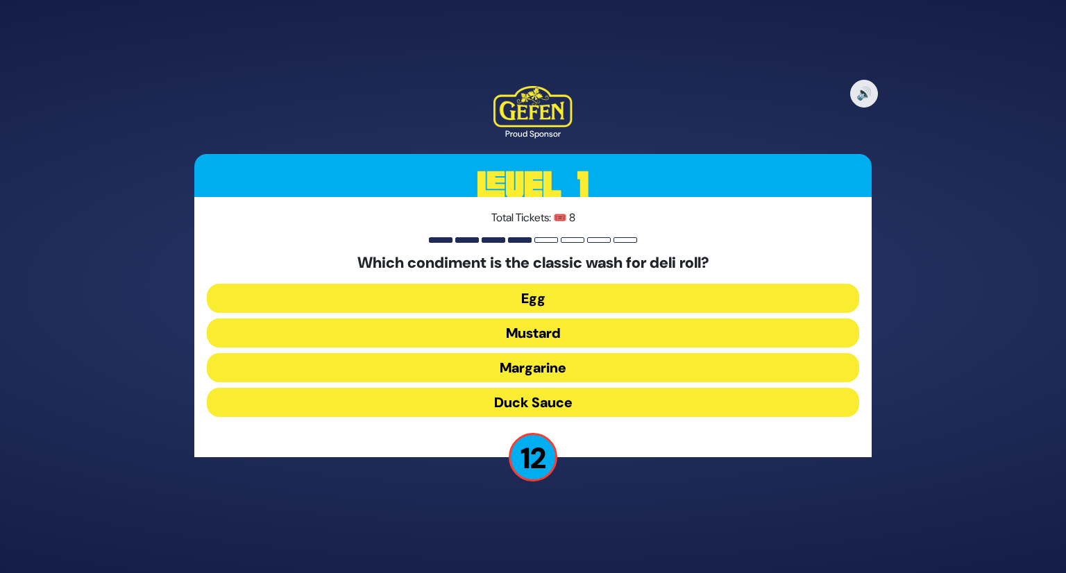
click at [565, 295] on button "Egg" at bounding box center [533, 298] width 652 height 29
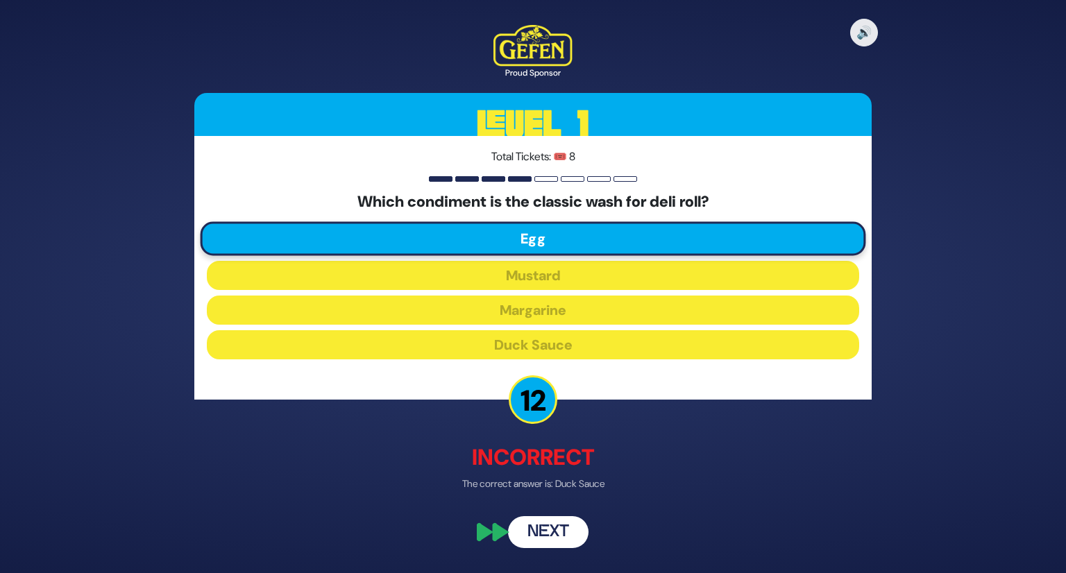
click at [557, 538] on button "Next" at bounding box center [548, 532] width 81 height 32
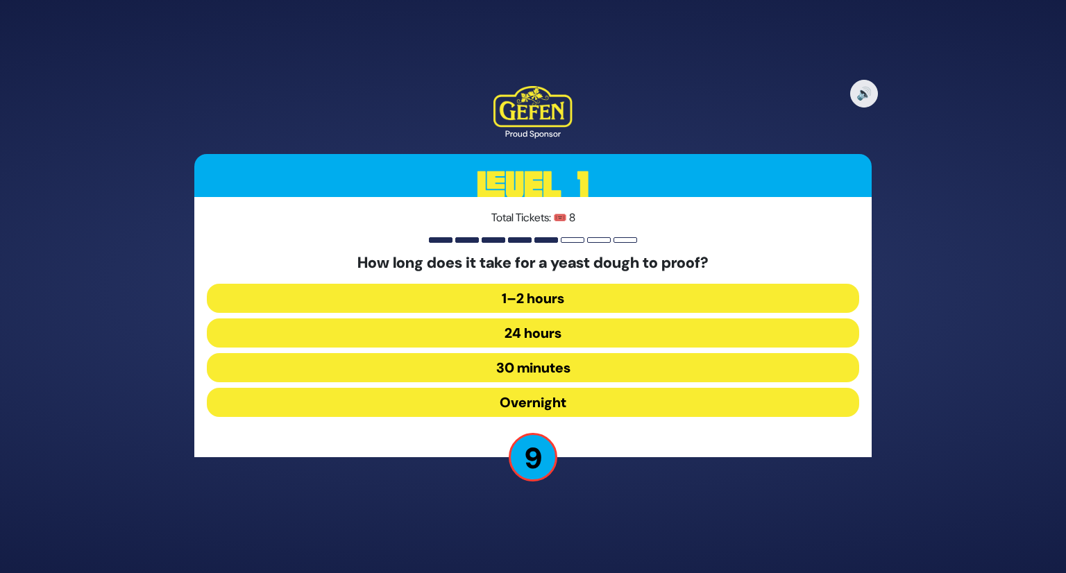
click at [546, 365] on button "30 minutes" at bounding box center [533, 367] width 652 height 29
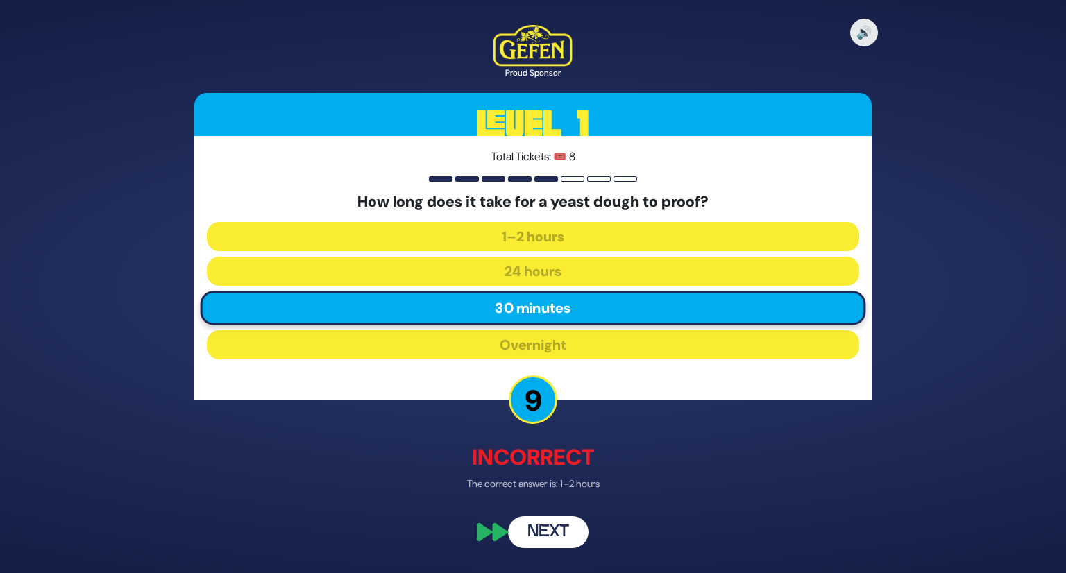
click at [555, 524] on button "Next" at bounding box center [548, 532] width 81 height 32
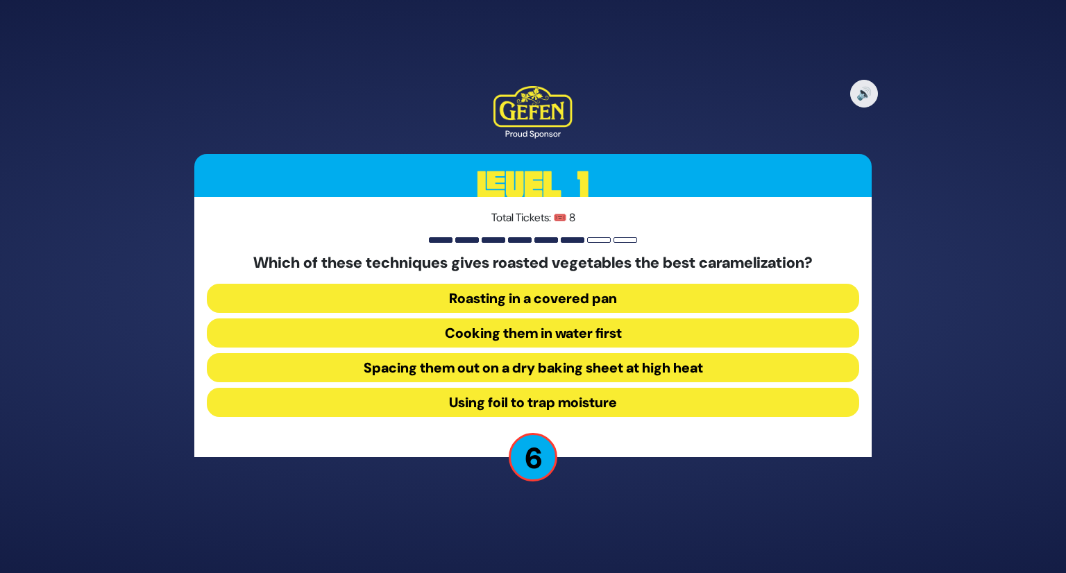
click at [583, 365] on button "Spacing them out on a dry baking sheet at high heat" at bounding box center [533, 367] width 652 height 29
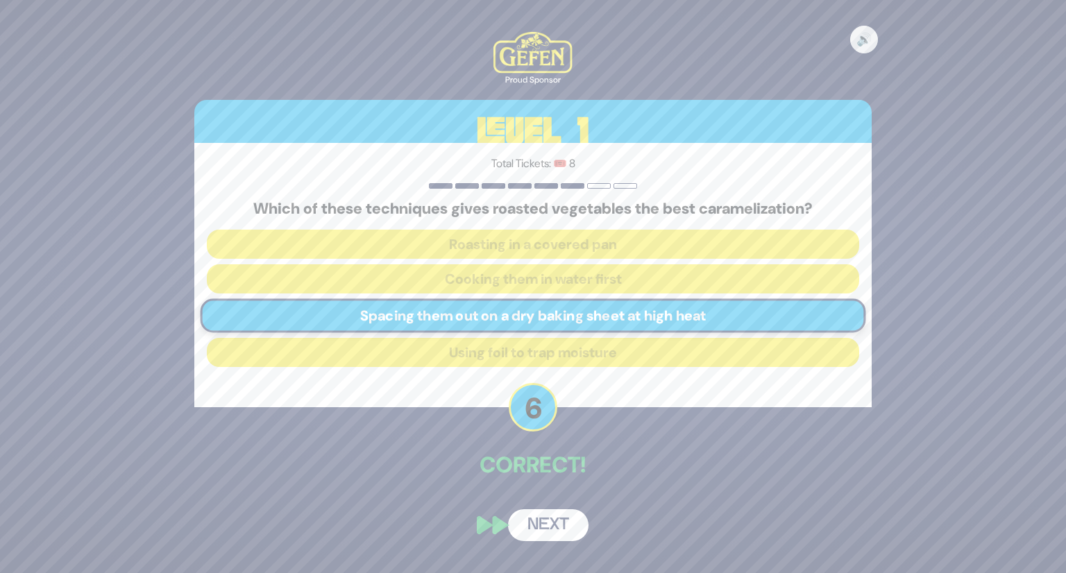
click at [531, 520] on button "Next" at bounding box center [548, 525] width 81 height 32
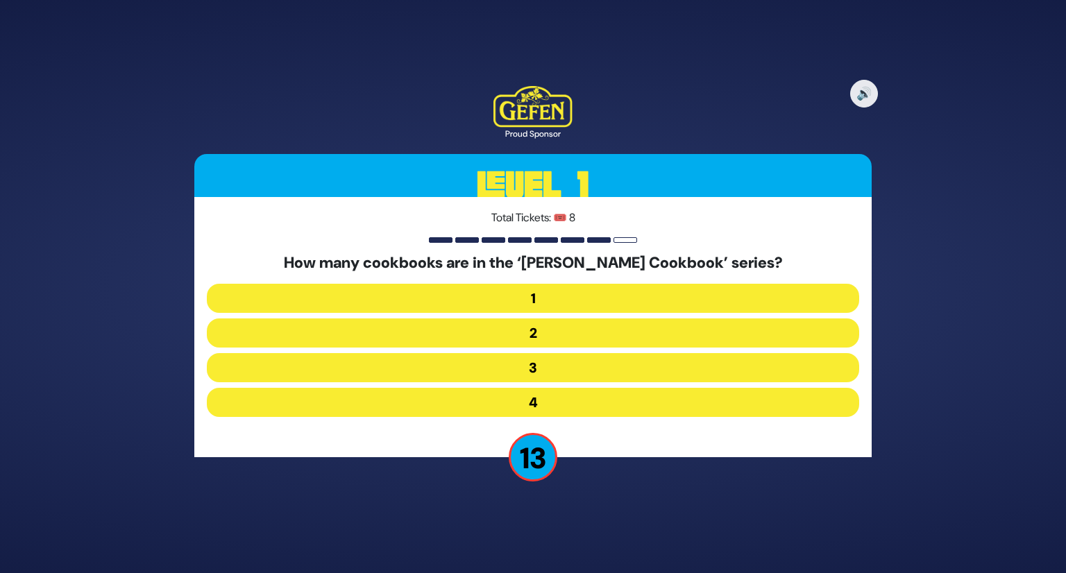
click at [505, 331] on button "2" at bounding box center [533, 333] width 652 height 29
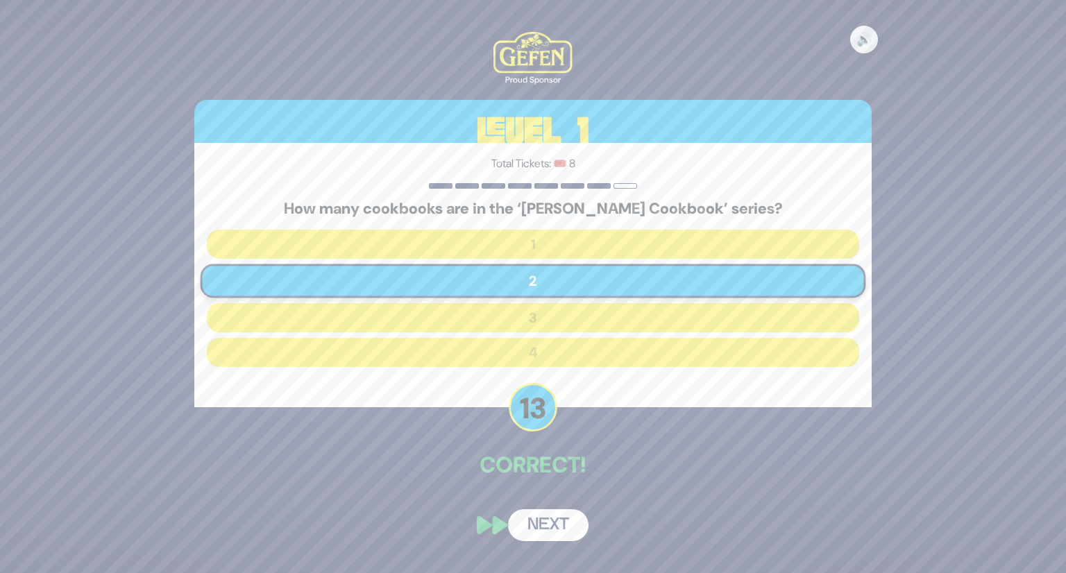
click at [539, 517] on button "Next" at bounding box center [548, 525] width 81 height 32
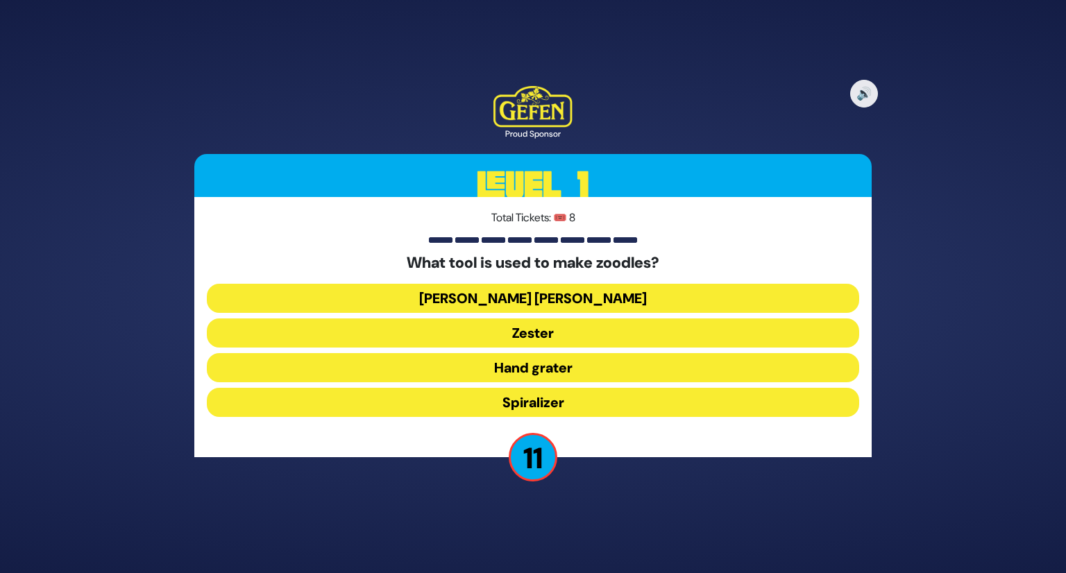
click at [567, 405] on button "Spiralizer" at bounding box center [533, 402] width 652 height 29
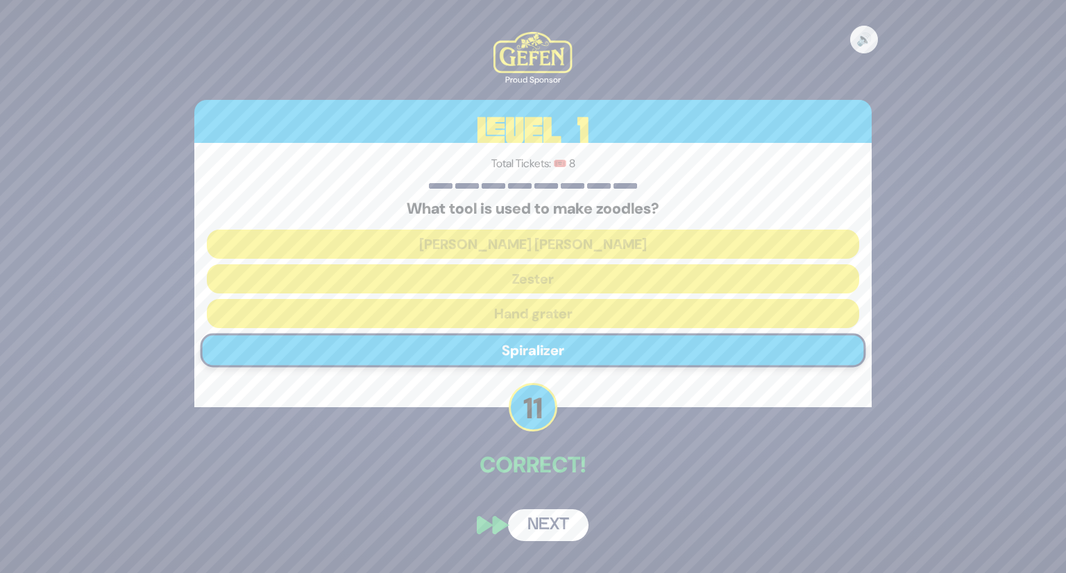
click at [548, 518] on button "Next" at bounding box center [548, 525] width 81 height 32
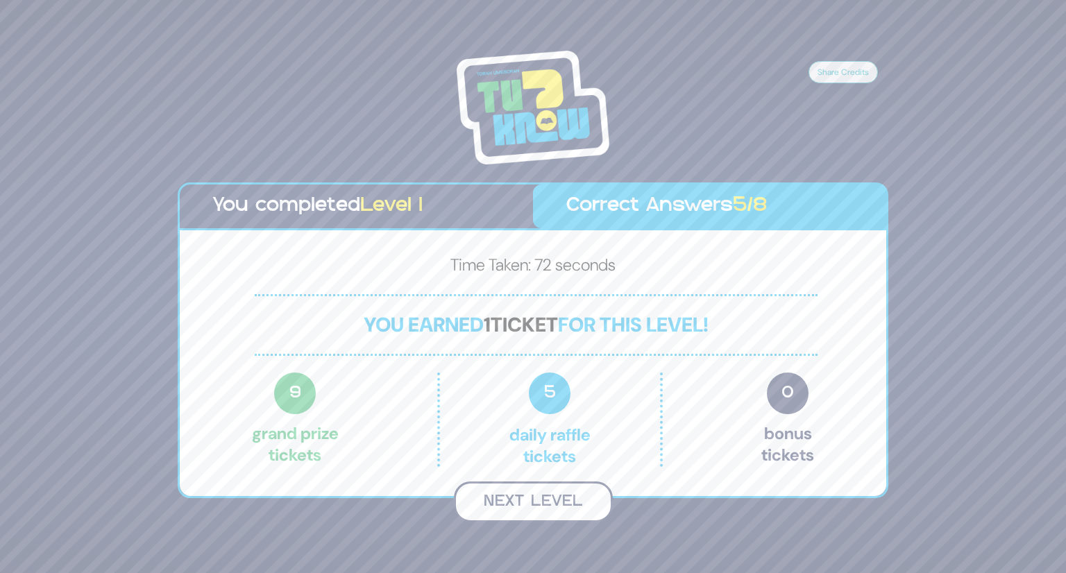
click at [530, 502] on button "Next Level" at bounding box center [533, 502] width 159 height 41
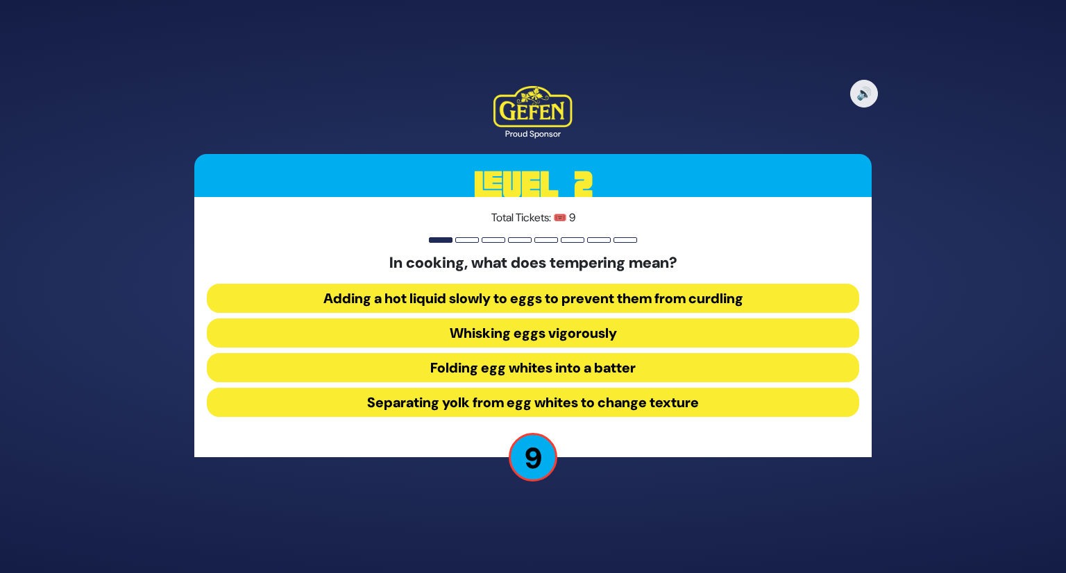
click at [514, 298] on button "Adding a hot liquid slowly to eggs to prevent them from curdling" at bounding box center [533, 298] width 652 height 29
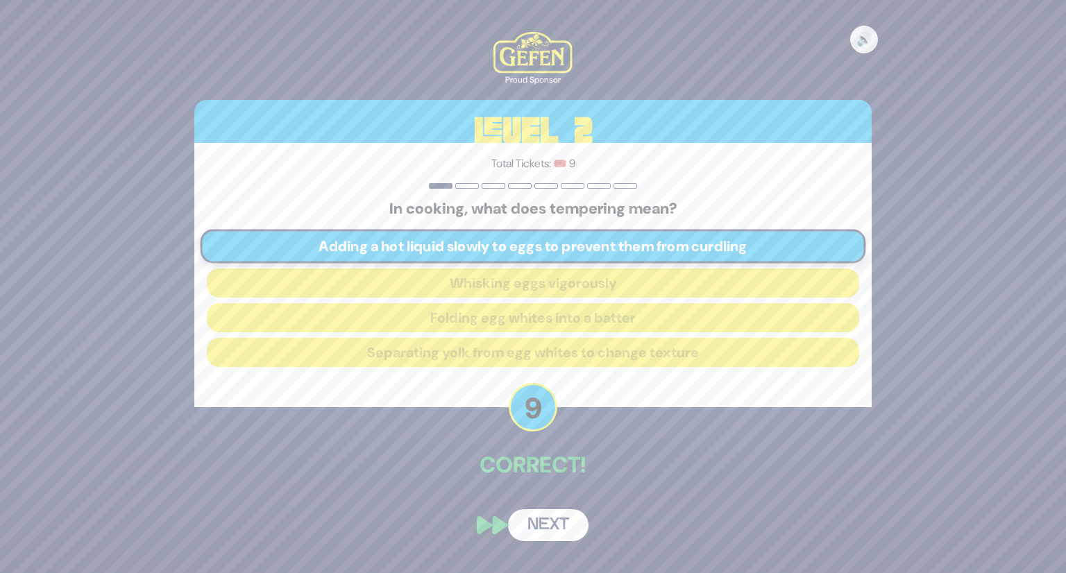
click at [541, 529] on button "Next" at bounding box center [548, 525] width 81 height 32
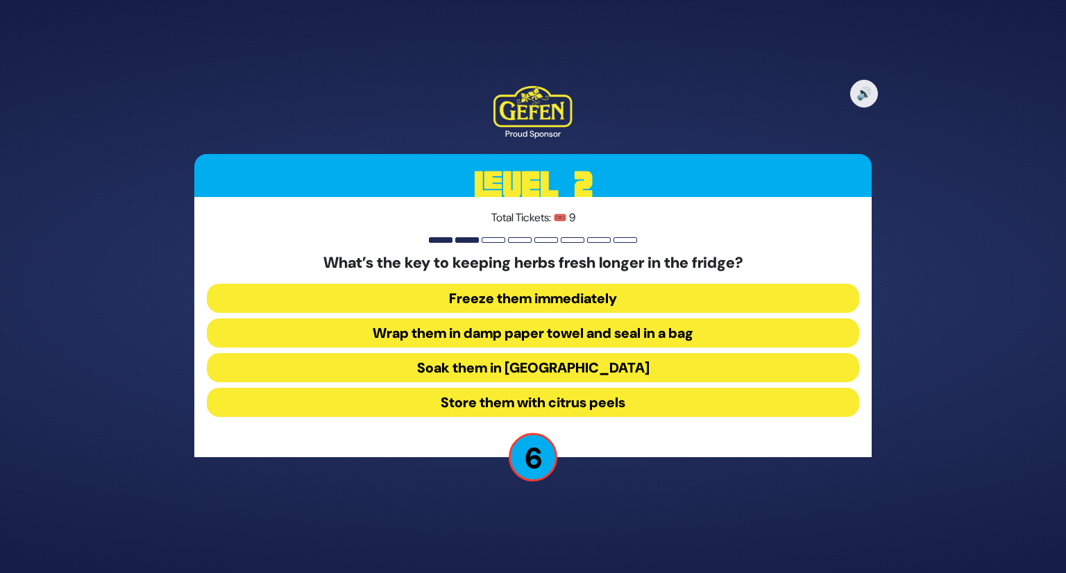
click at [558, 298] on button "Freeze them immediately" at bounding box center [533, 298] width 652 height 29
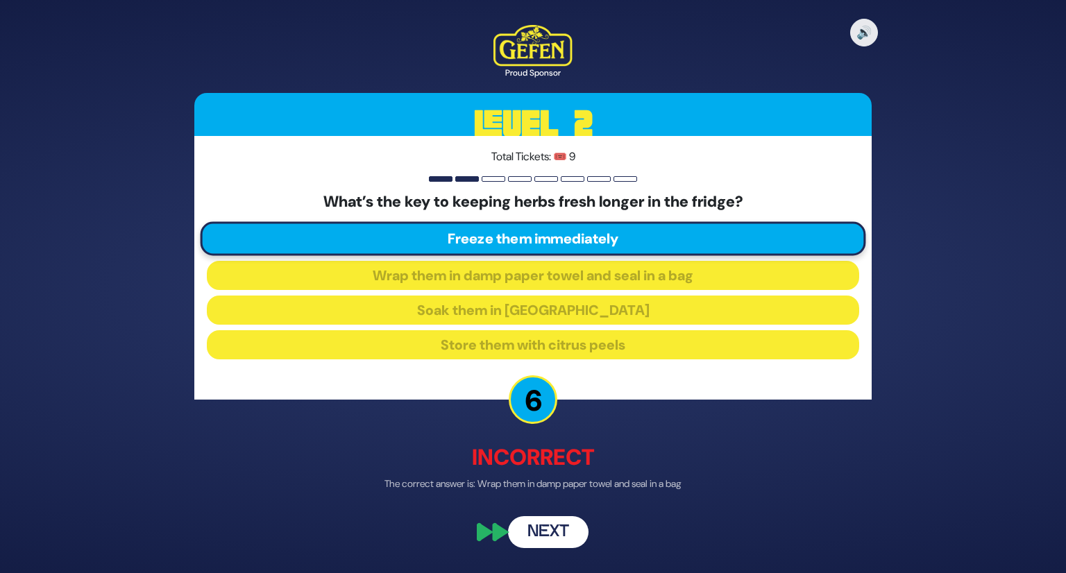
click at [566, 527] on button "Next" at bounding box center [548, 532] width 81 height 32
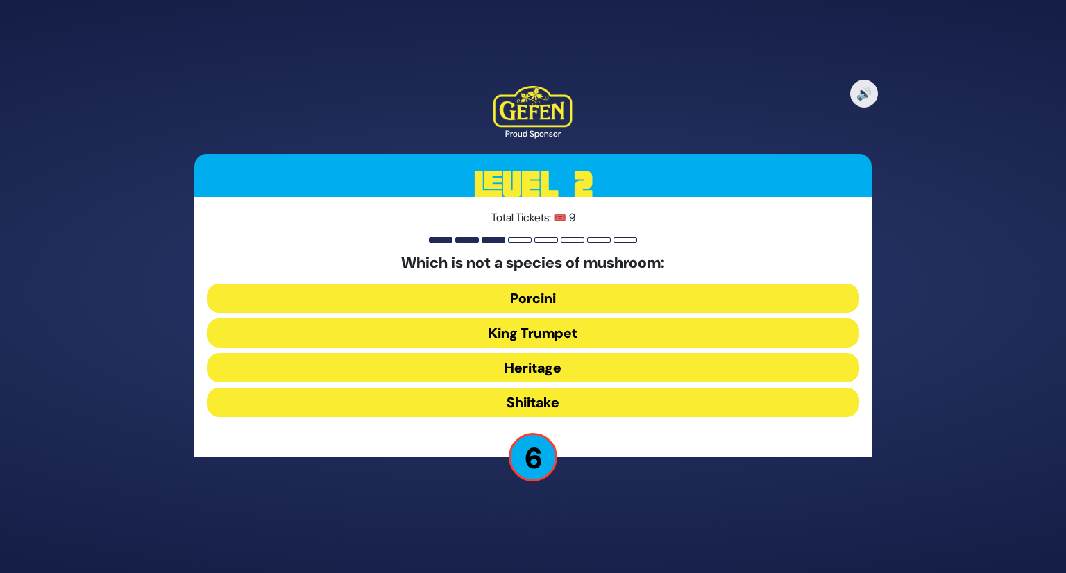
drag, startPoint x: 562, startPoint y: 362, endPoint x: 541, endPoint y: 364, distance: 20.9
click at [541, 364] on button "Heritage" at bounding box center [533, 367] width 652 height 29
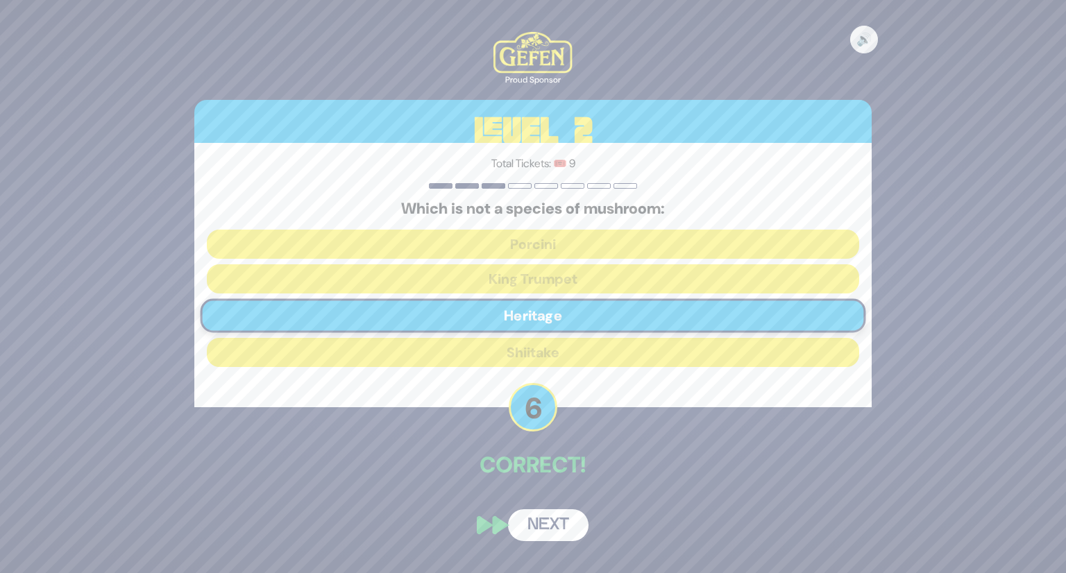
click at [530, 518] on button "Next" at bounding box center [548, 525] width 81 height 32
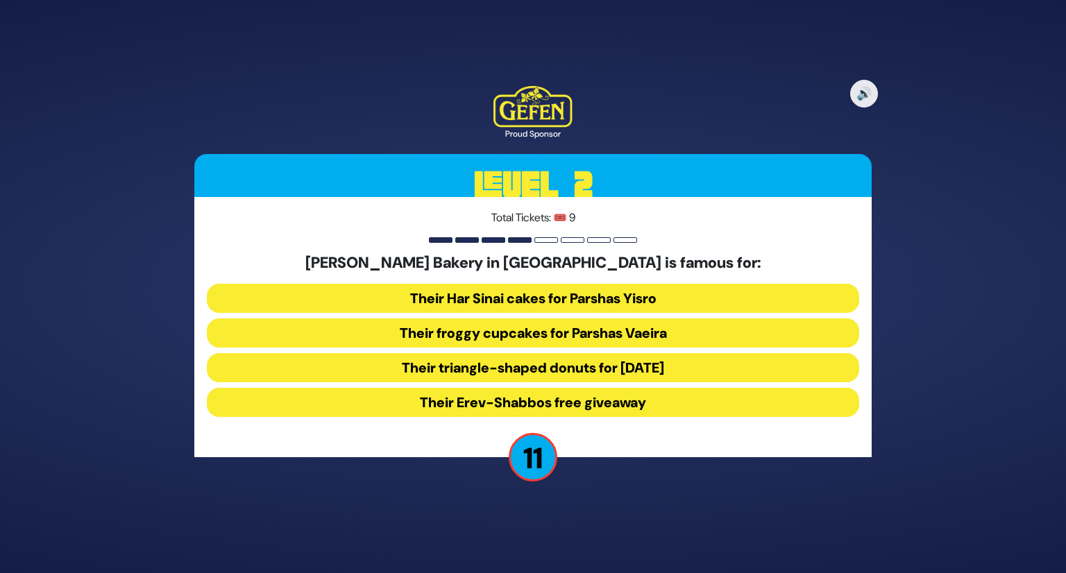
click at [625, 331] on button "Their froggy cupcakes for Parshas Vaeira" at bounding box center [533, 333] width 652 height 29
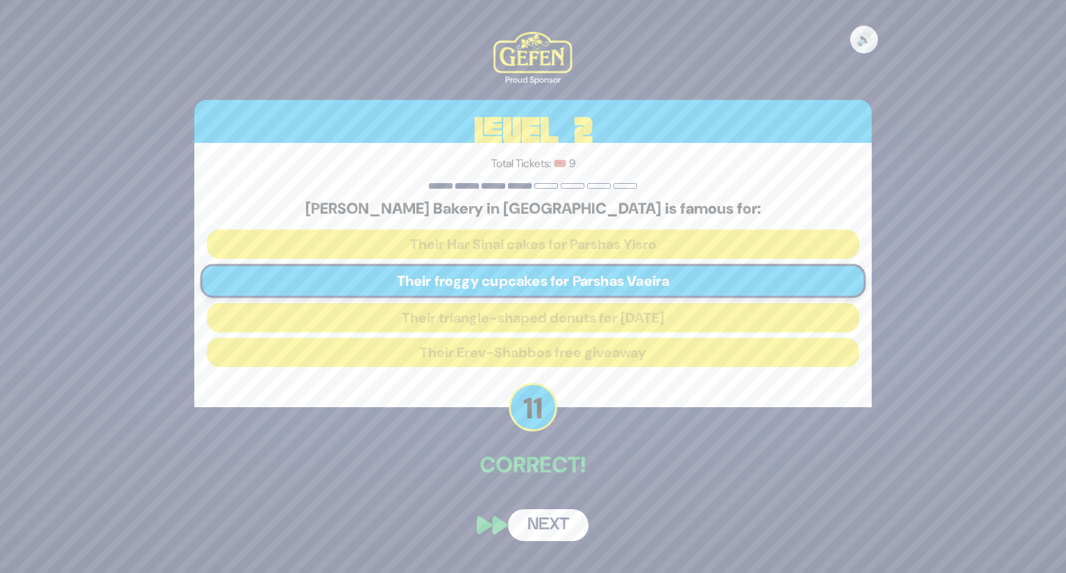
click at [555, 518] on button "Next" at bounding box center [548, 525] width 81 height 32
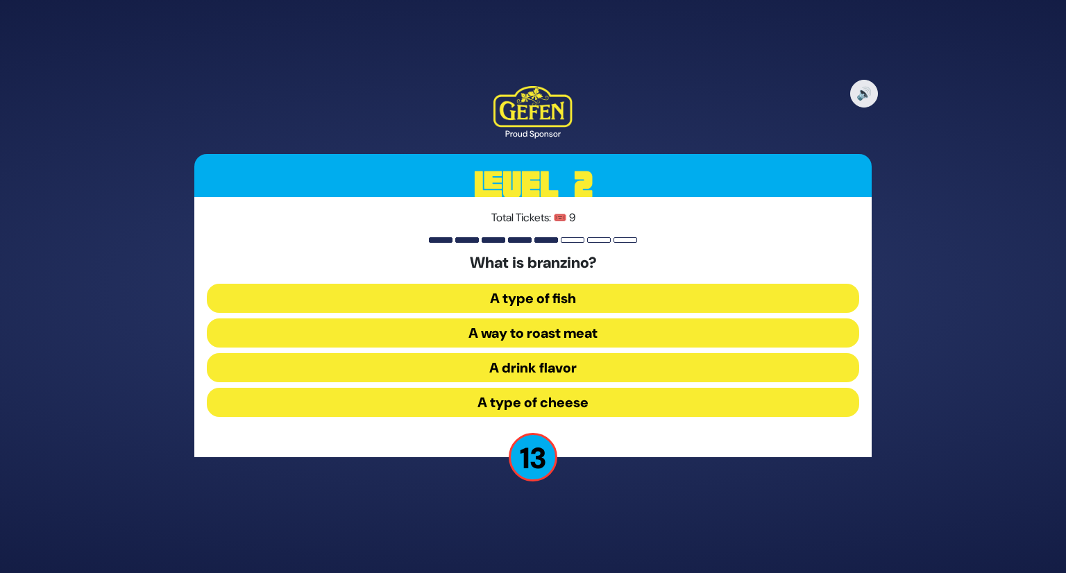
click at [596, 295] on button "A type of fish" at bounding box center [533, 298] width 652 height 29
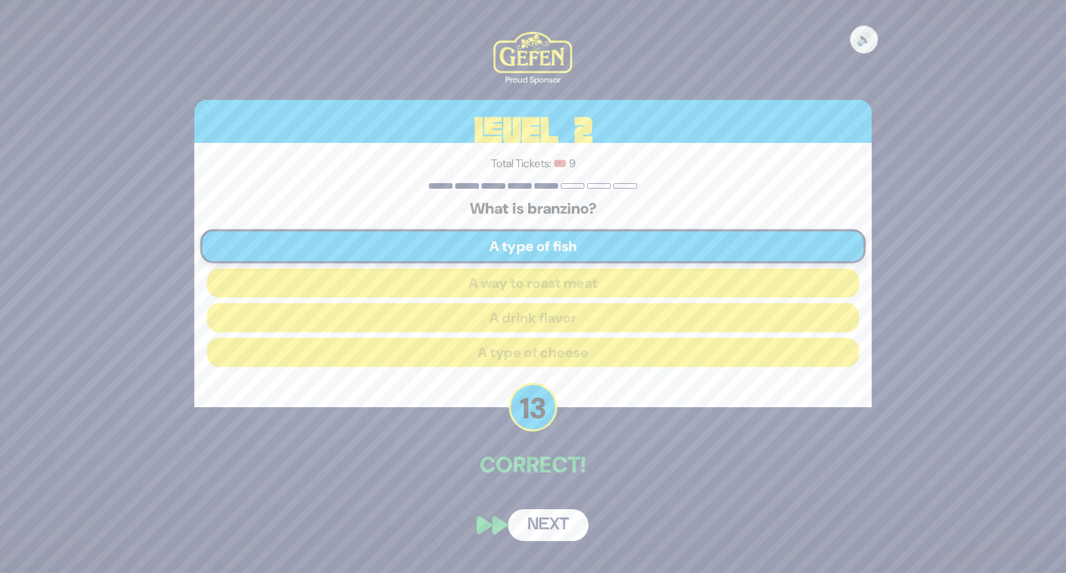
drag, startPoint x: 564, startPoint y: 514, endPoint x: 540, endPoint y: 521, distance: 25.1
click at [540, 521] on button "Next" at bounding box center [548, 525] width 81 height 32
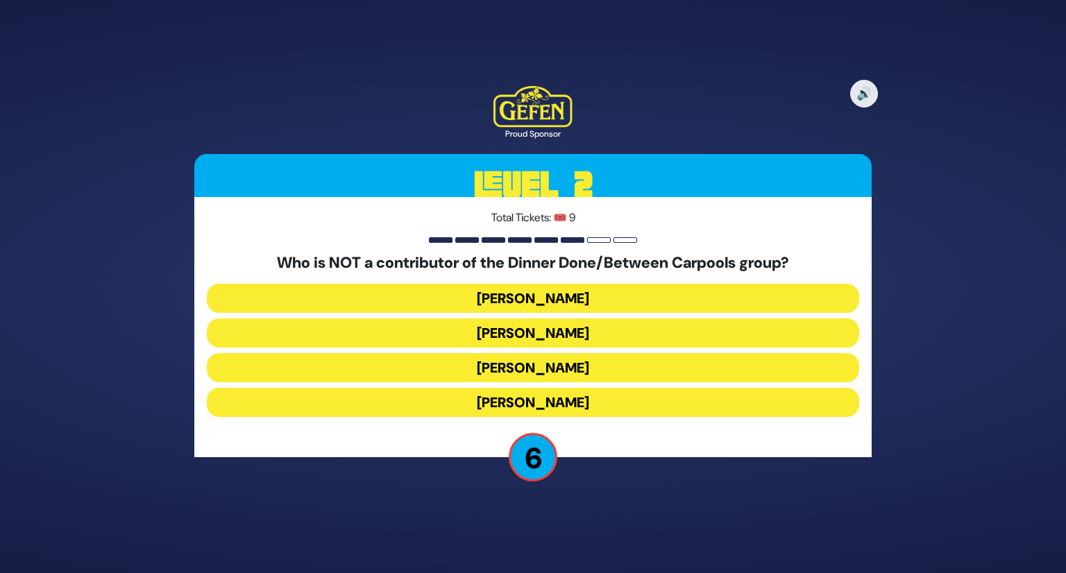
click at [540, 407] on button "[PERSON_NAME]" at bounding box center [533, 402] width 652 height 29
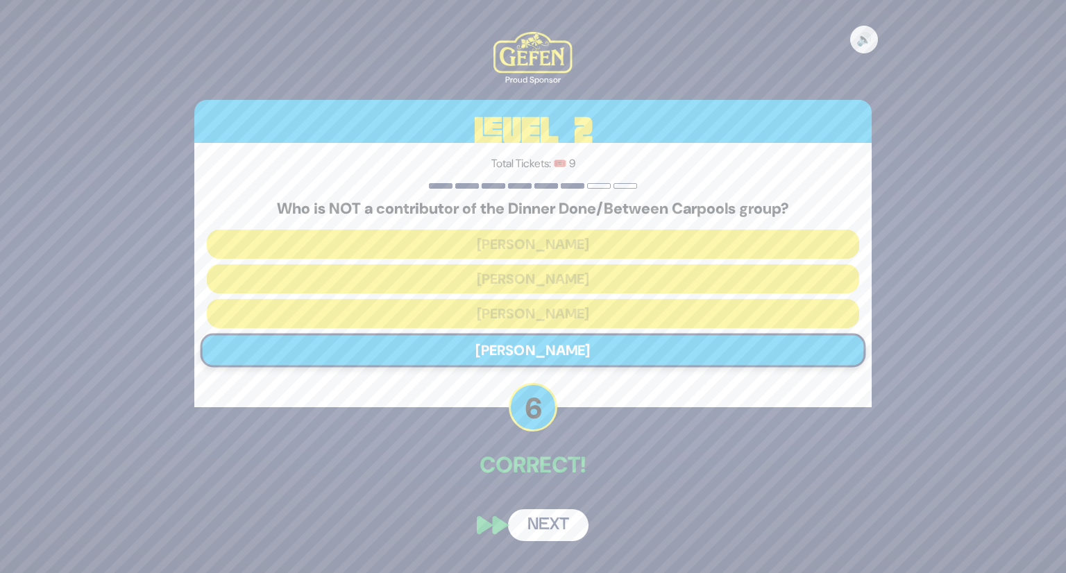
click at [539, 524] on button "Next" at bounding box center [548, 525] width 81 height 32
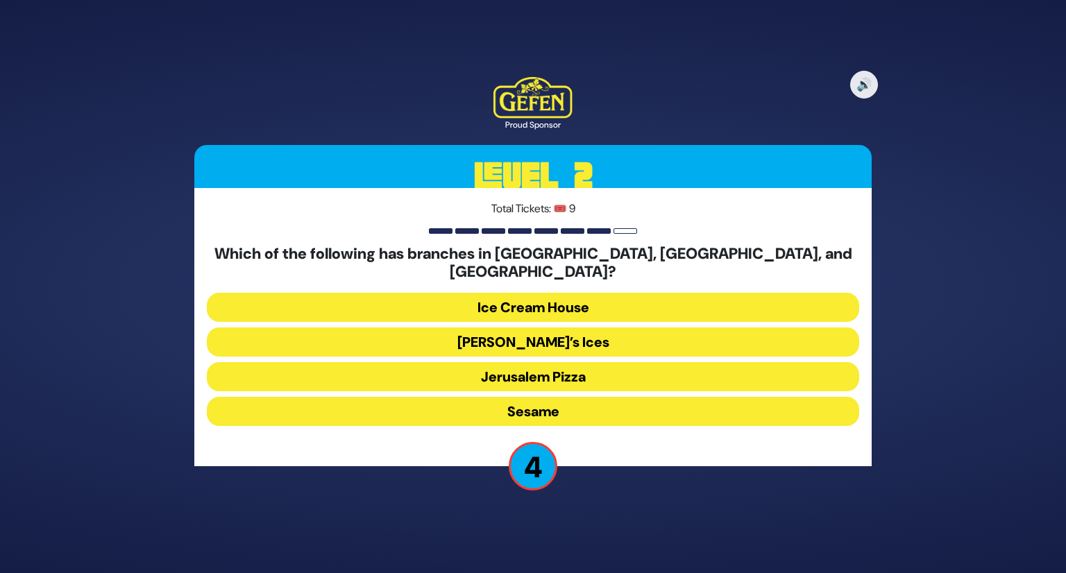
click at [541, 397] on button "Sesame" at bounding box center [533, 411] width 652 height 29
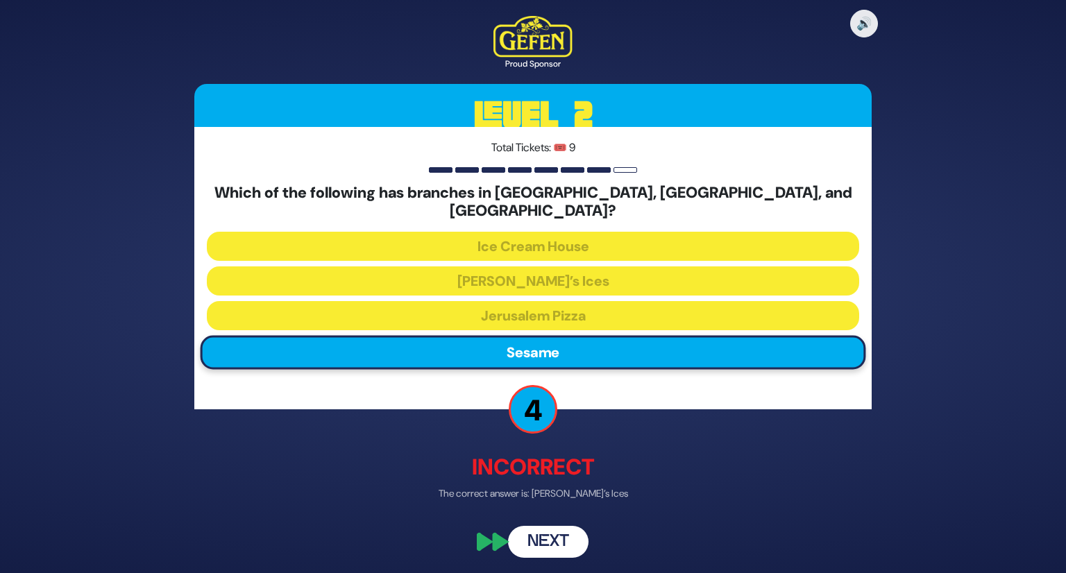
click at [553, 528] on button "Next" at bounding box center [548, 541] width 81 height 32
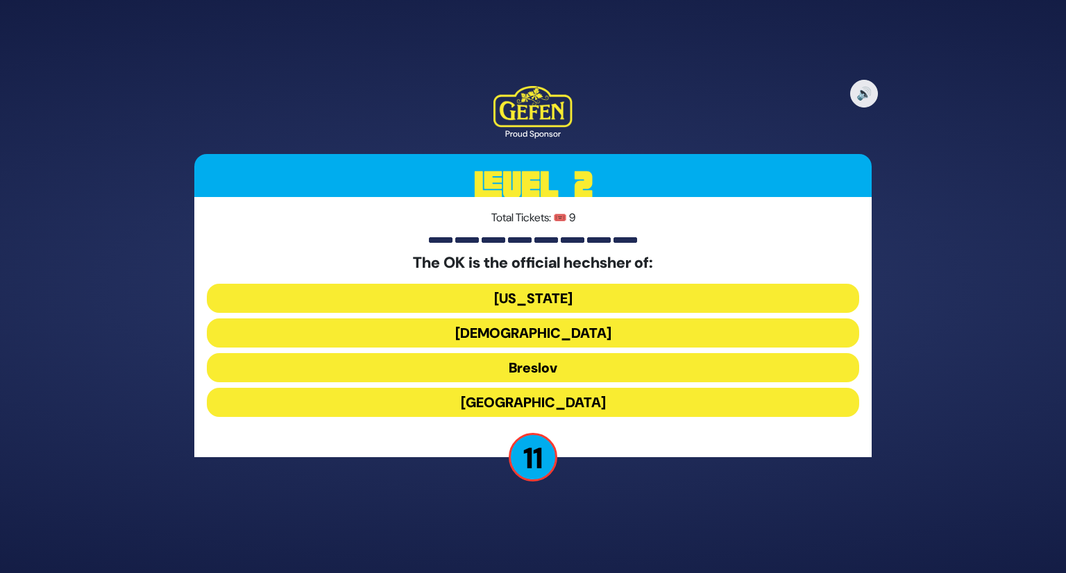
click at [553, 334] on button "[DEMOGRAPHIC_DATA]" at bounding box center [533, 333] width 652 height 29
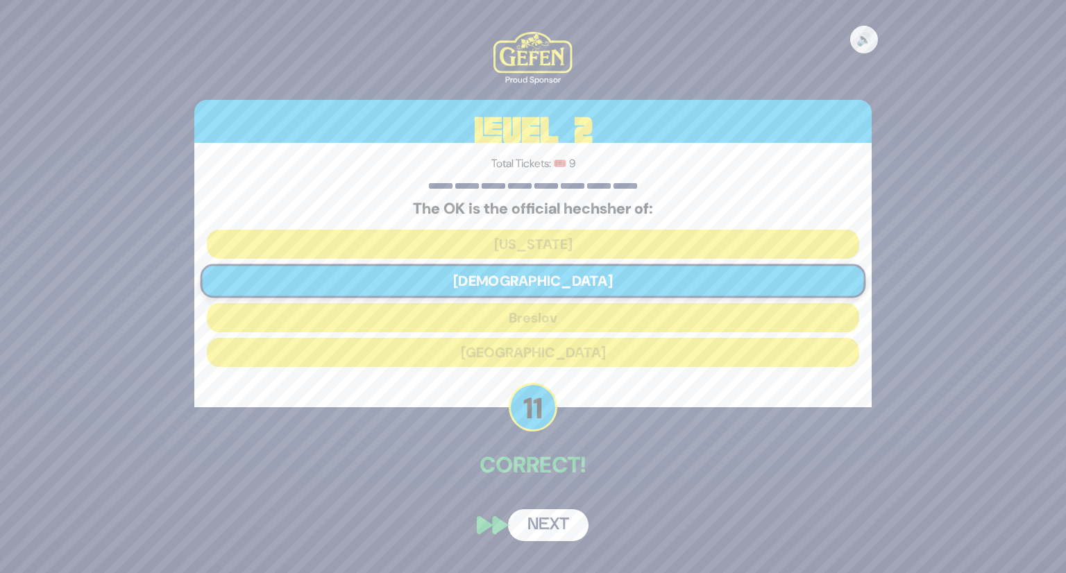
click at [549, 525] on button "Next" at bounding box center [548, 525] width 81 height 32
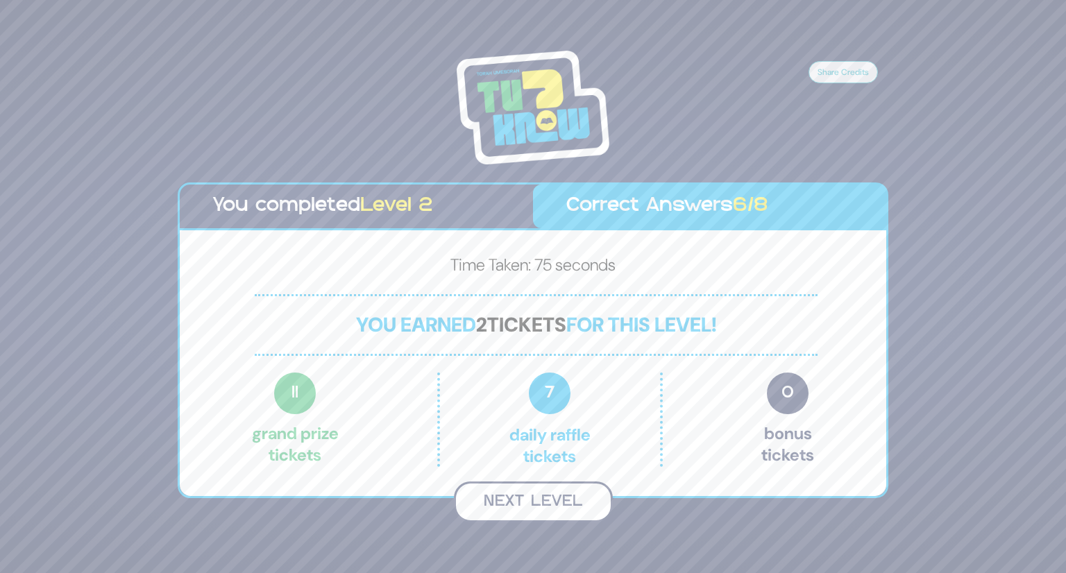
click at [532, 505] on button "Next Level" at bounding box center [533, 502] width 159 height 41
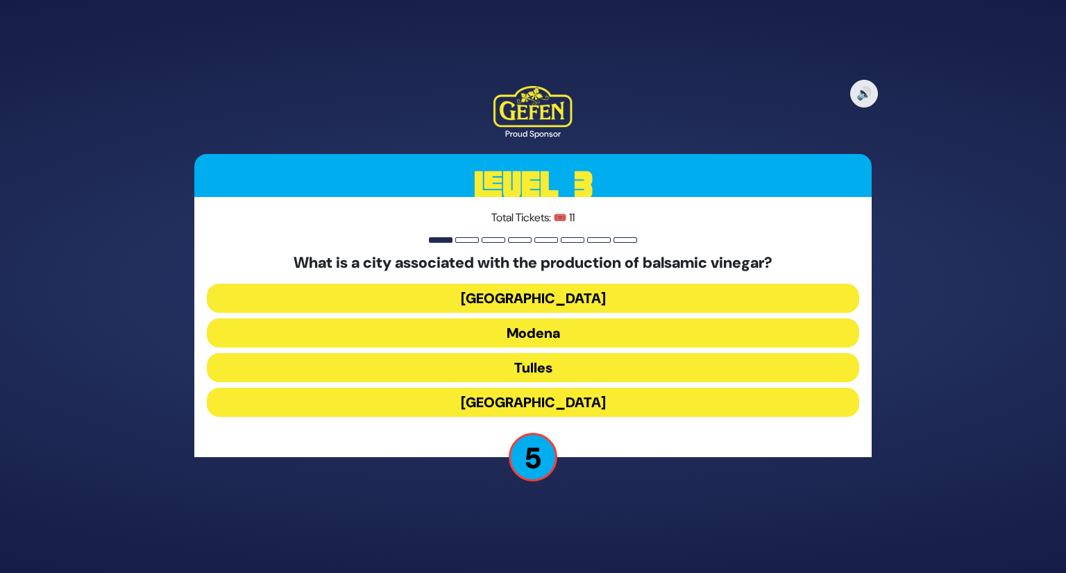
drag, startPoint x: 578, startPoint y: 298, endPoint x: 528, endPoint y: 299, distance: 50.7
click at [528, 299] on button "[GEOGRAPHIC_DATA]" at bounding box center [533, 298] width 652 height 29
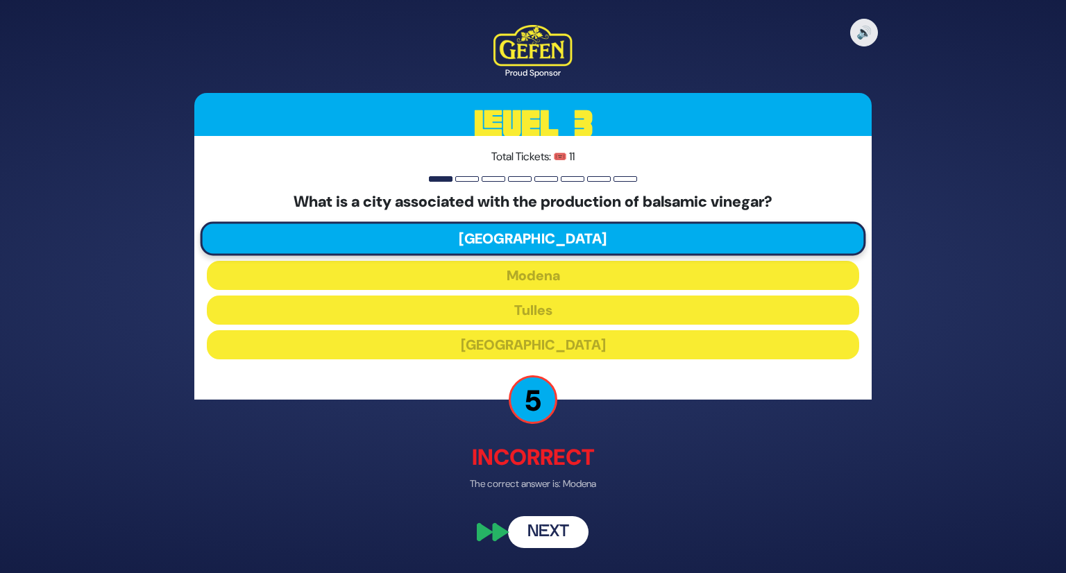
drag, startPoint x: 548, startPoint y: 522, endPoint x: 528, endPoint y: 525, distance: 20.4
click at [528, 525] on button "Next" at bounding box center [548, 532] width 81 height 32
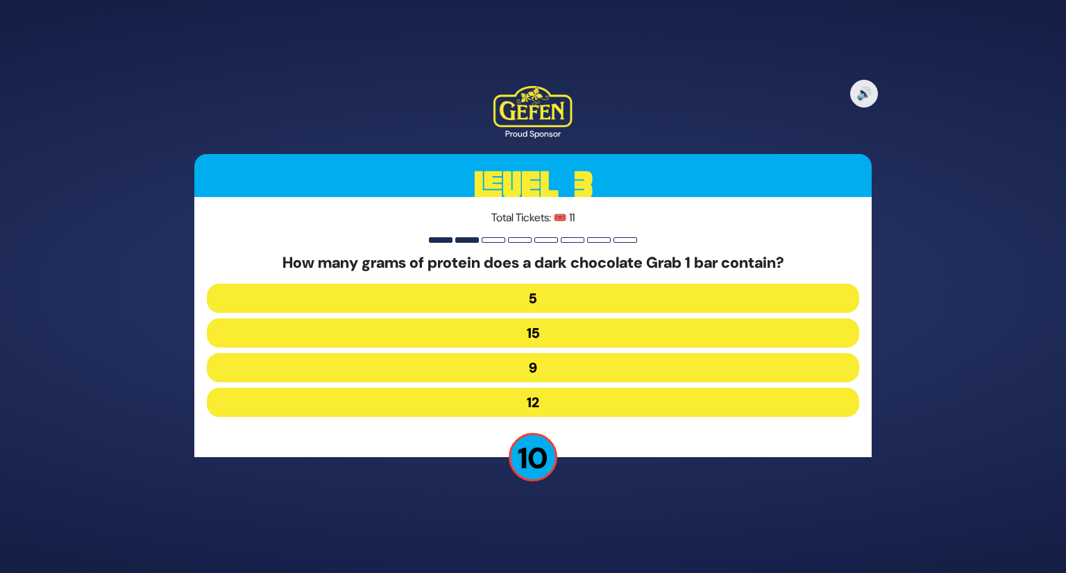
click at [542, 300] on button "5" at bounding box center [533, 298] width 652 height 29
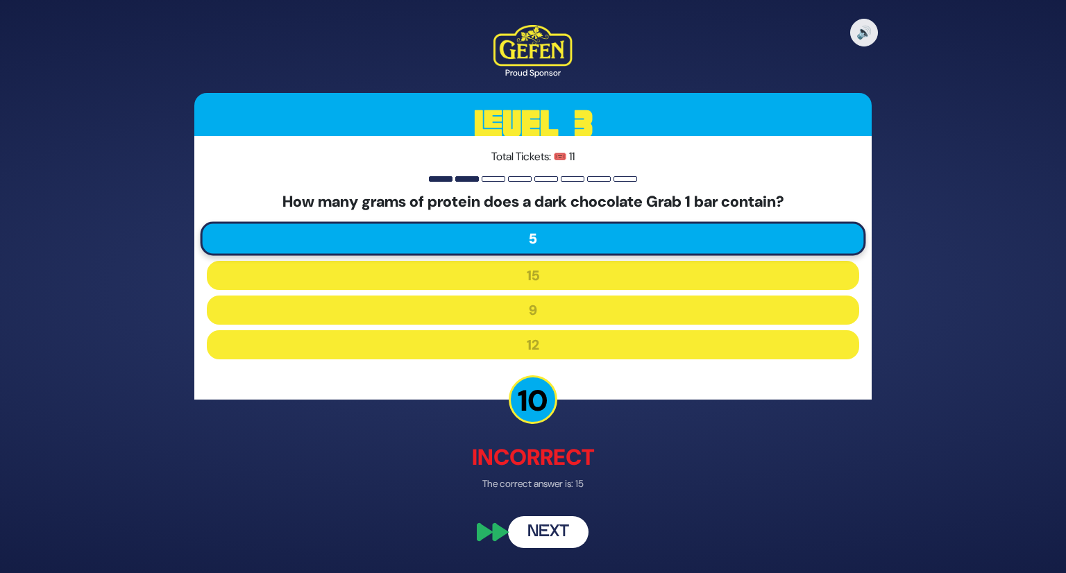
click at [554, 523] on button "Next" at bounding box center [548, 532] width 81 height 32
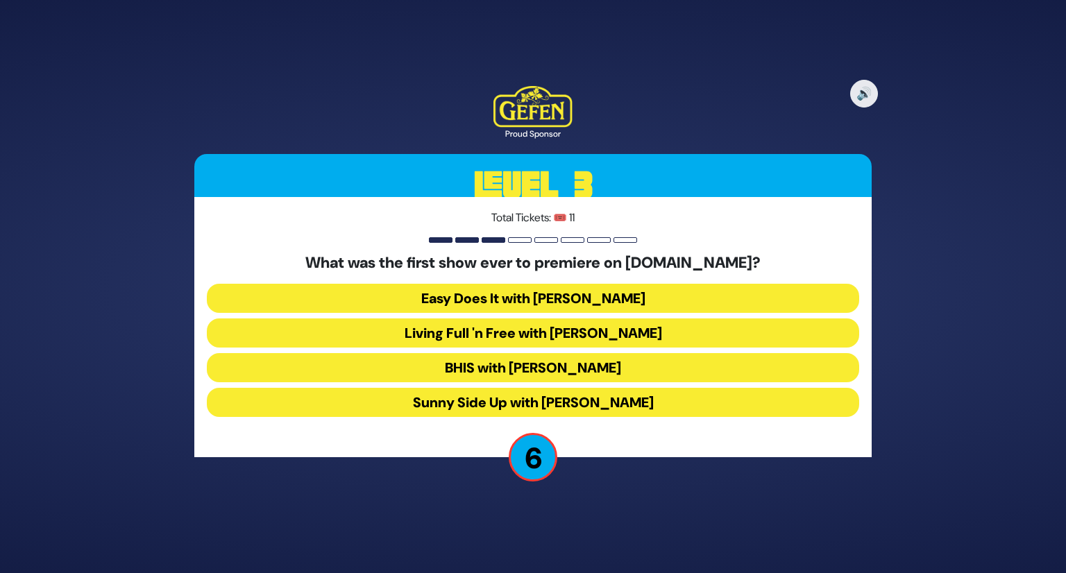
click at [581, 365] on button "BHIS with [PERSON_NAME]" at bounding box center [533, 367] width 652 height 29
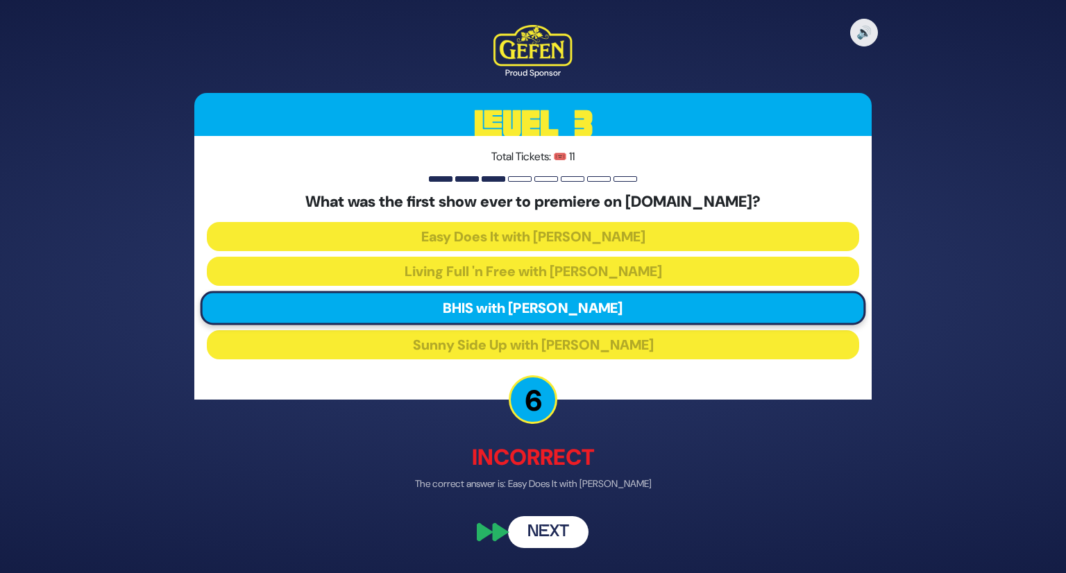
click at [564, 521] on button "Next" at bounding box center [548, 532] width 81 height 32
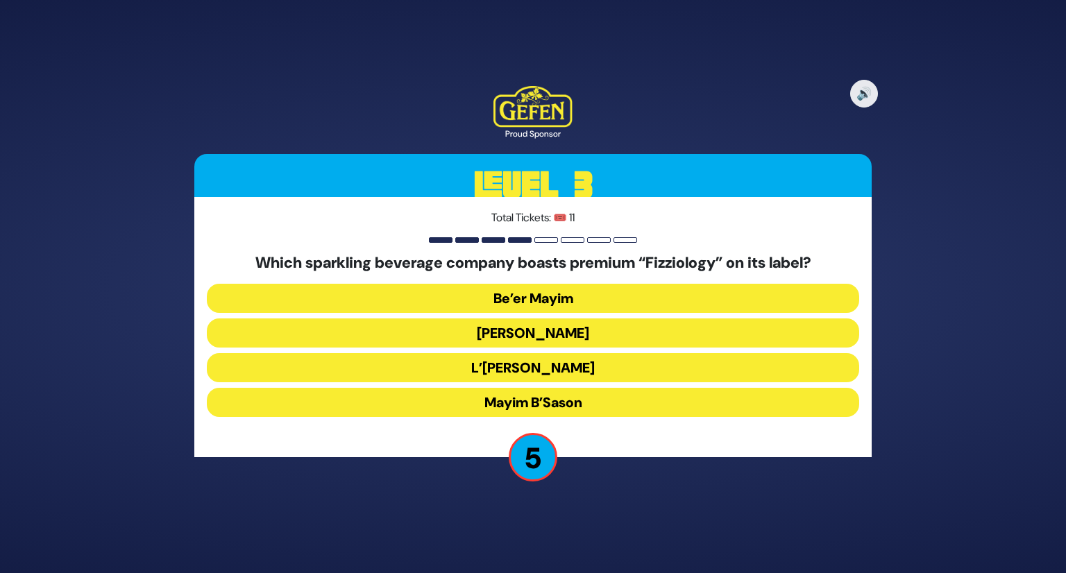
drag, startPoint x: 562, startPoint y: 336, endPoint x: 537, endPoint y: 337, distance: 24.3
click at [537, 337] on button "[PERSON_NAME]" at bounding box center [533, 333] width 652 height 29
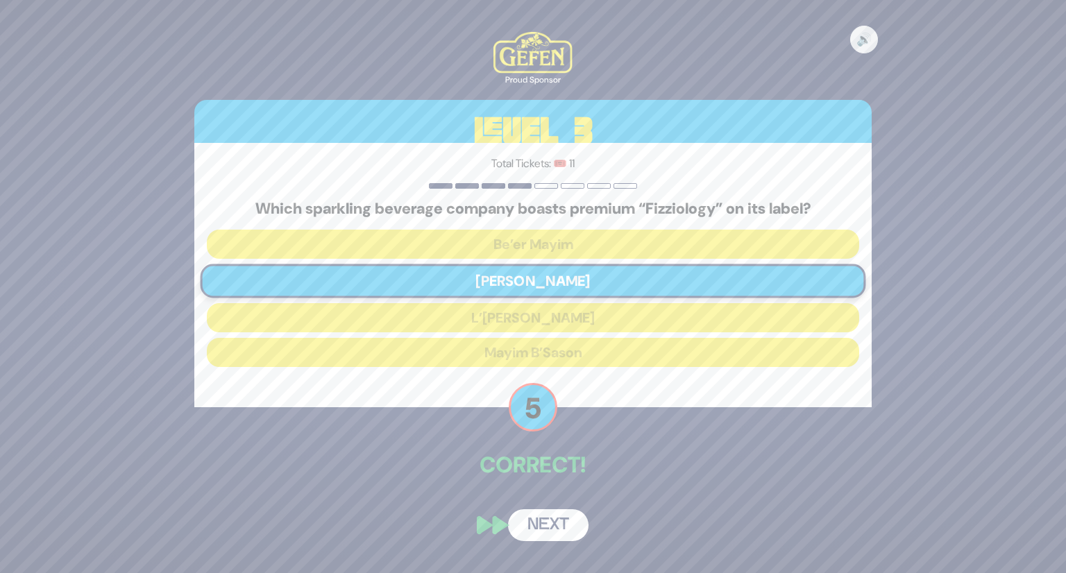
click at [551, 531] on button "Next" at bounding box center [548, 525] width 81 height 32
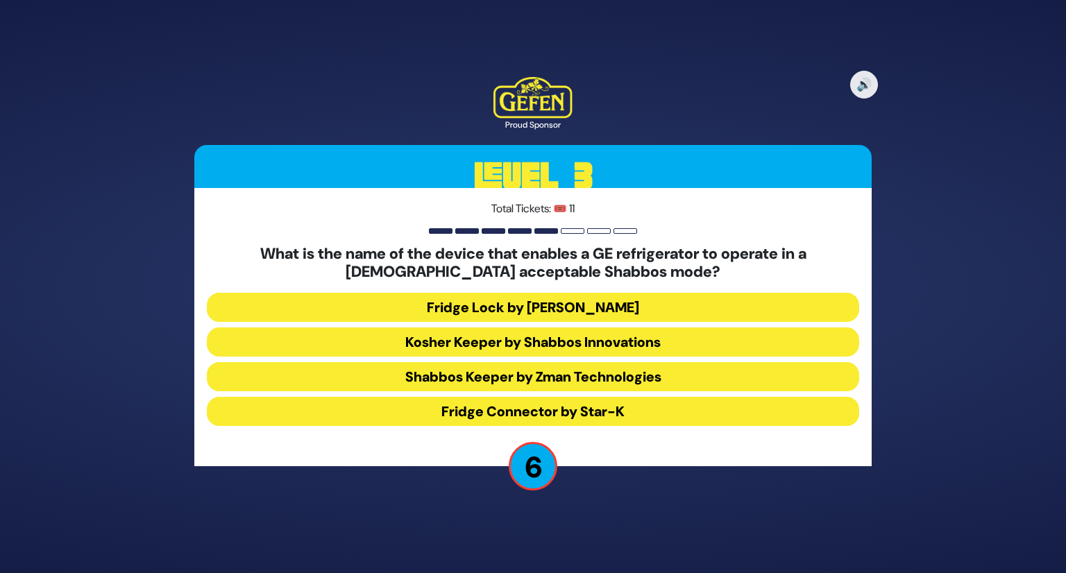
click at [422, 369] on button "Shabbos Keeper by Zman Technologies" at bounding box center [533, 376] width 652 height 29
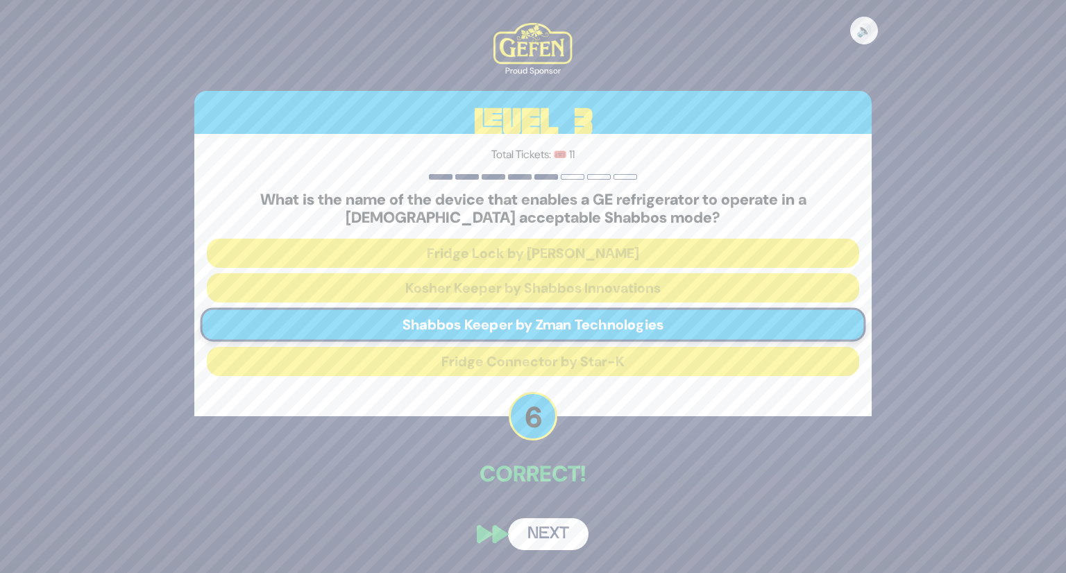
click at [528, 537] on button "Next" at bounding box center [548, 535] width 81 height 32
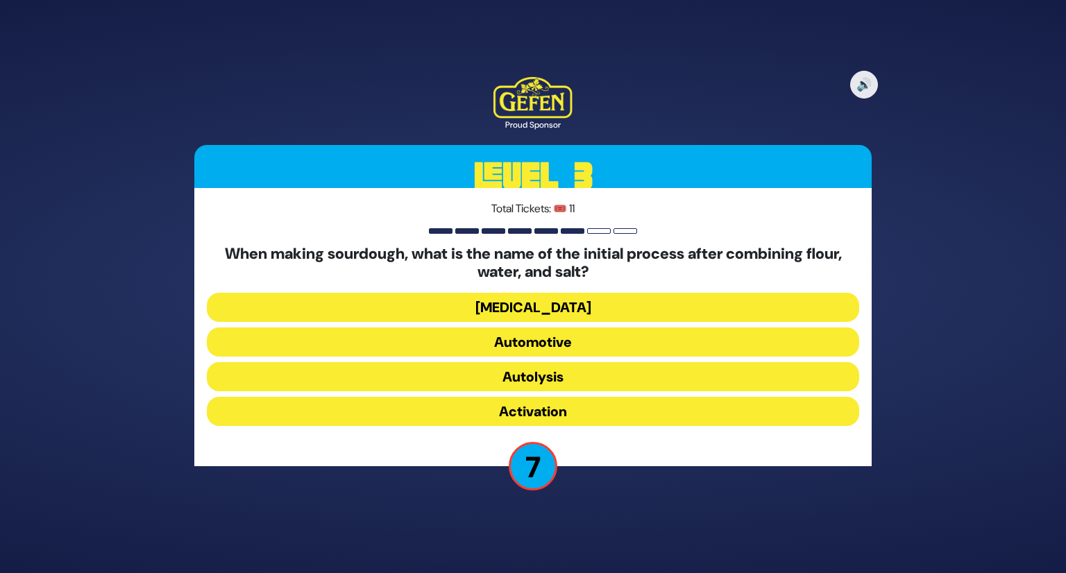
click at [597, 416] on button "Activation" at bounding box center [533, 411] width 652 height 29
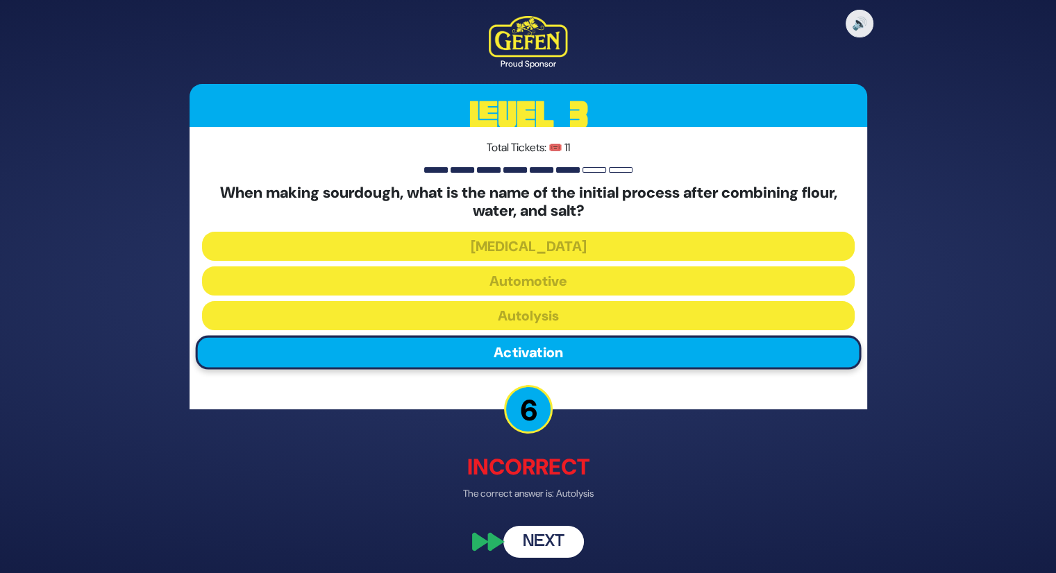
click at [551, 528] on button "Next" at bounding box center [543, 541] width 81 height 32
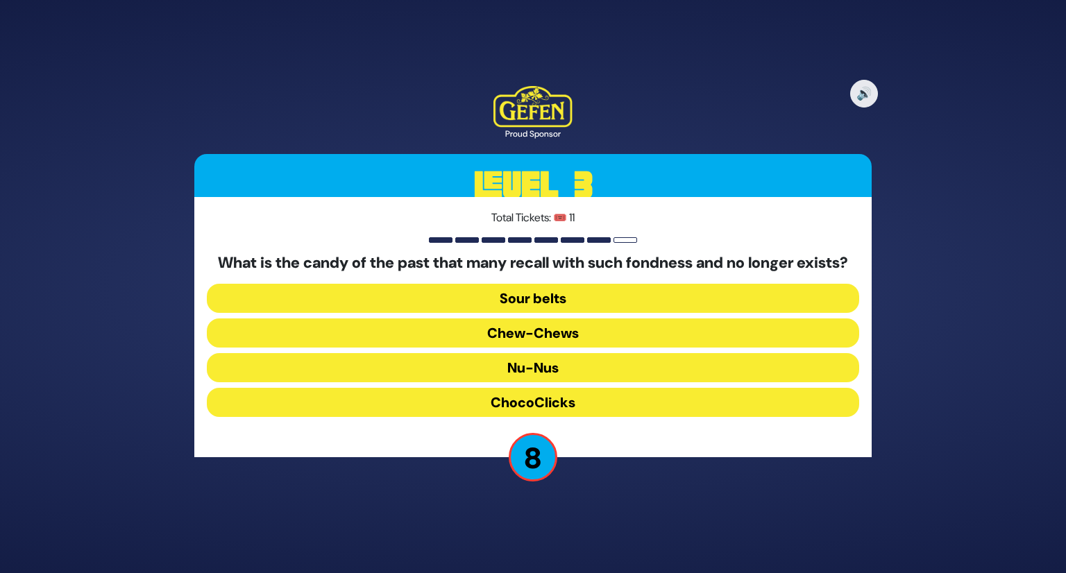
click at [611, 339] on button "Chew-Chews" at bounding box center [533, 333] width 652 height 29
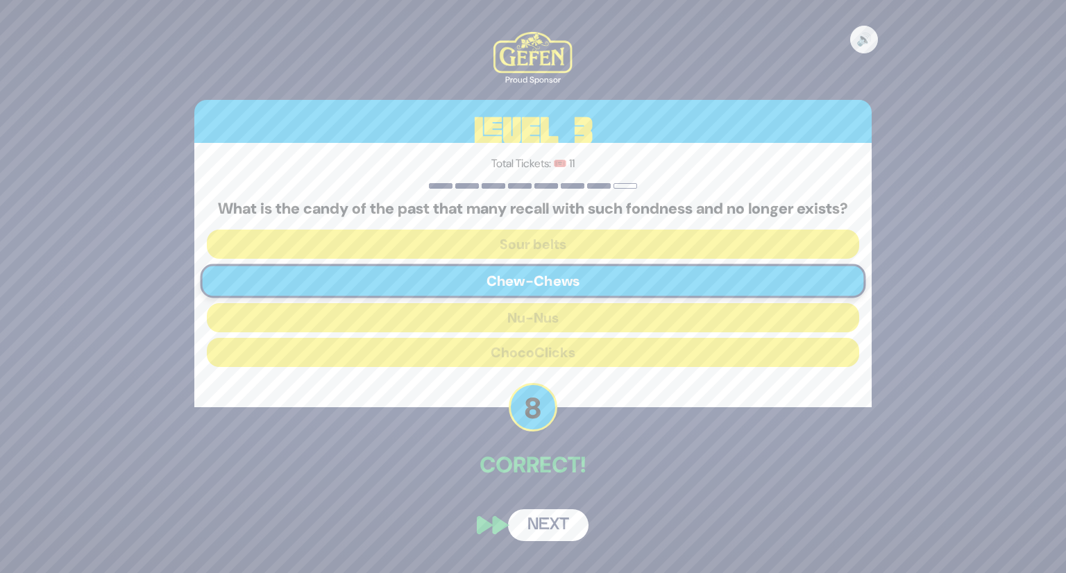
click at [541, 540] on button "Next" at bounding box center [548, 525] width 81 height 32
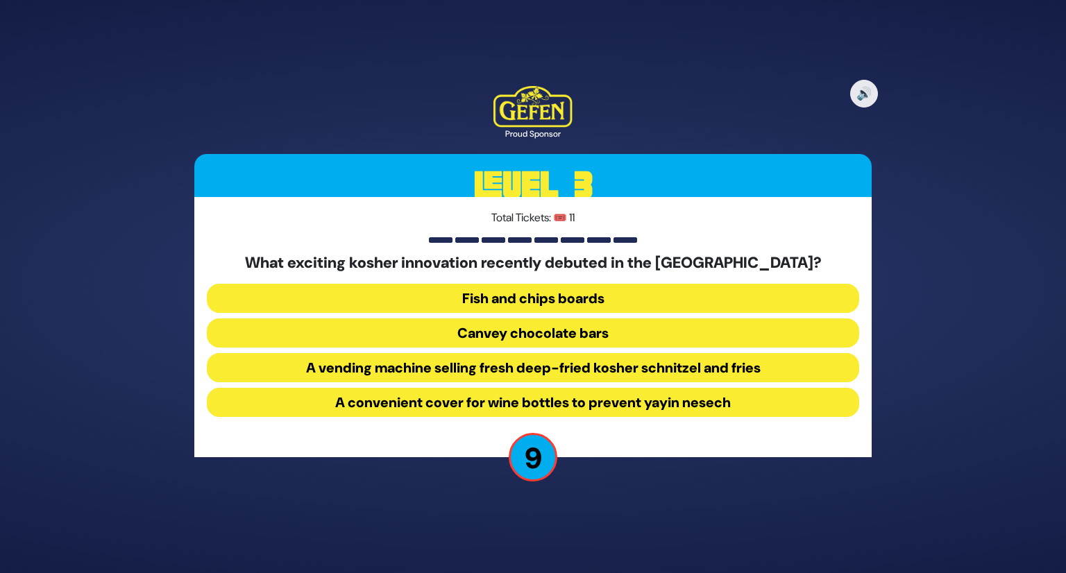
click at [545, 367] on button "A vending machine selling fresh deep-fried kosher schnitzel and fries" at bounding box center [533, 367] width 652 height 29
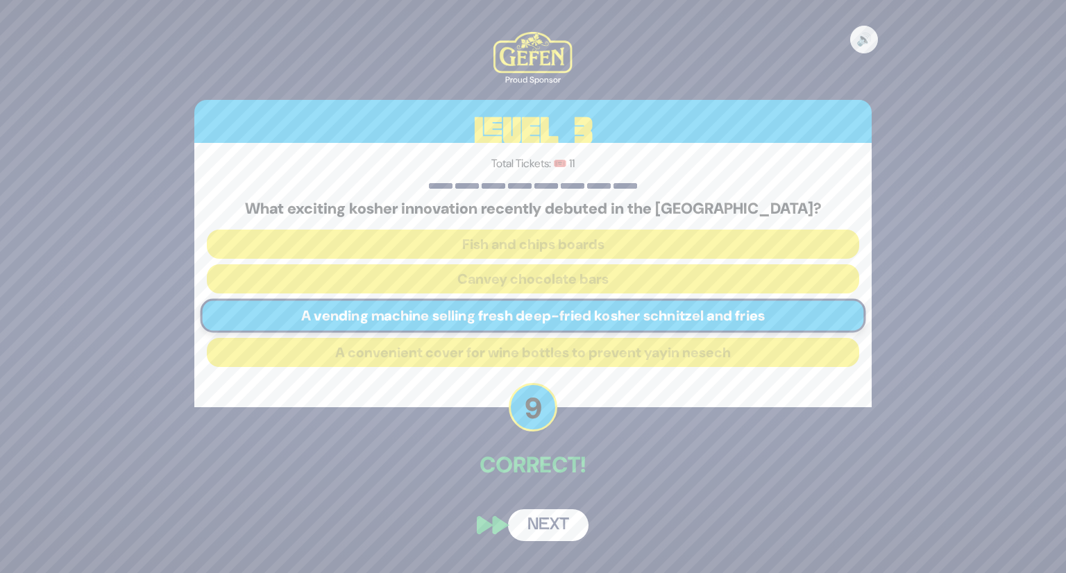
click at [553, 529] on button "Next" at bounding box center [548, 525] width 81 height 32
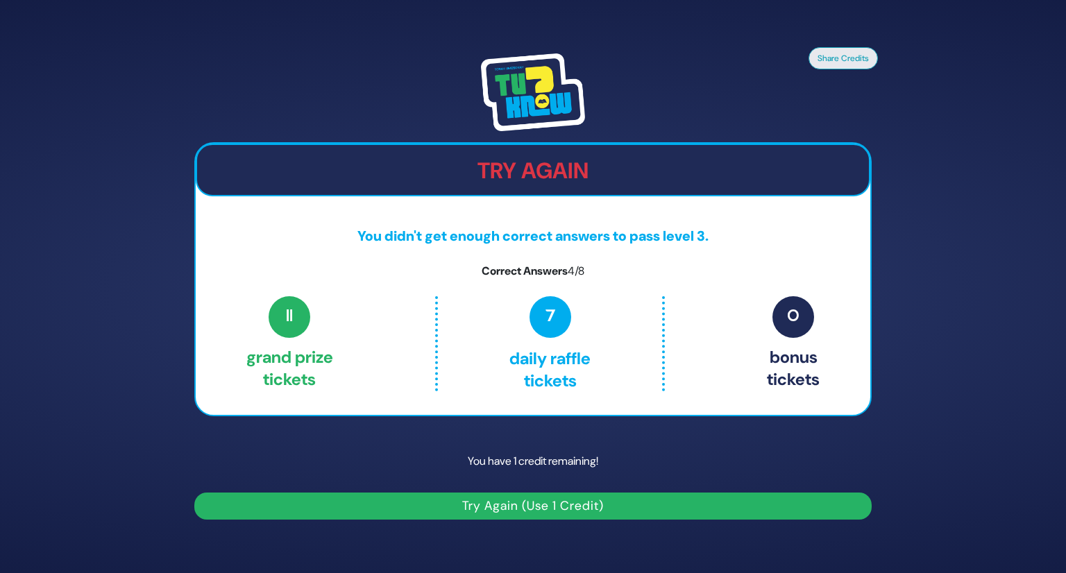
click at [544, 498] on button "Try Again (Use 1 Credit)" at bounding box center [532, 506] width 677 height 27
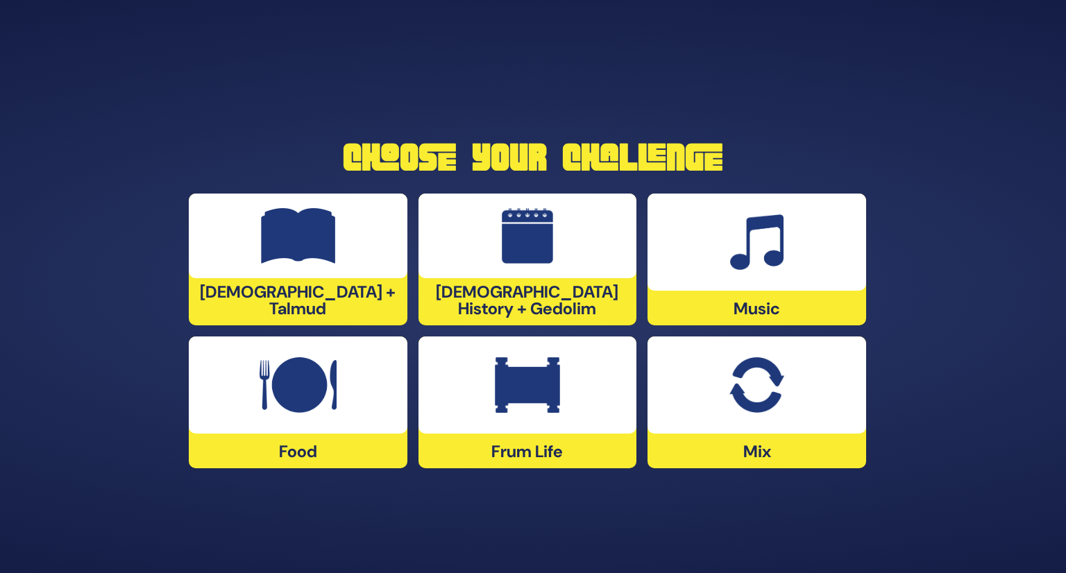
click at [710, 301] on div "Music" at bounding box center [757, 260] width 219 height 132
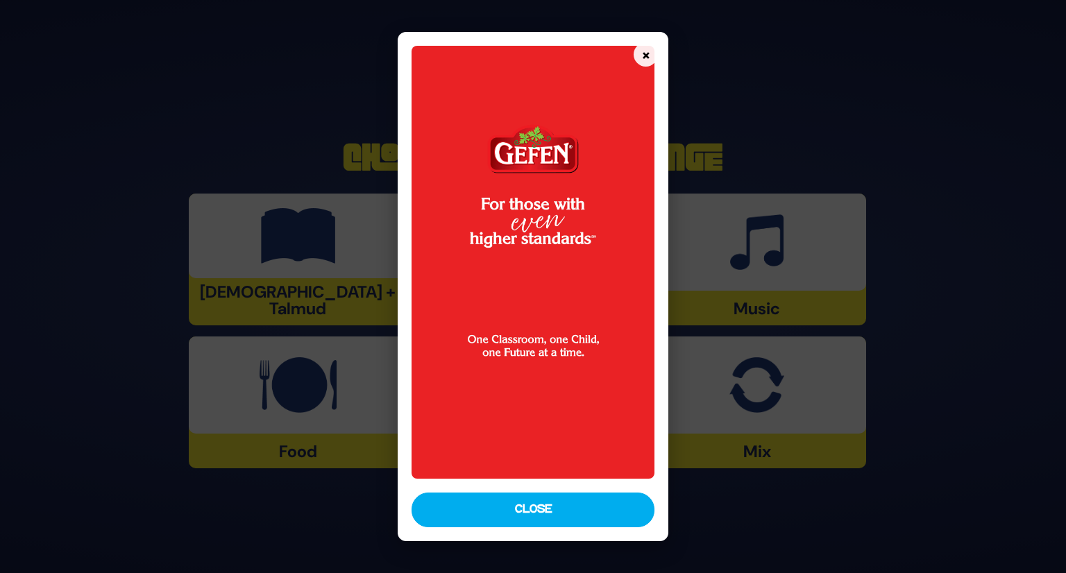
click at [578, 530] on div "× Close" at bounding box center [533, 286] width 271 height 509
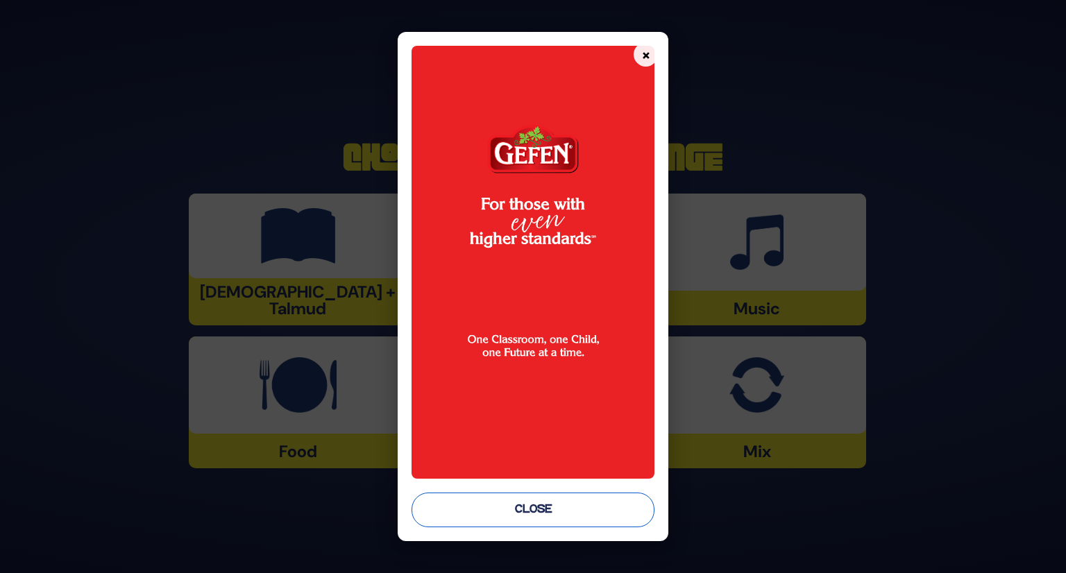
click at [583, 508] on button "Close" at bounding box center [534, 510] width 244 height 35
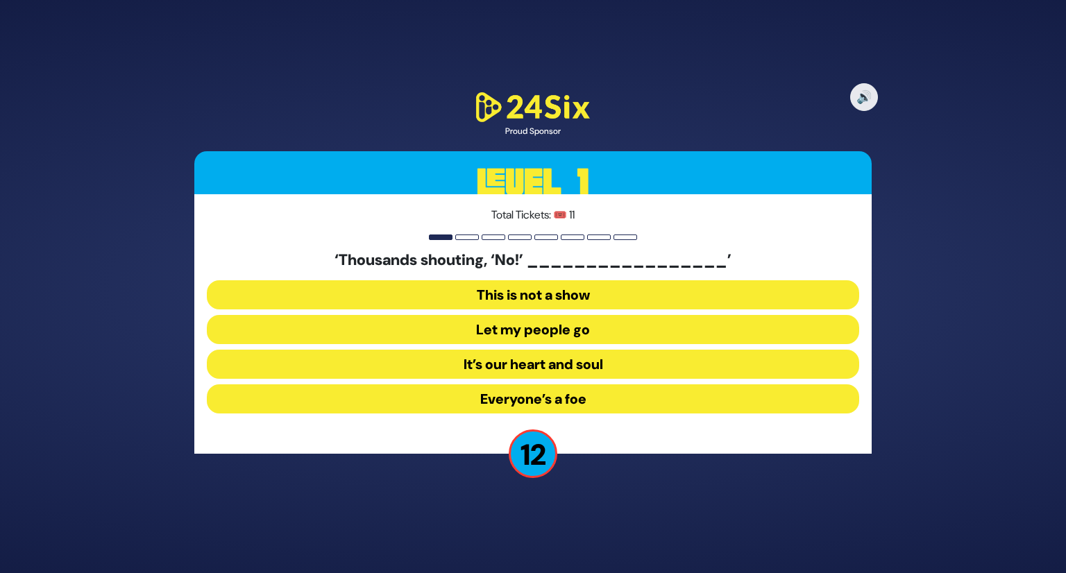
click at [616, 327] on button "Let my people go" at bounding box center [533, 329] width 652 height 29
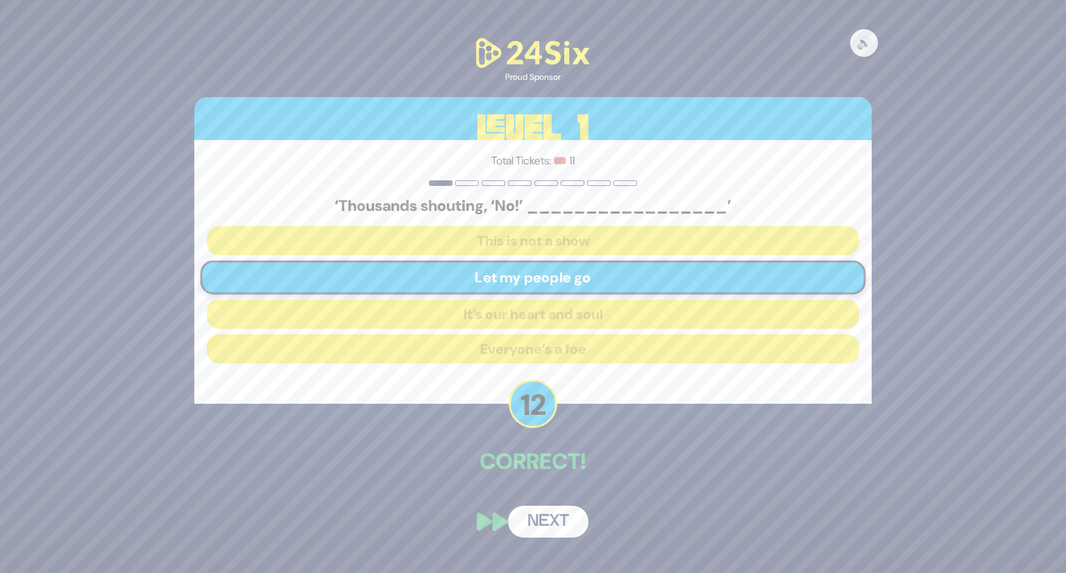
click at [551, 513] on button "Next" at bounding box center [548, 522] width 81 height 32
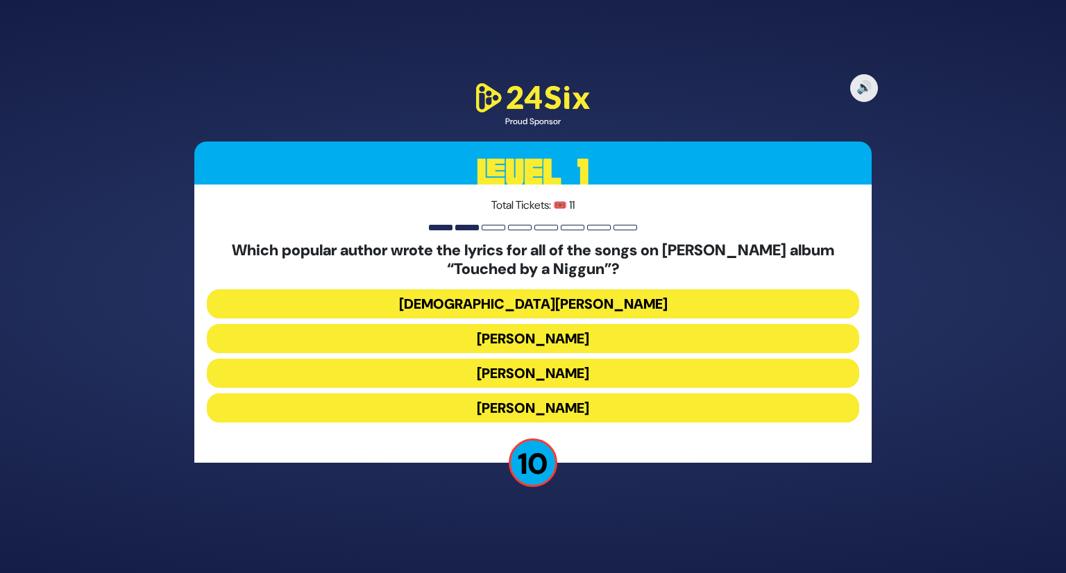
click at [542, 306] on button "Rabbi Yechiel Spero" at bounding box center [533, 303] width 652 height 29
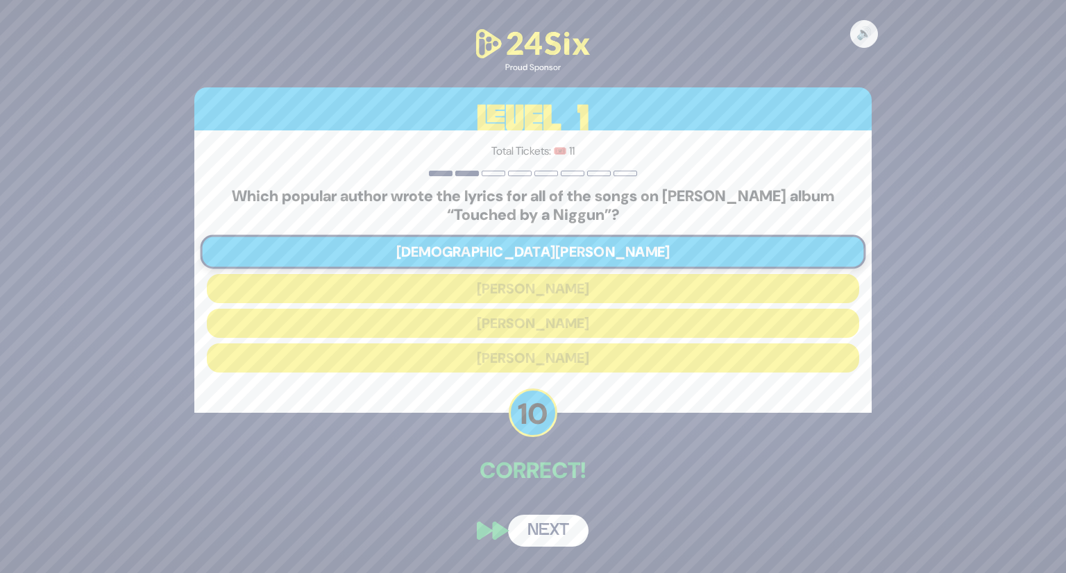
click at [550, 512] on div "🔊 Proud Sponsor Level 1 Total Tickets: 🎟️ 11 Which popular author wrote the lyr…" at bounding box center [533, 287] width 711 height 554
click at [547, 528] on button "Next" at bounding box center [548, 531] width 81 height 32
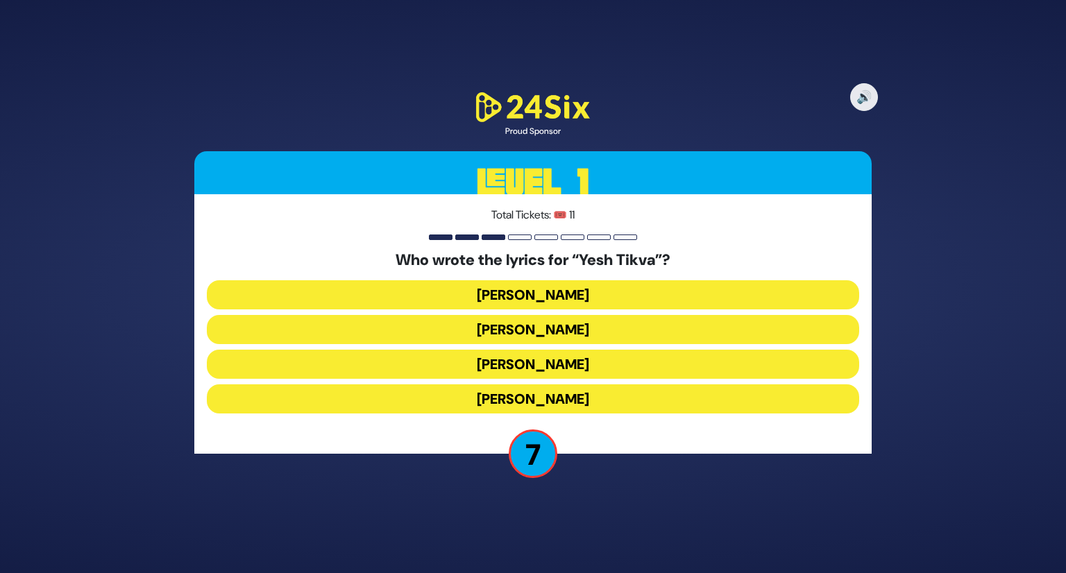
click at [547, 328] on button "Miriam Israeli" at bounding box center [533, 329] width 652 height 29
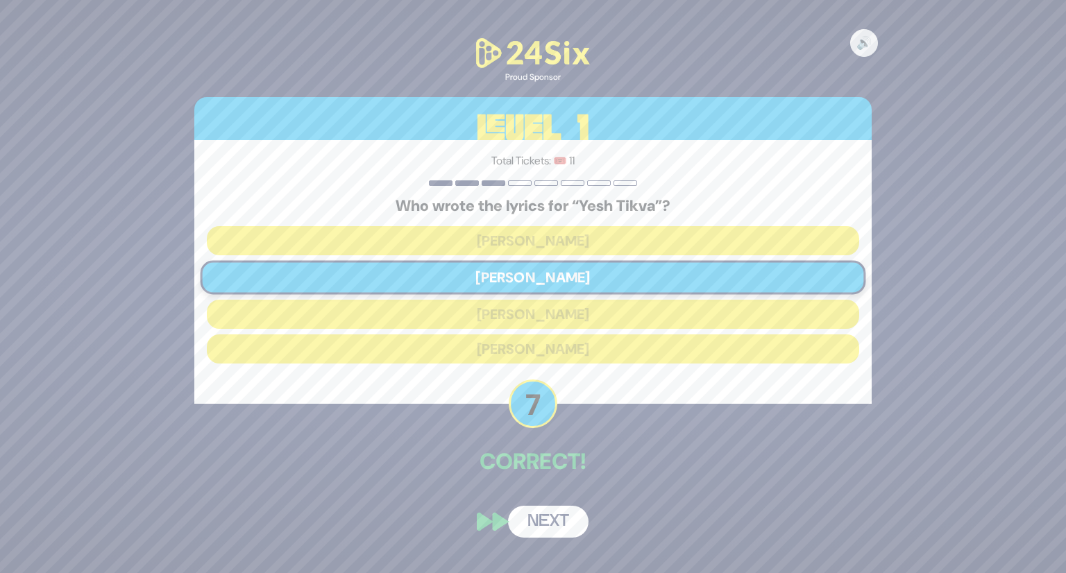
click at [562, 528] on button "Next" at bounding box center [548, 522] width 81 height 32
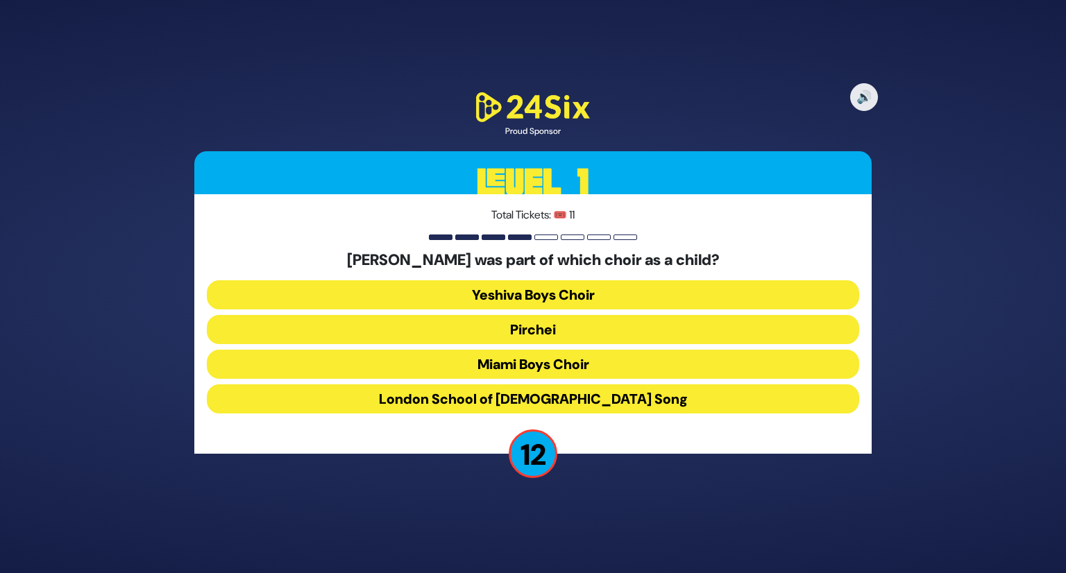
click at [589, 367] on button "Miami Boys Choir" at bounding box center [533, 364] width 652 height 29
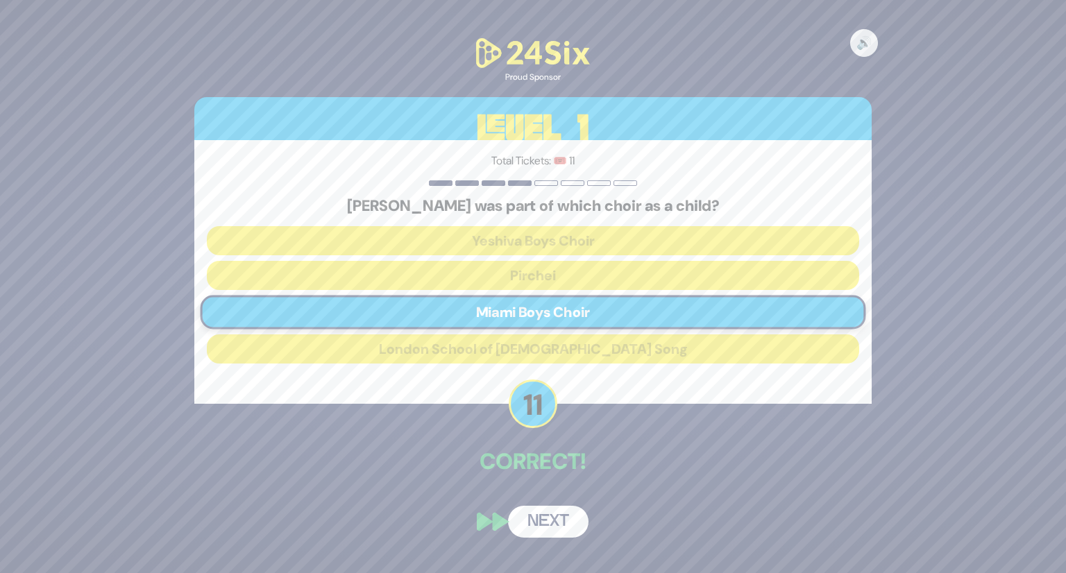
click at [564, 515] on button "Next" at bounding box center [548, 522] width 81 height 32
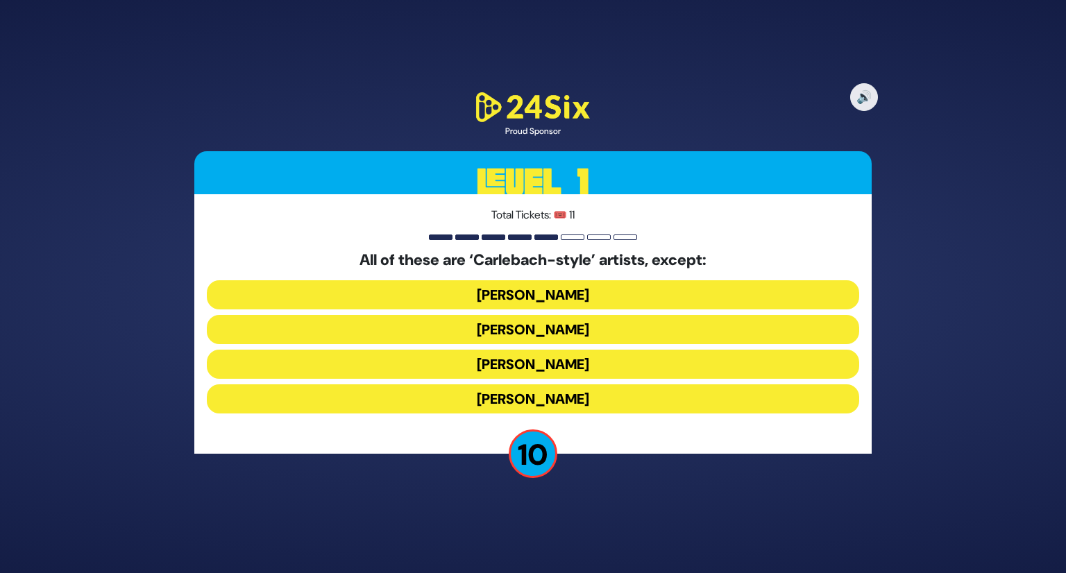
click at [557, 398] on button "Yiddy Bialostotzky" at bounding box center [533, 399] width 652 height 29
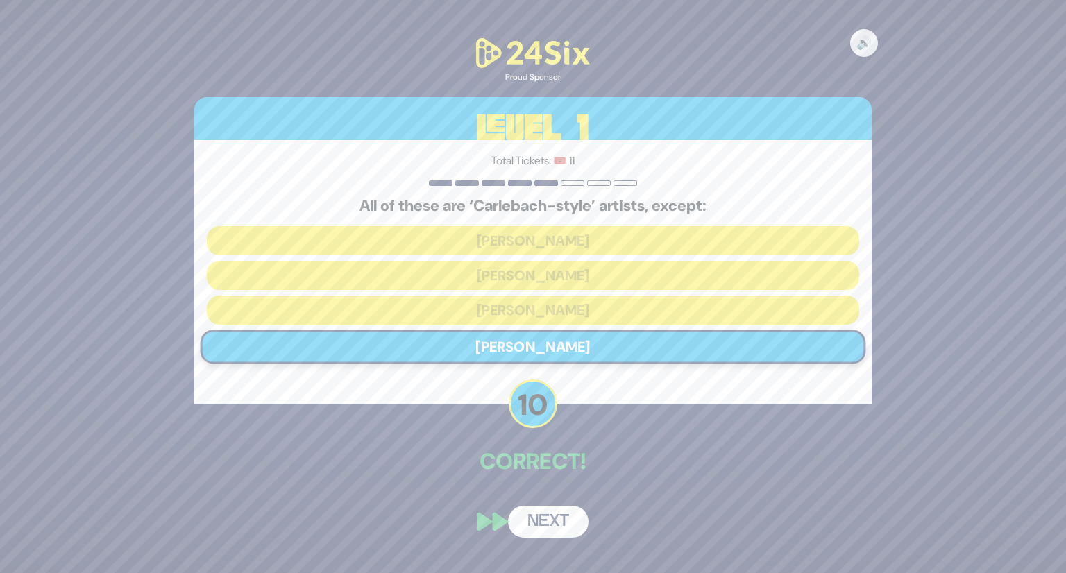
click at [524, 516] on button "Next" at bounding box center [548, 522] width 81 height 32
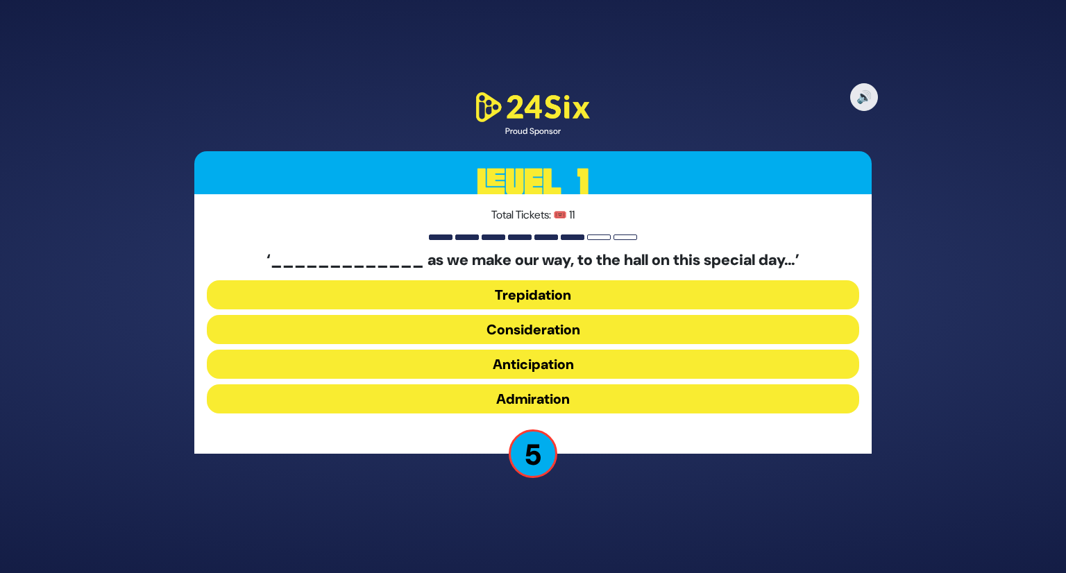
click at [562, 297] on button "Trepidation" at bounding box center [533, 294] width 652 height 29
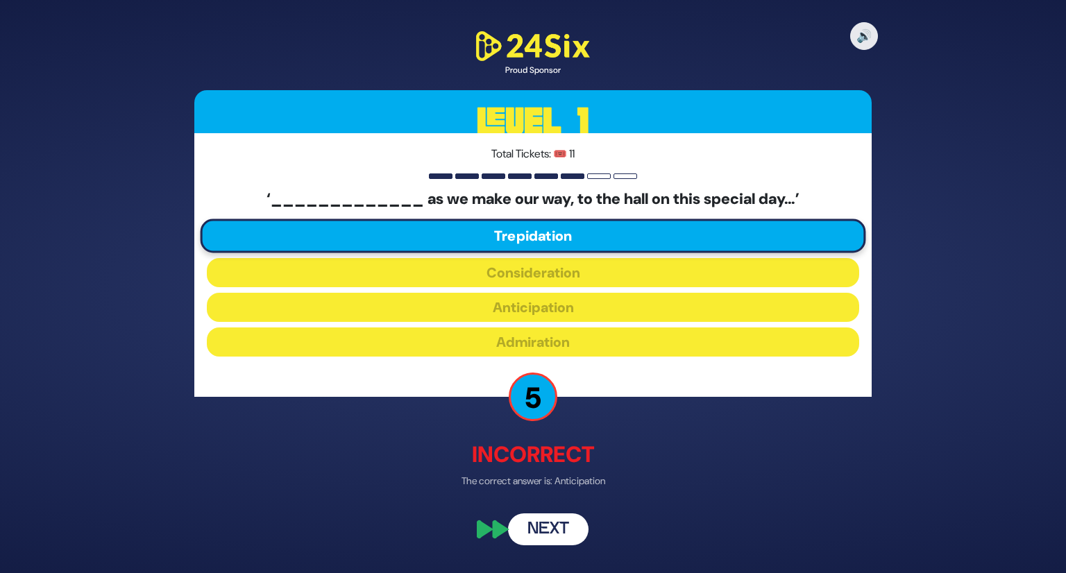
click at [559, 525] on button "Next" at bounding box center [548, 529] width 81 height 32
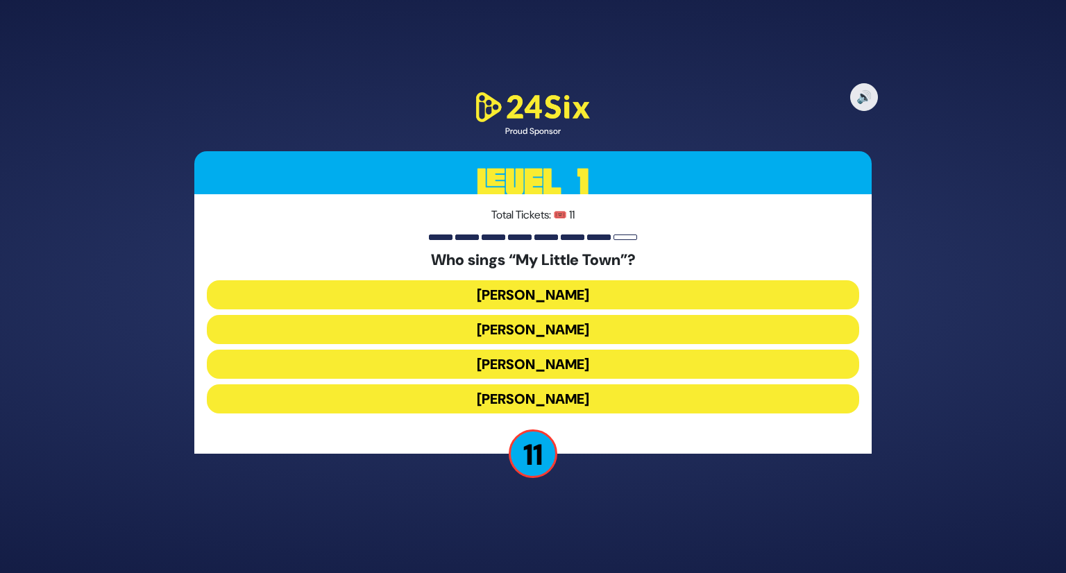
click at [580, 364] on button "Shulem Lemmer" at bounding box center [533, 364] width 652 height 29
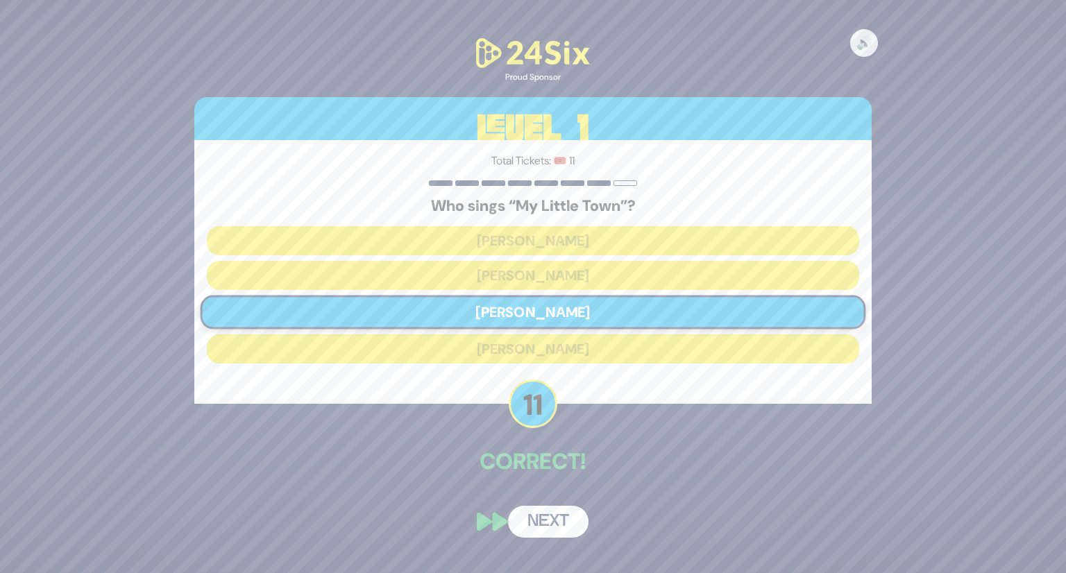
click at [533, 524] on button "Next" at bounding box center [548, 522] width 81 height 32
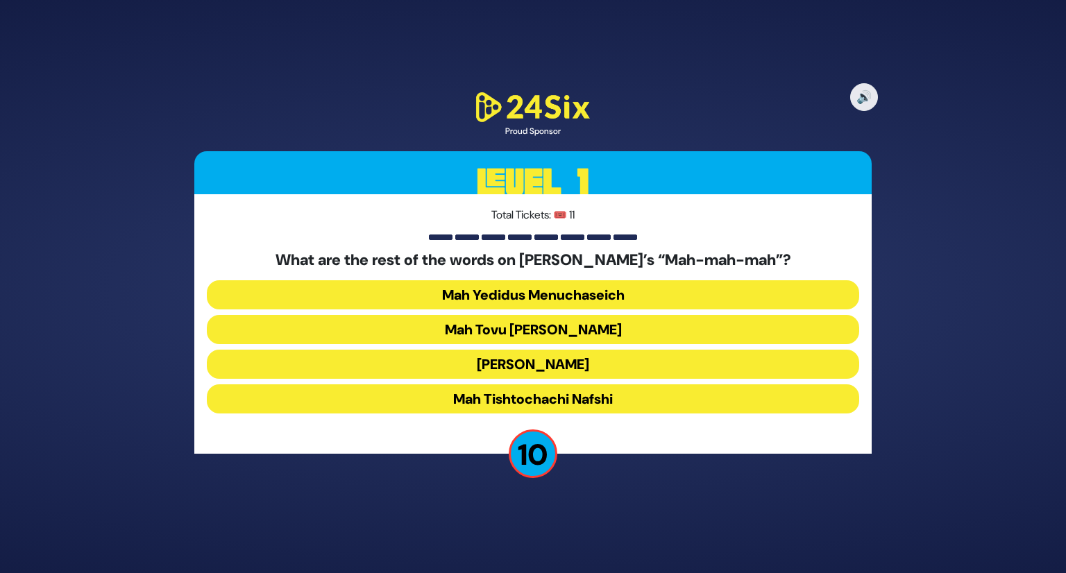
click at [539, 320] on button "Mah Tovu Ohalecha Yaakov" at bounding box center [533, 329] width 652 height 29
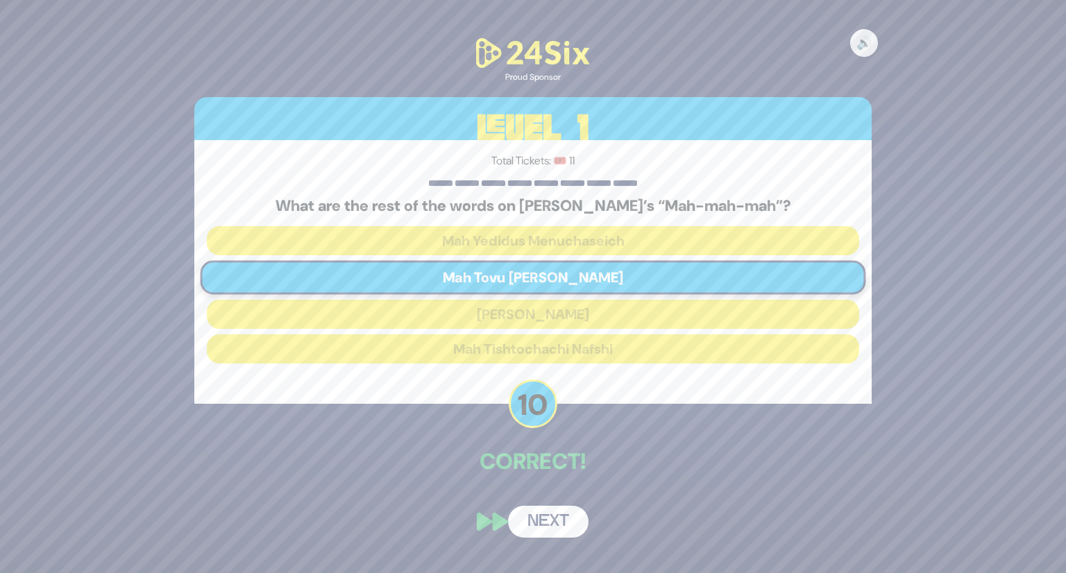
click at [548, 519] on button "Next" at bounding box center [548, 522] width 81 height 32
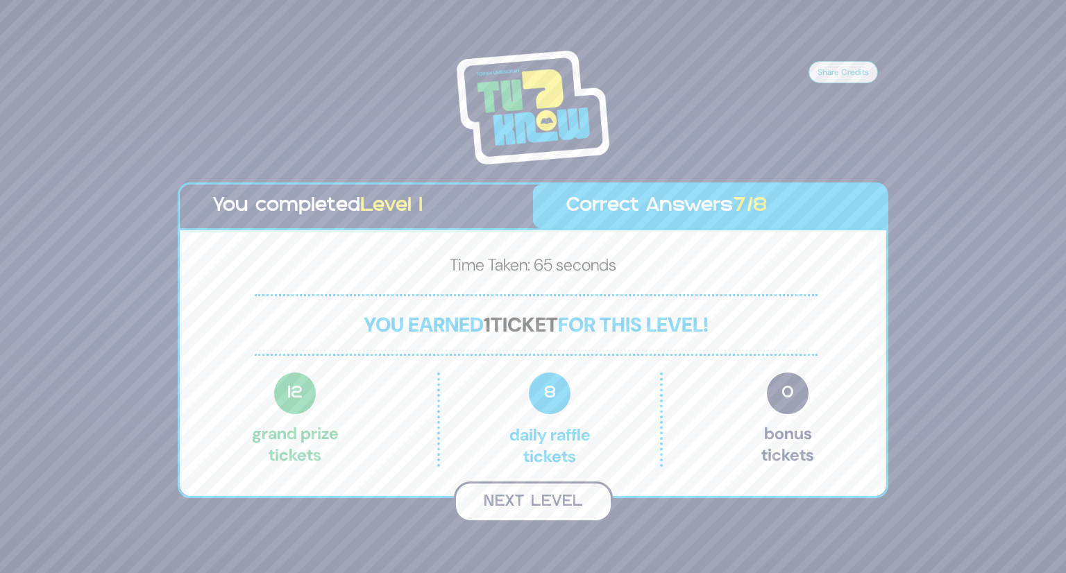
click at [537, 487] on button "Next Level" at bounding box center [533, 502] width 159 height 41
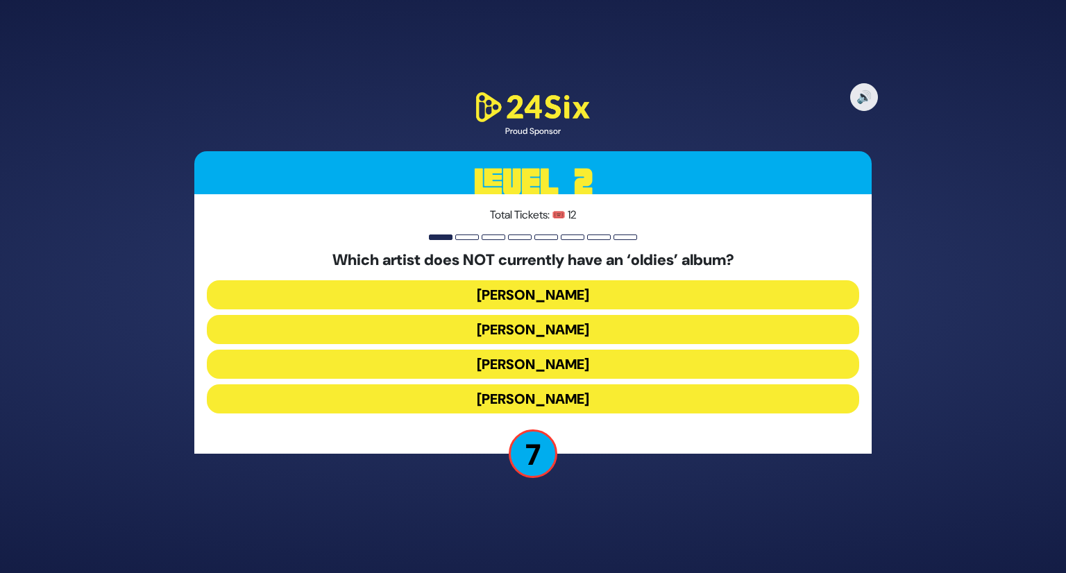
click at [561, 325] on button "Mordechai Shapiro" at bounding box center [533, 329] width 652 height 29
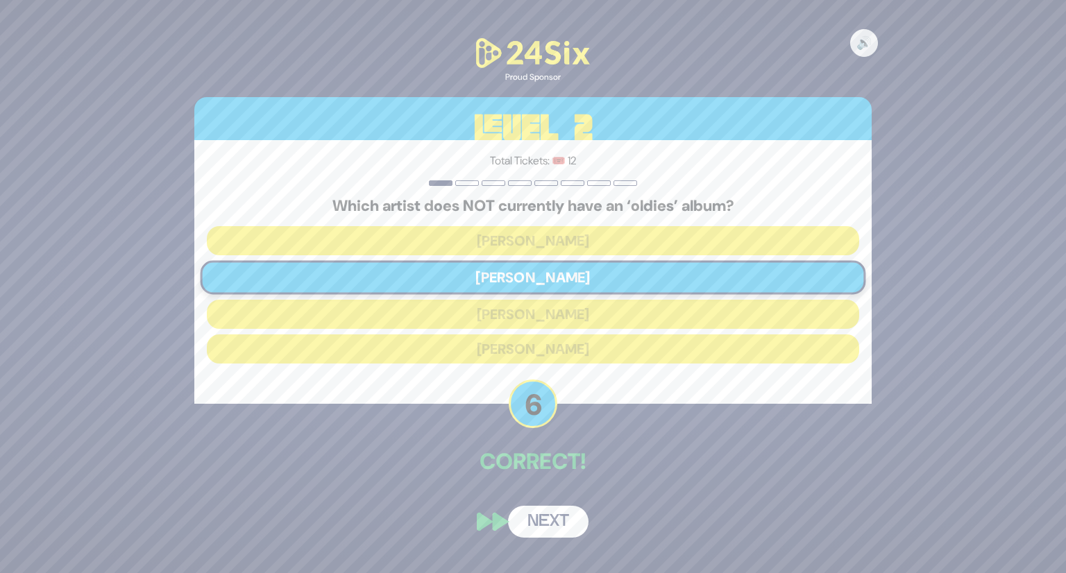
click at [550, 520] on button "Next" at bounding box center [548, 522] width 81 height 32
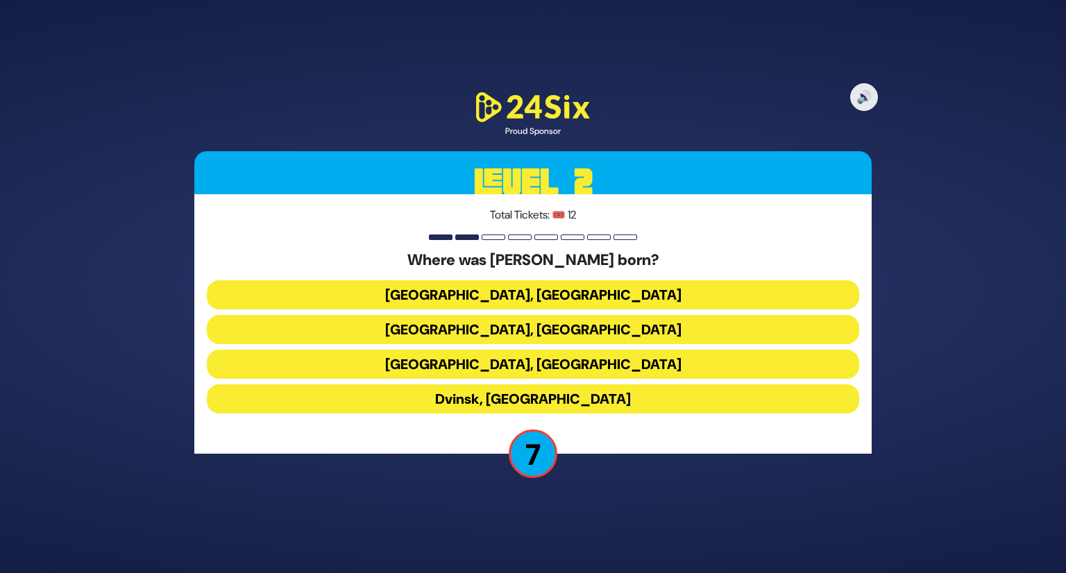
click at [572, 362] on button "Kraków, Poland" at bounding box center [533, 364] width 652 height 29
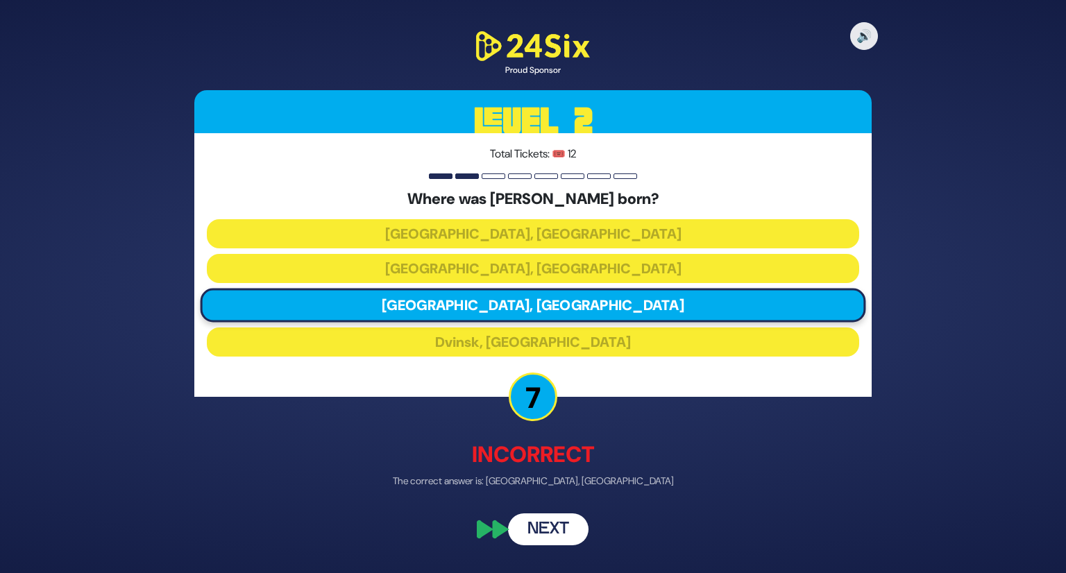
click at [552, 530] on button "Next" at bounding box center [548, 529] width 81 height 32
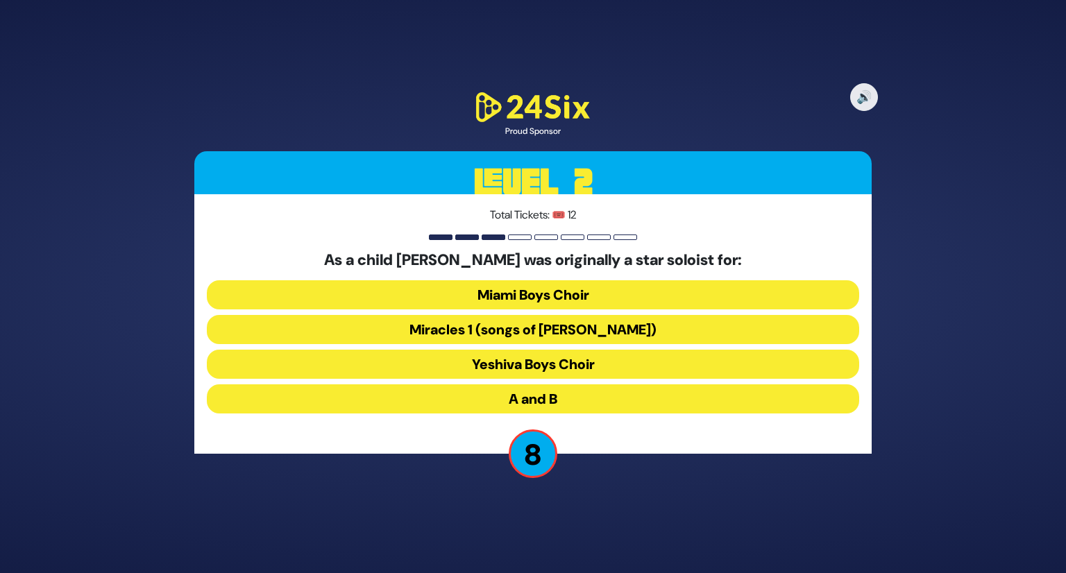
click at [558, 335] on button "Miracles 1 (songs of C. Neuhaus)" at bounding box center [533, 329] width 652 height 29
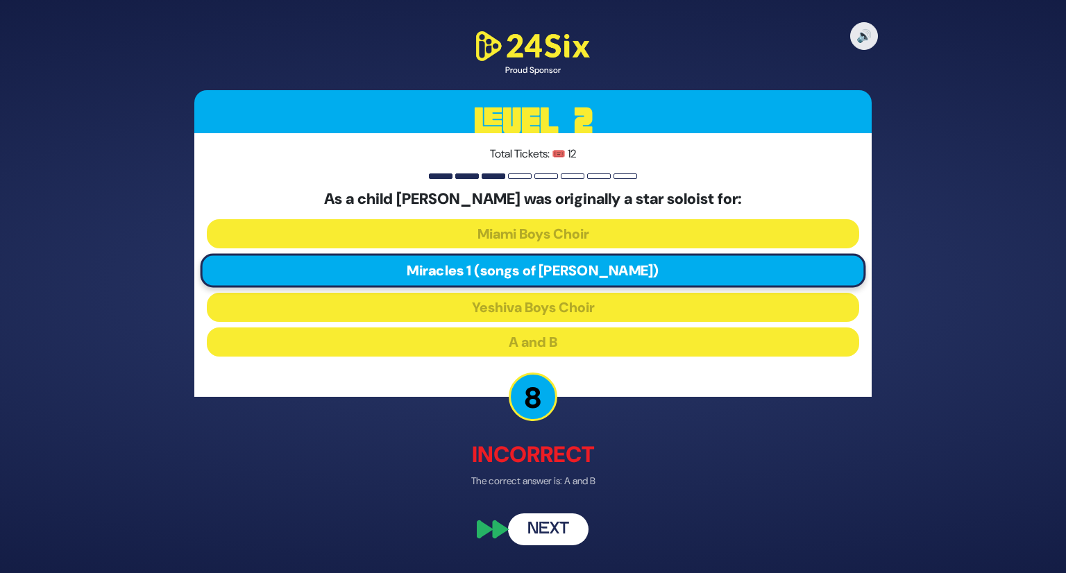
click at [557, 523] on button "Next" at bounding box center [548, 529] width 81 height 32
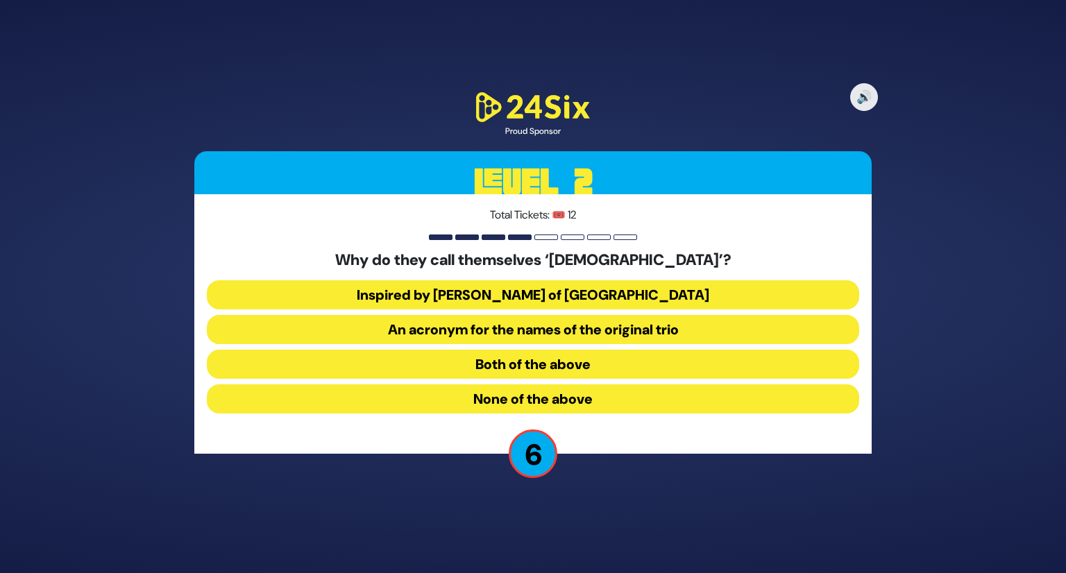
click at [540, 394] on button "None of the above" at bounding box center [533, 399] width 652 height 29
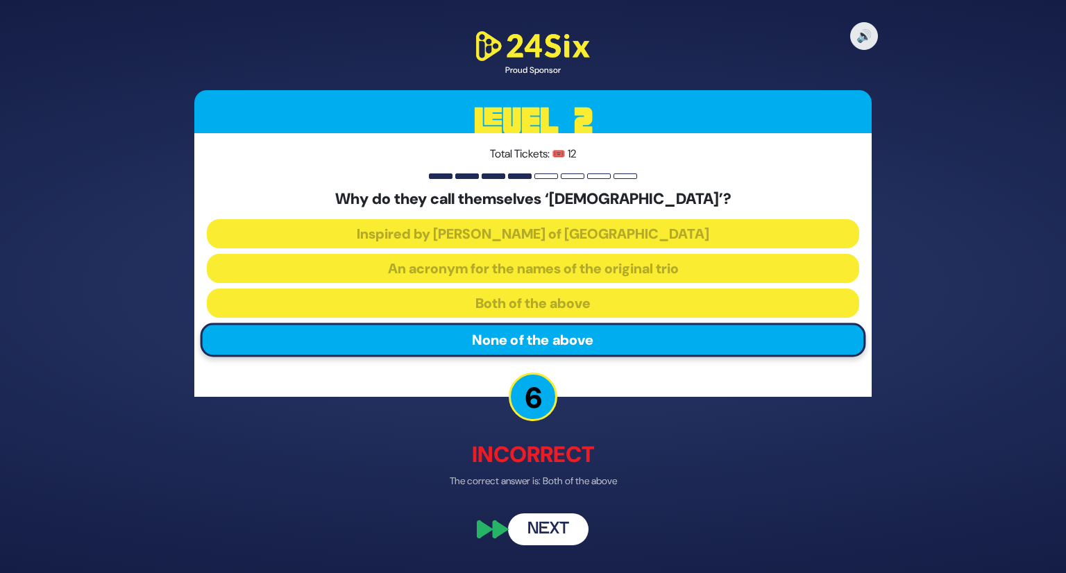
click at [561, 535] on button "Next" at bounding box center [548, 529] width 81 height 32
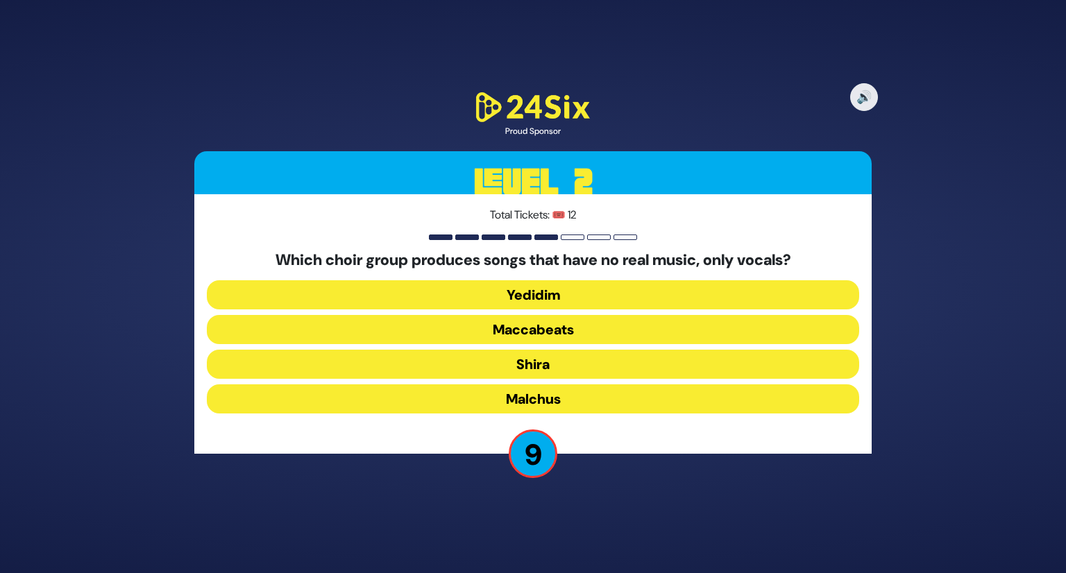
click at [497, 335] on button "Maccabeats" at bounding box center [533, 329] width 652 height 29
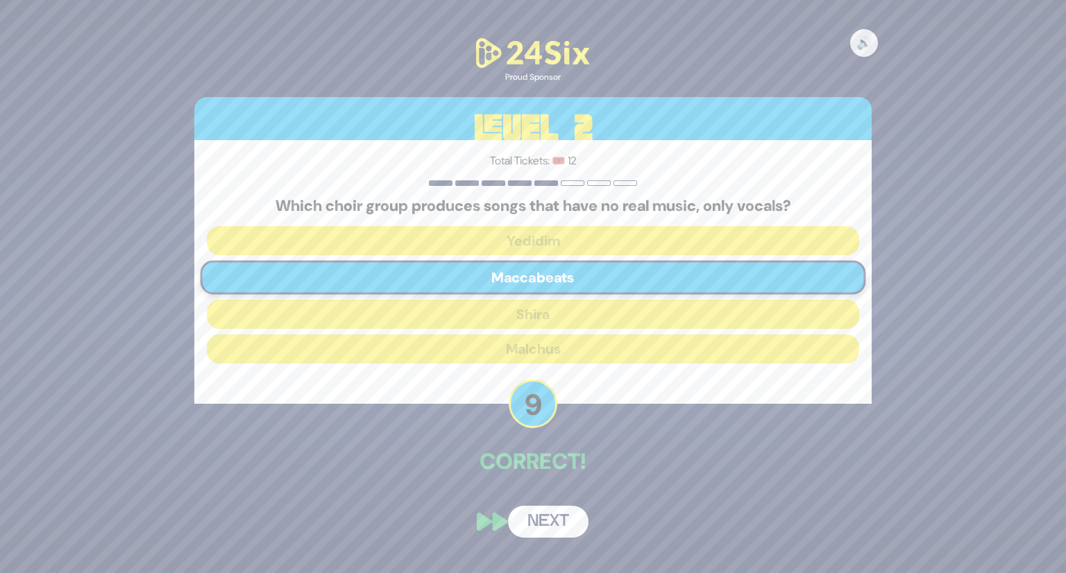
click at [539, 527] on button "Next" at bounding box center [548, 522] width 81 height 32
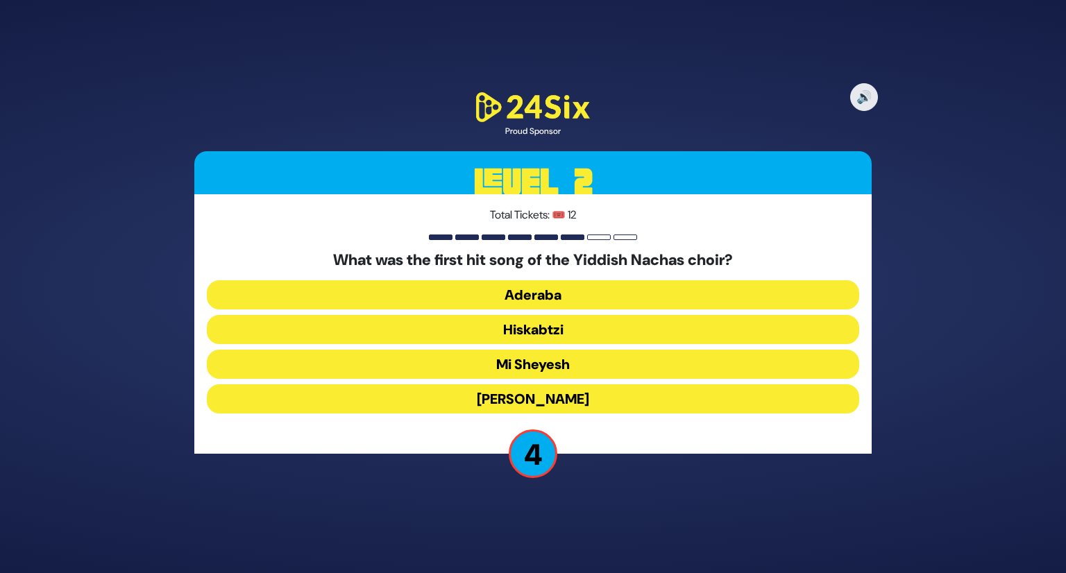
click at [427, 325] on button "Hiskabtzi" at bounding box center [533, 329] width 652 height 29
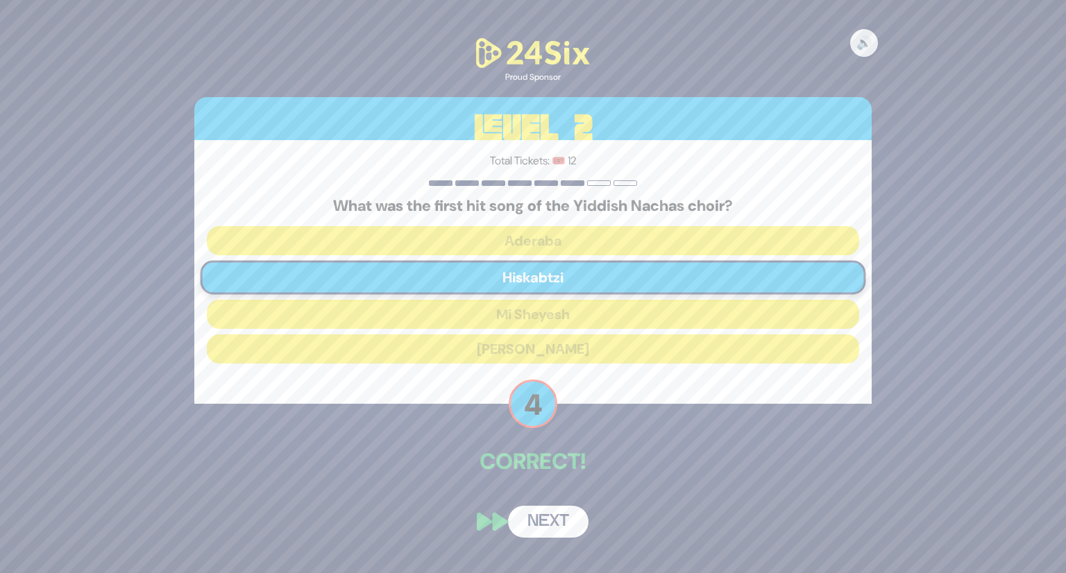
click at [541, 530] on button "Next" at bounding box center [548, 522] width 81 height 32
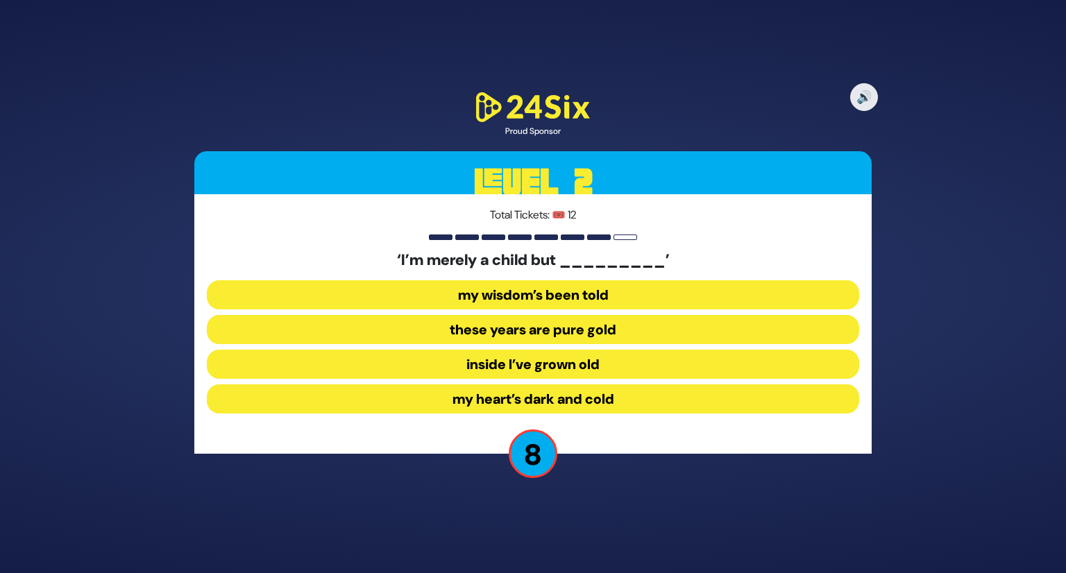
click at [455, 357] on button "inside I’ve grown old" at bounding box center [533, 364] width 652 height 29
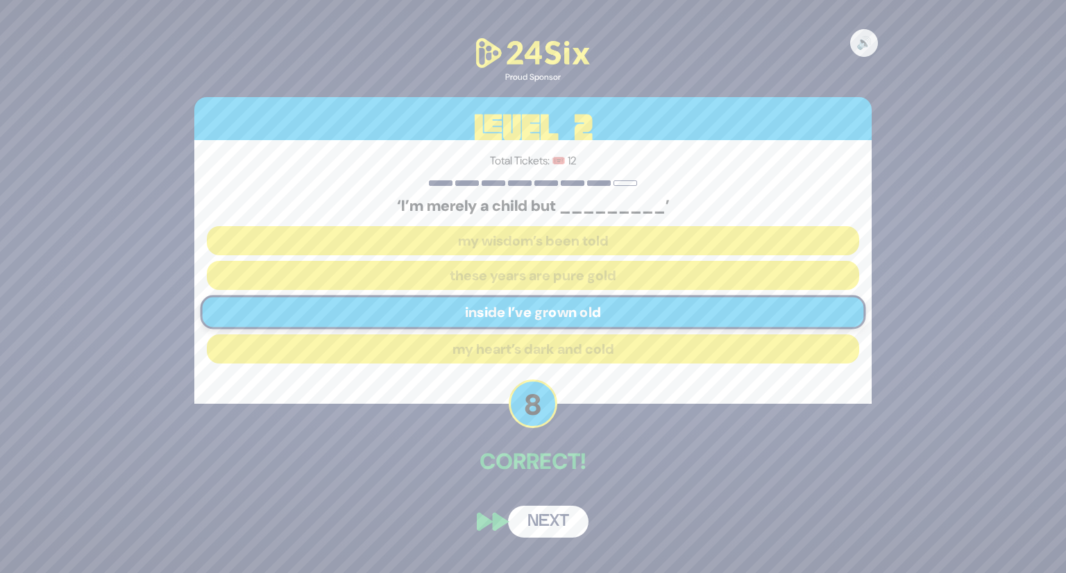
click at [558, 529] on button "Next" at bounding box center [548, 522] width 81 height 32
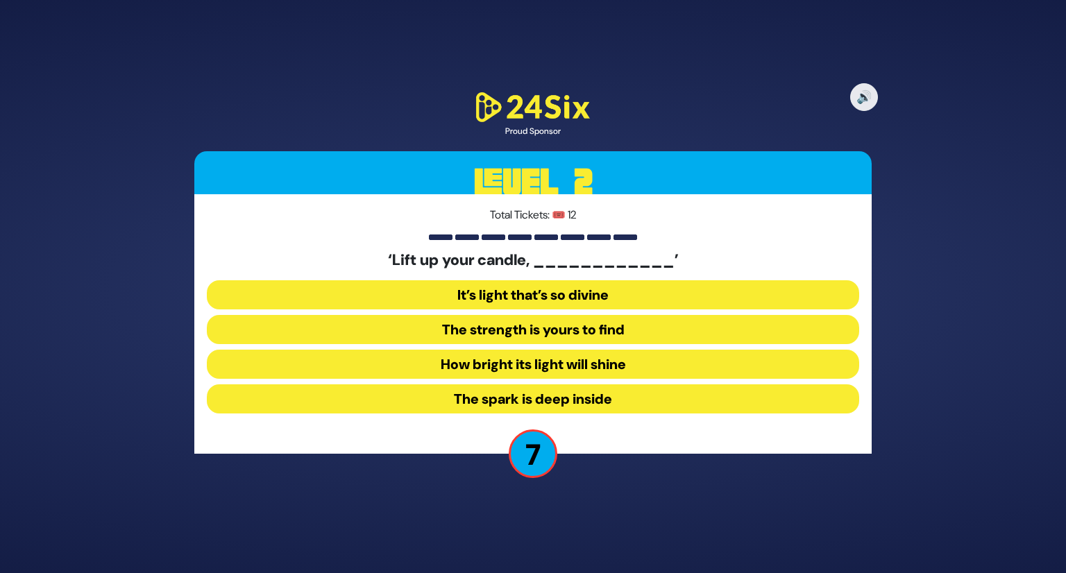
click at [389, 355] on button "How bright its light will shine" at bounding box center [533, 364] width 652 height 29
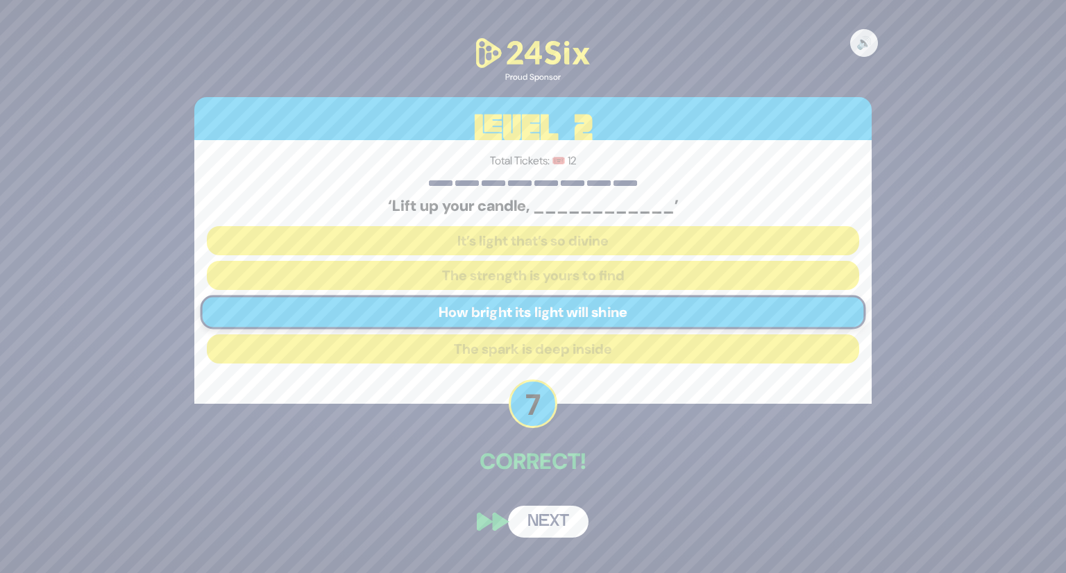
click at [536, 516] on button "Next" at bounding box center [548, 522] width 81 height 32
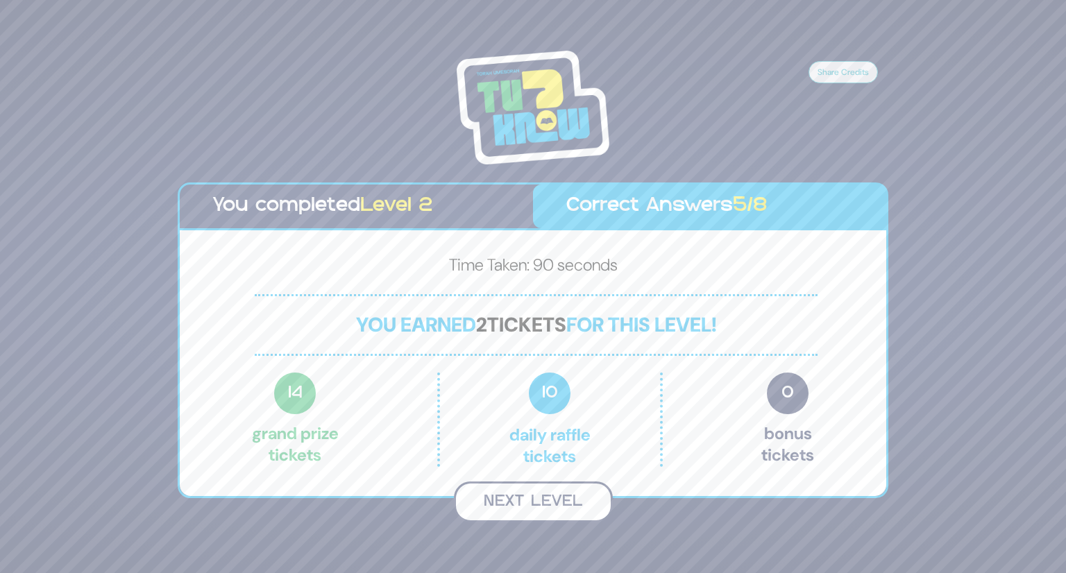
click at [539, 507] on button "Next Level" at bounding box center [533, 502] width 159 height 41
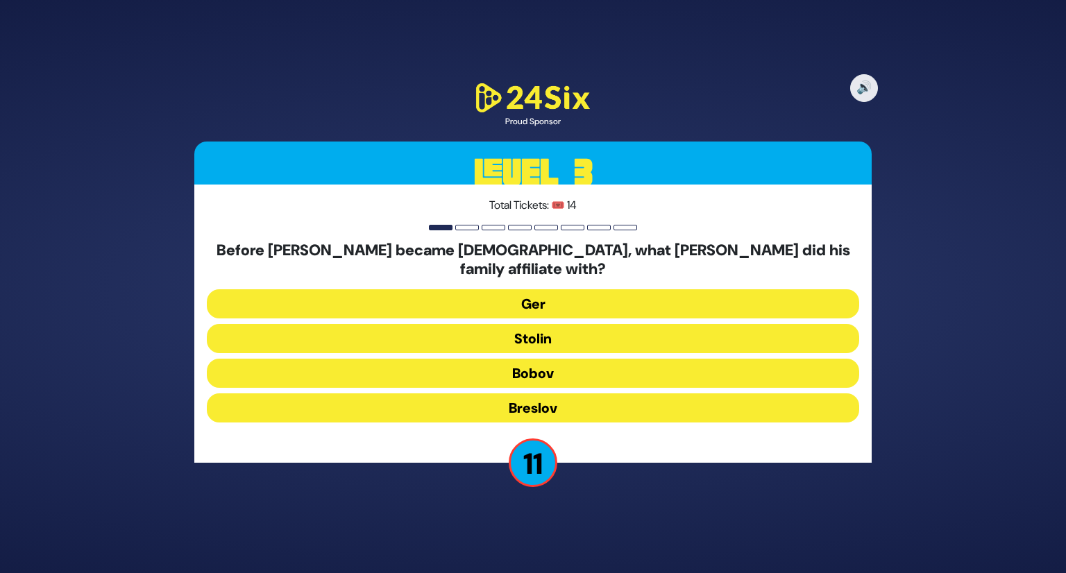
click at [466, 361] on button "Bobov" at bounding box center [533, 373] width 652 height 29
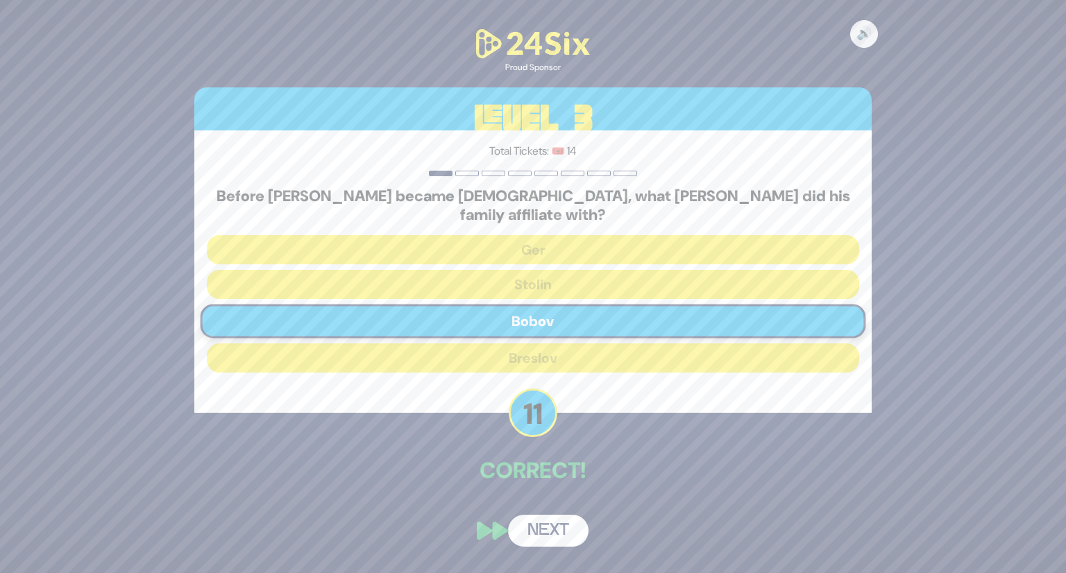
click at [559, 515] on button "Next" at bounding box center [548, 531] width 81 height 32
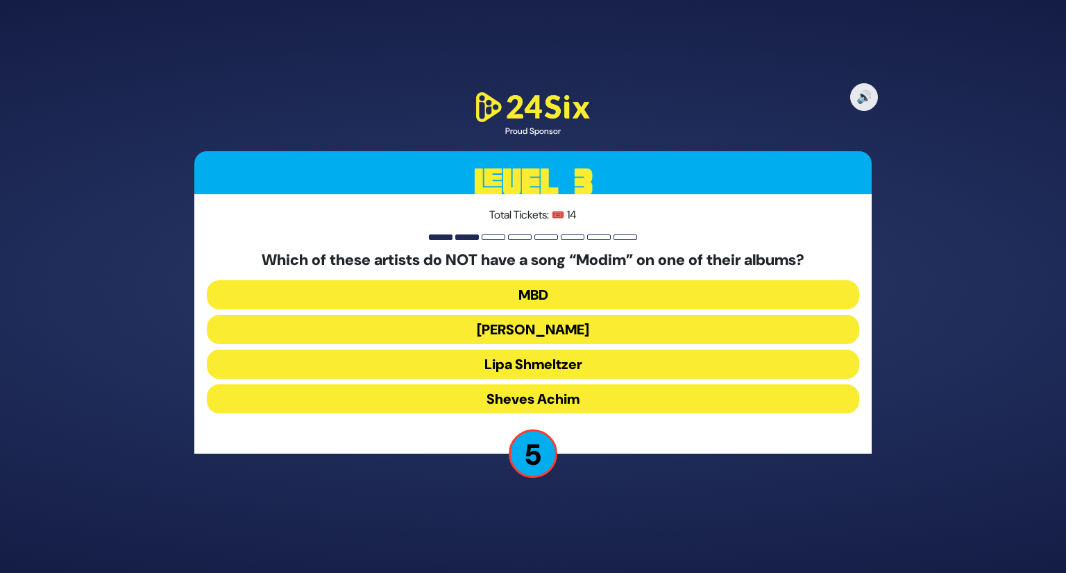
click at [619, 321] on button "Isaac Honig" at bounding box center [533, 329] width 652 height 29
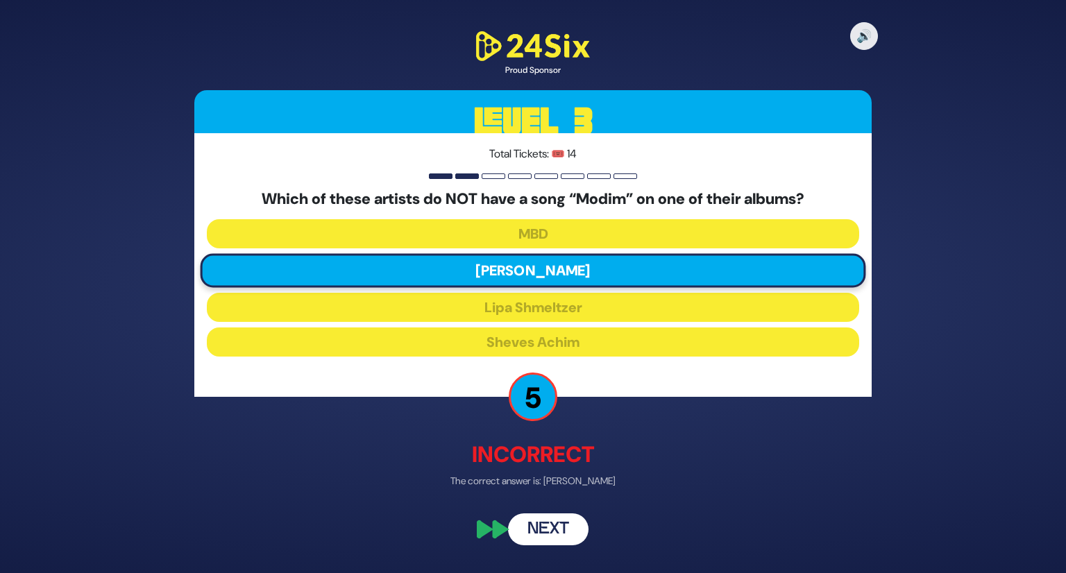
click at [564, 524] on button "Next" at bounding box center [548, 529] width 81 height 32
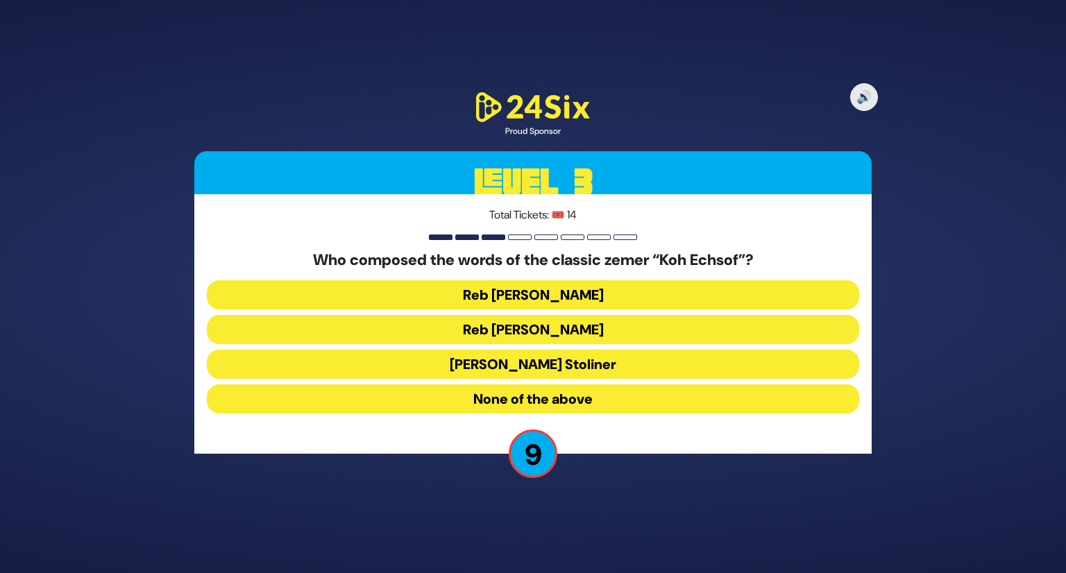
click at [587, 326] on button "Reb Aharon Karliner" at bounding box center [533, 329] width 652 height 29
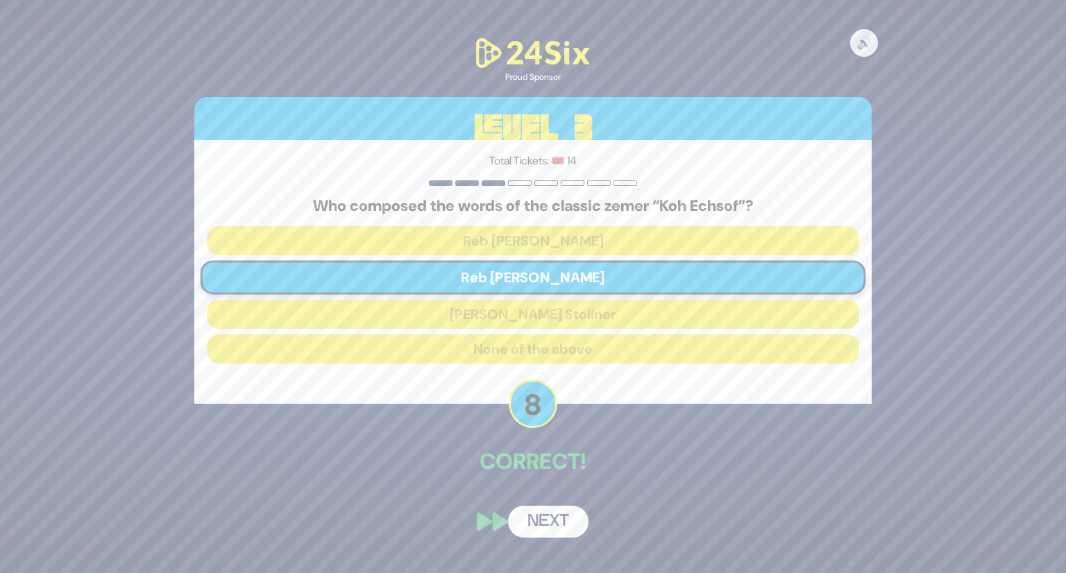
click at [564, 525] on button "Next" at bounding box center [548, 522] width 81 height 32
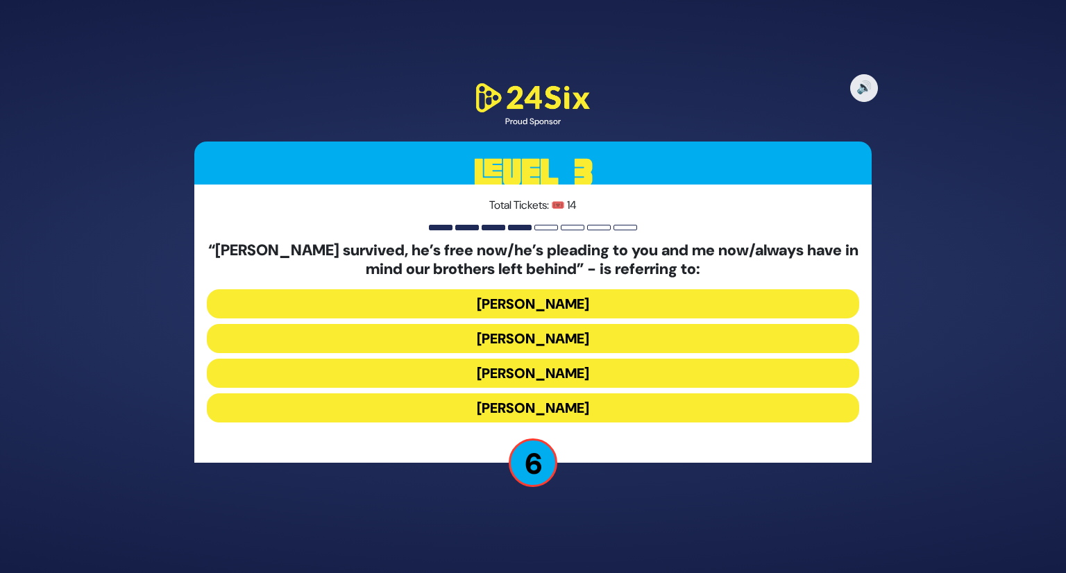
click at [564, 338] on button "Yosef Mendelovitch" at bounding box center [533, 338] width 652 height 29
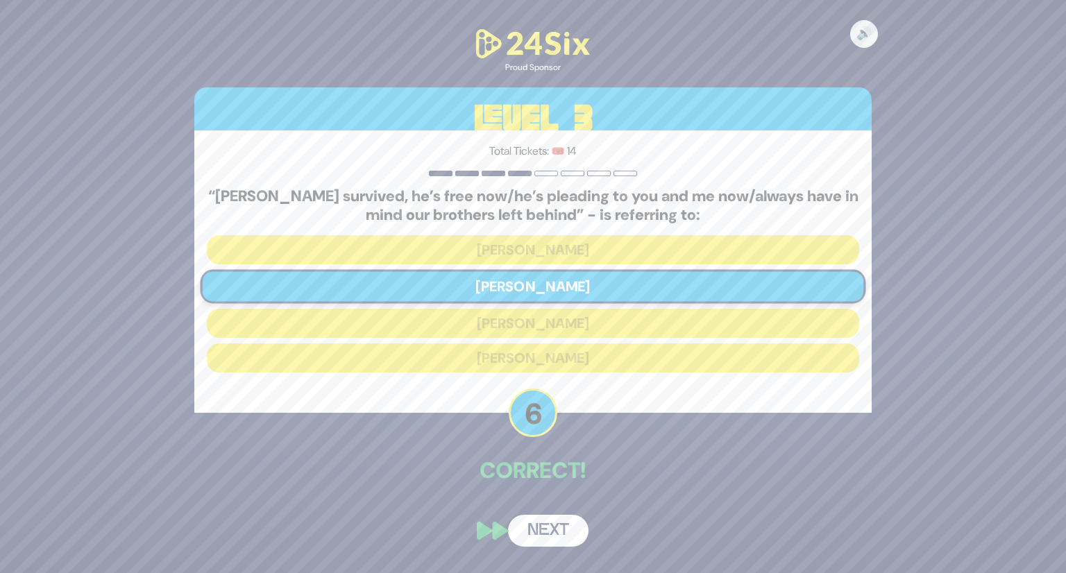
click at [568, 532] on button "Next" at bounding box center [548, 531] width 81 height 32
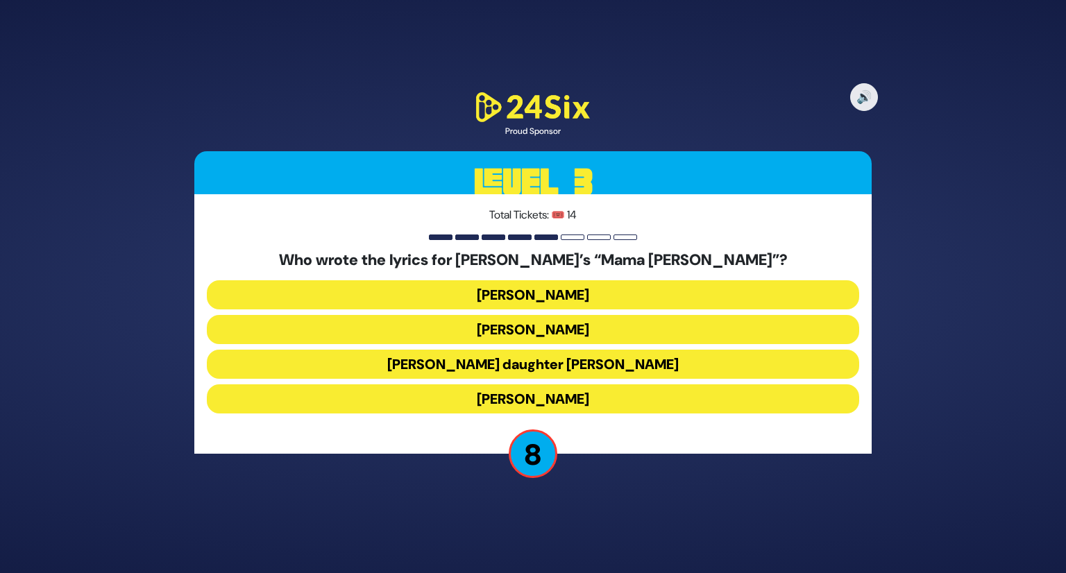
click at [567, 395] on button "Dina Storch" at bounding box center [533, 399] width 652 height 29
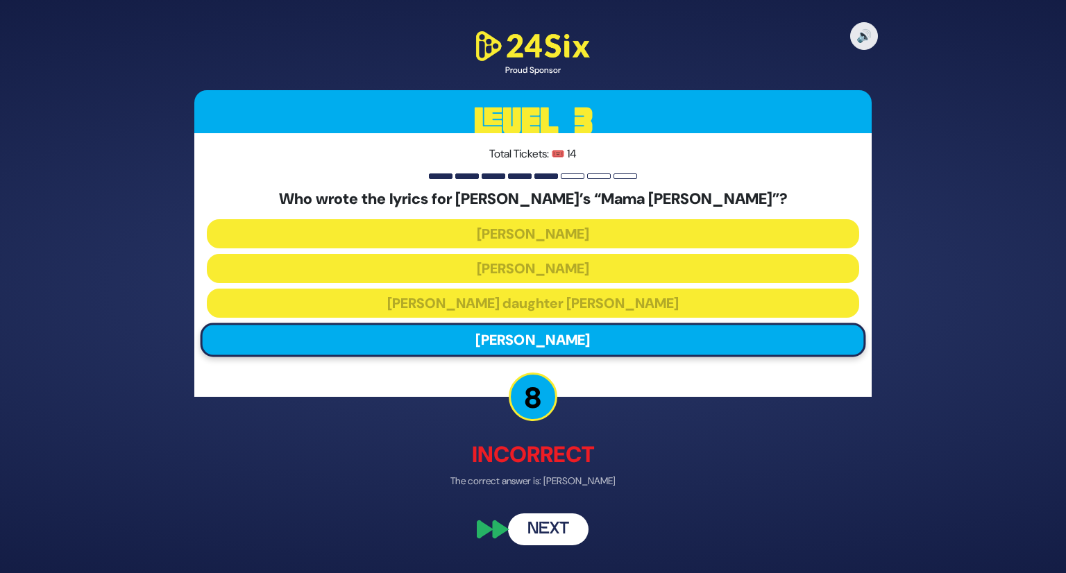
click at [568, 525] on button "Next" at bounding box center [548, 529] width 81 height 32
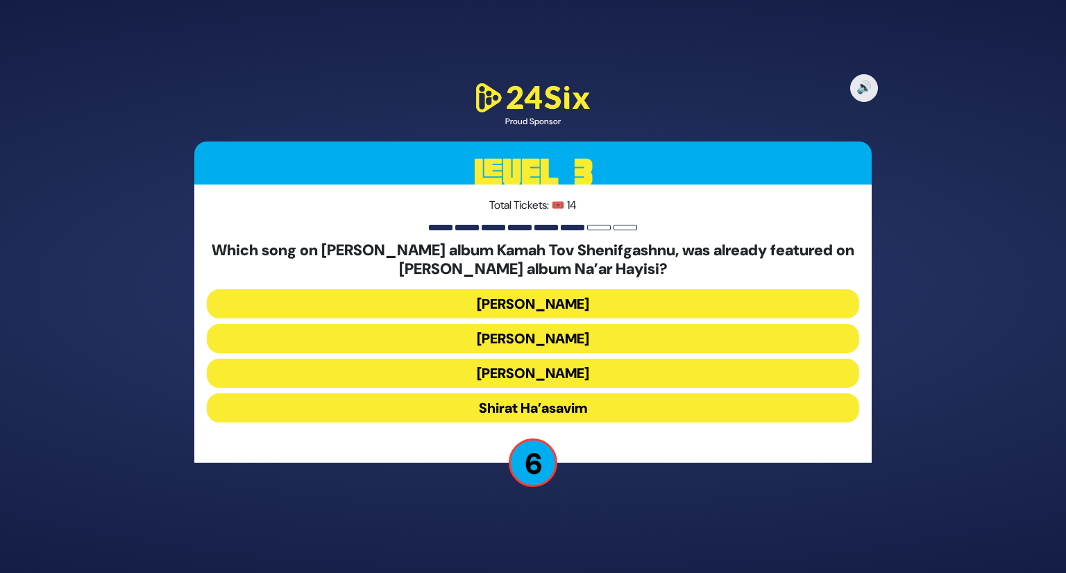
click at [586, 295] on button "Pashut Anashim" at bounding box center [533, 303] width 652 height 29
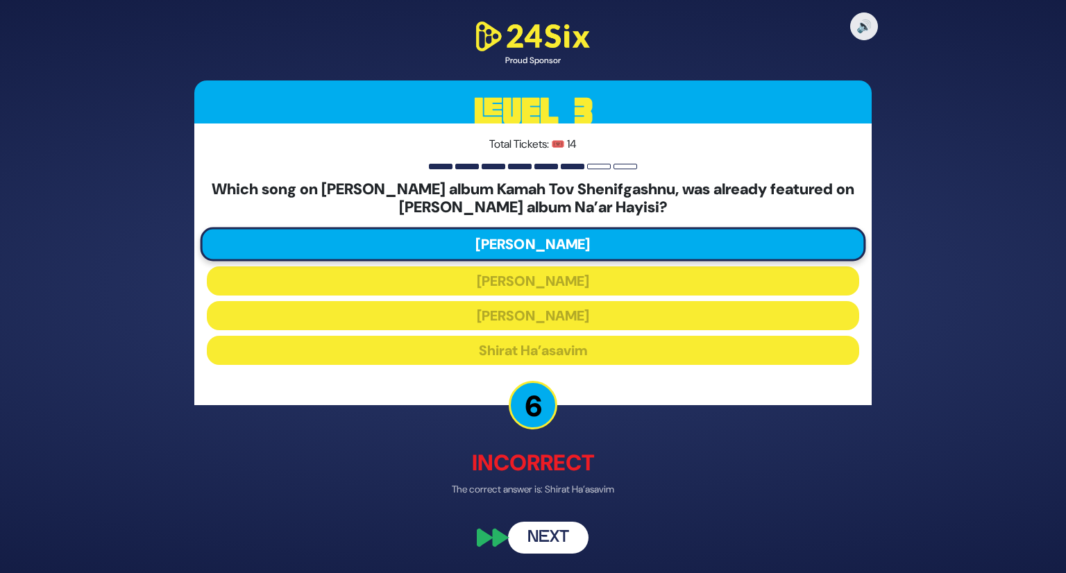
click at [547, 555] on div "🔊 Proud Sponsor Level 3 Total Tickets: 🎟️ 14 Which song on Avraham Fried’s albu…" at bounding box center [533, 286] width 711 height 568
click at [550, 545] on button "Next" at bounding box center [548, 539] width 81 height 32
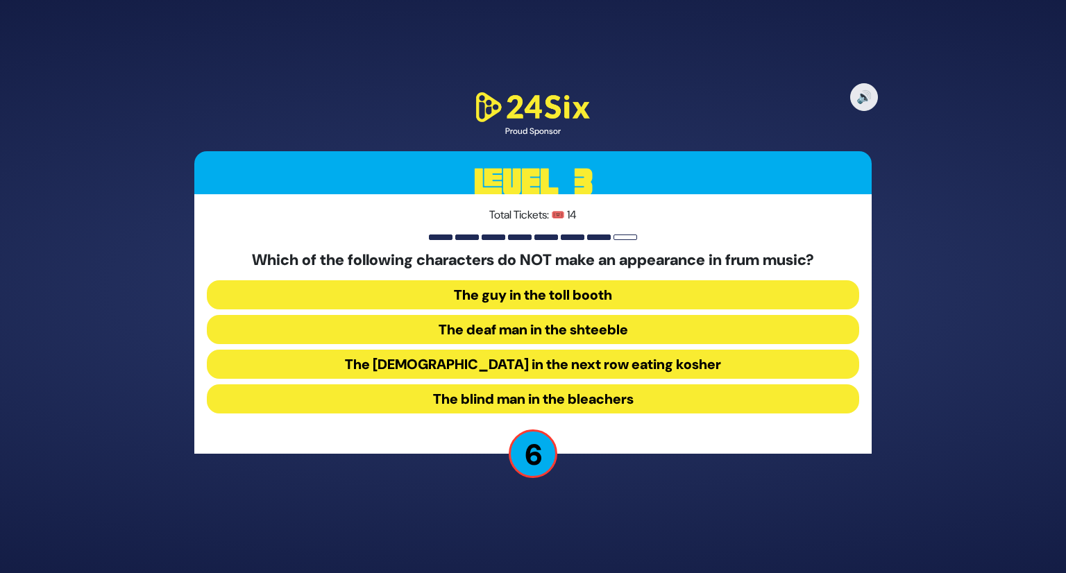
click at [519, 360] on button "The chassid in the next row eating kosher" at bounding box center [533, 364] width 652 height 29
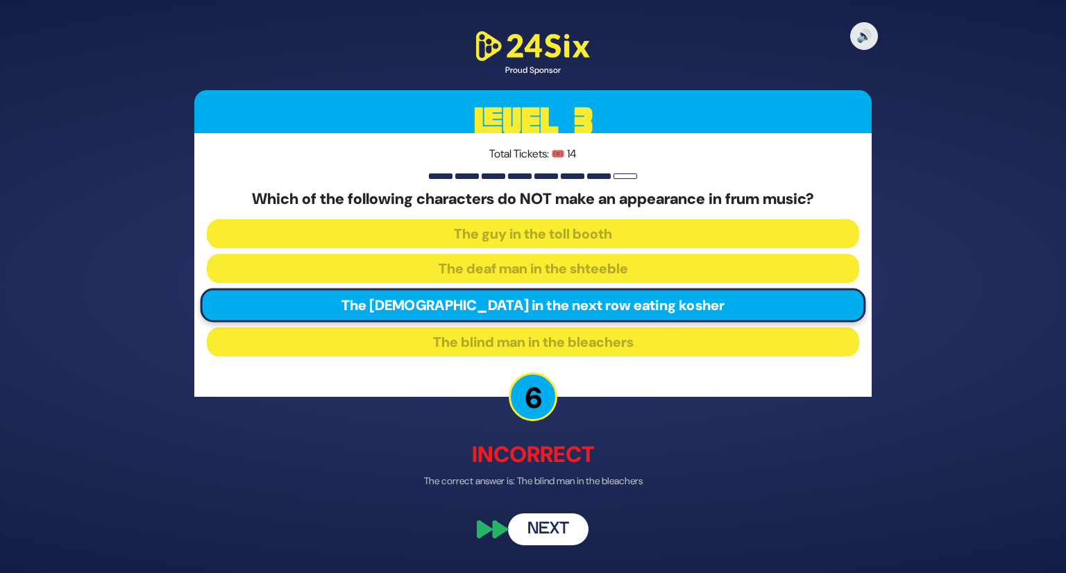
click at [567, 532] on button "Next" at bounding box center [548, 529] width 81 height 32
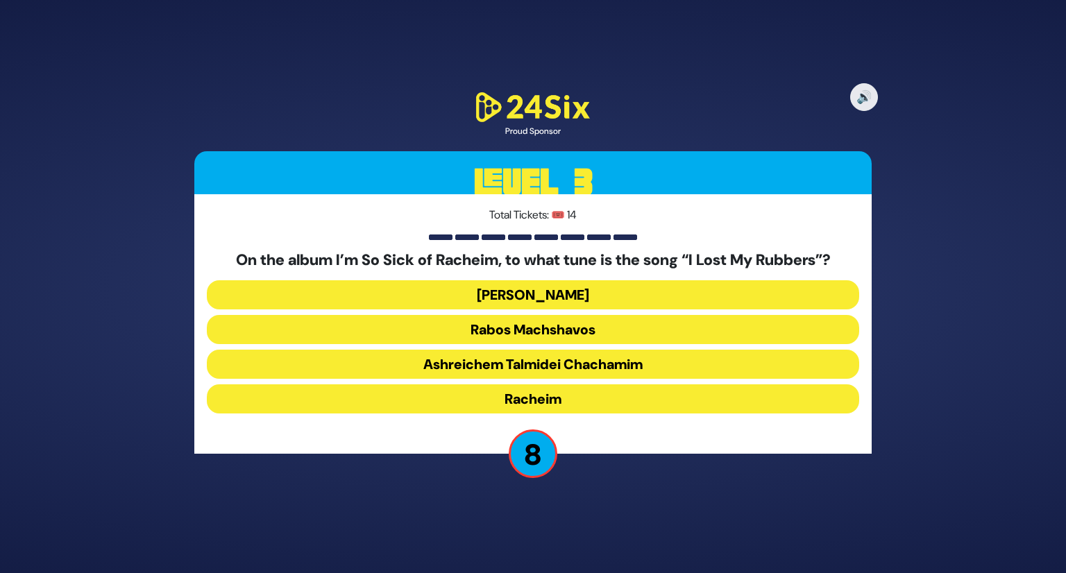
click at [540, 395] on button "Racheim" at bounding box center [533, 399] width 652 height 29
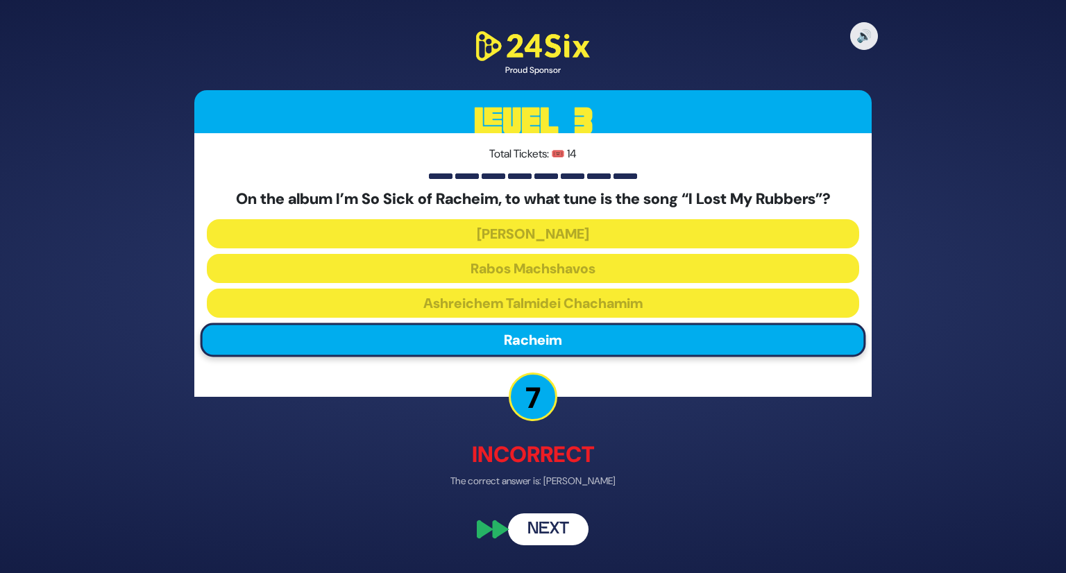
click at [564, 538] on button "Next" at bounding box center [548, 529] width 81 height 32
